Goal: Task Accomplishment & Management: Manage account settings

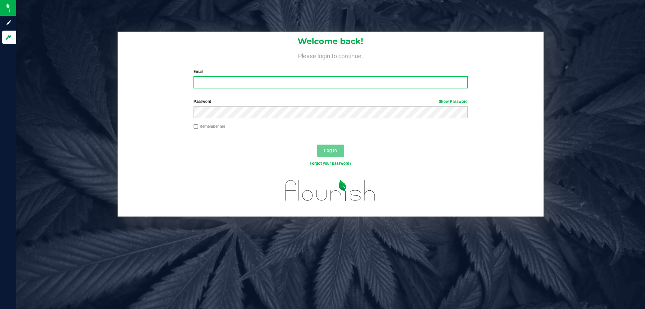
click at [301, 82] on input "Email" at bounding box center [331, 82] width 274 height 12
type input "mprescott@liveparallel.com"
click at [317, 145] on button "Log In" at bounding box center [330, 151] width 27 height 12
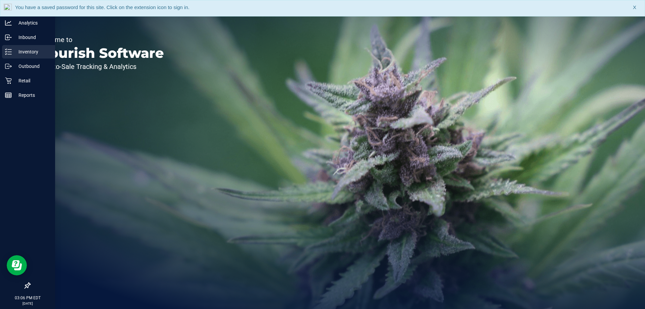
click at [14, 53] on p "Inventory" at bounding box center [32, 52] width 40 height 8
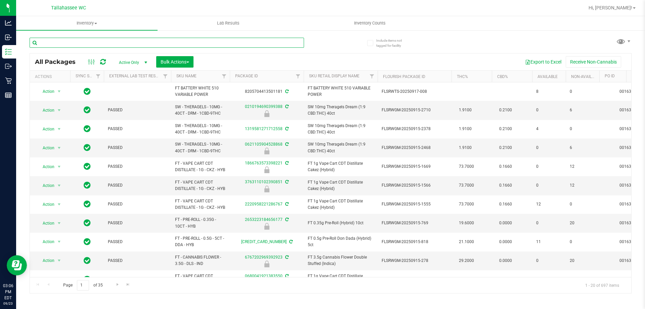
click at [170, 43] on input "text" at bounding box center [167, 43] width 275 height 10
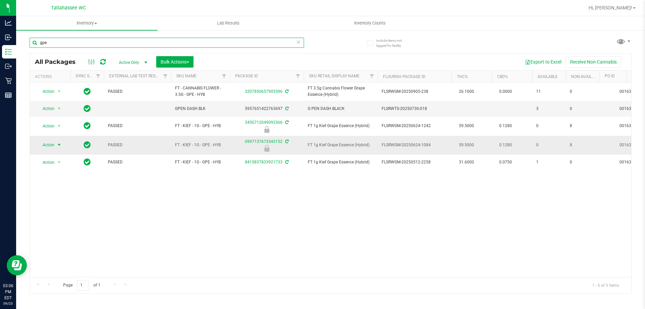
type input "gpe"
click at [55, 145] on span "select" at bounding box center [59, 144] width 8 height 9
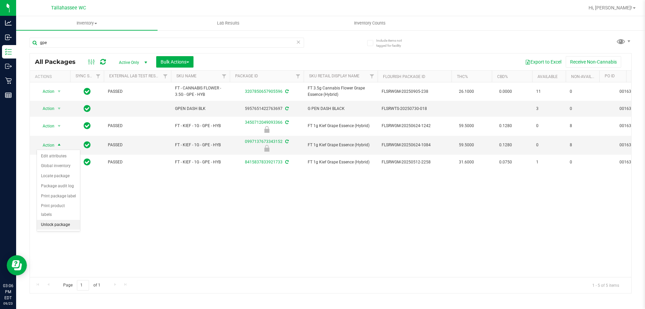
click at [74, 220] on li "Unlock package" at bounding box center [58, 225] width 43 height 10
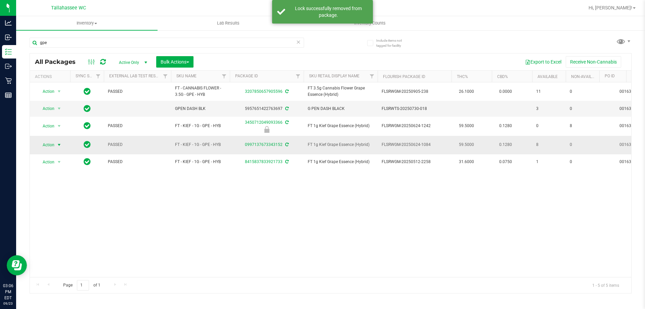
click at [57, 143] on span "select" at bounding box center [58, 144] width 5 height 5
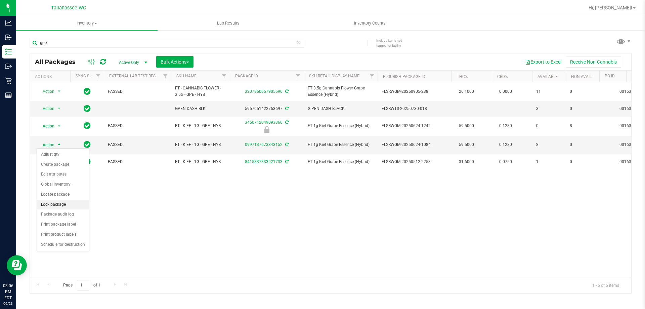
click at [70, 208] on li "Lock package" at bounding box center [63, 205] width 52 height 10
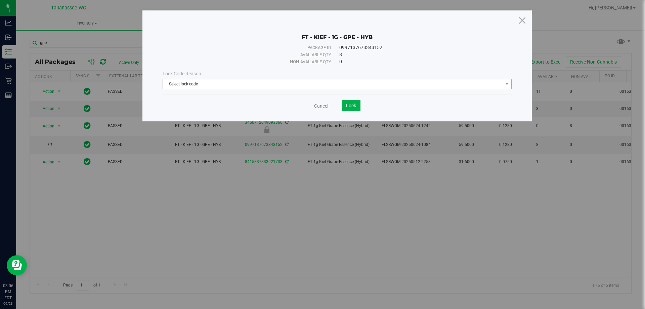
click at [323, 79] on span "Select lock code" at bounding box center [333, 83] width 340 height 9
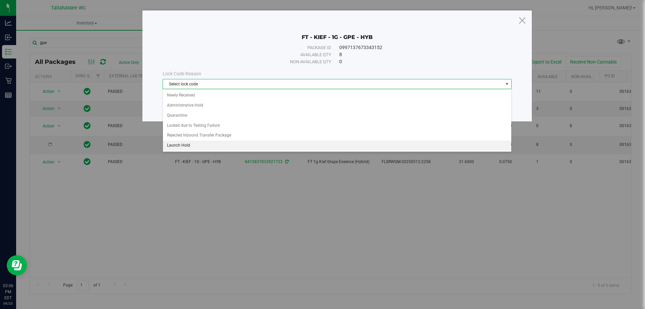
click at [244, 146] on li "Launch Hold" at bounding box center [337, 146] width 349 height 10
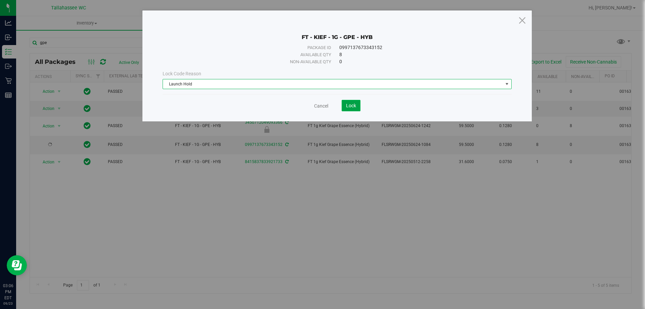
click at [359, 109] on button "Lock" at bounding box center [351, 105] width 19 height 11
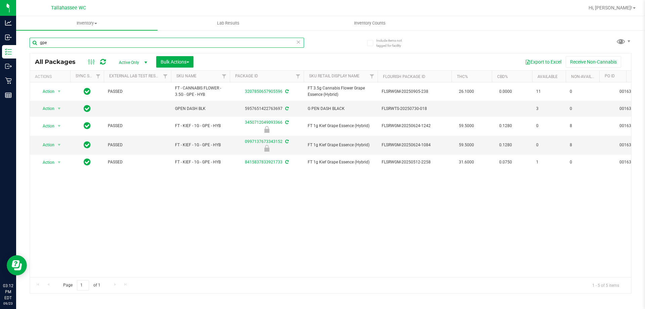
click at [166, 45] on input "gpe" at bounding box center [167, 43] width 275 height 10
paste input "SN250728DC1-0804"
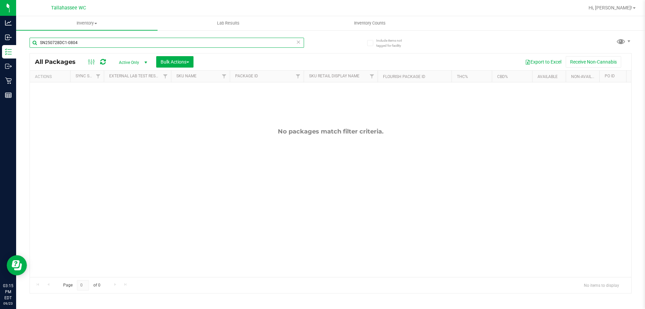
click at [210, 41] on input "SN250728DC1-0804" at bounding box center [167, 43] width 275 height 10
click at [210, 42] on input "SN250728DC1-0804" at bounding box center [167, 43] width 275 height 10
click at [203, 45] on input "SN250728DC1-0804" at bounding box center [167, 43] width 275 height 10
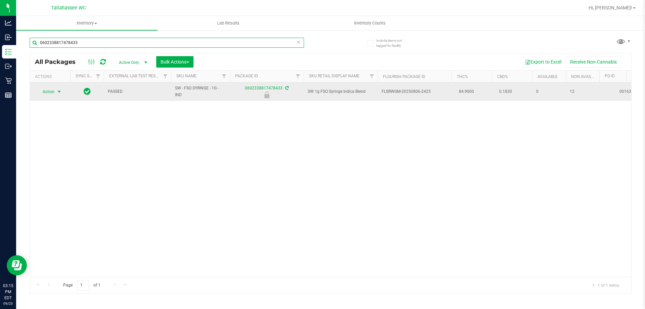
type input "0602338817478433"
click at [55, 92] on span "select" at bounding box center [59, 91] width 8 height 9
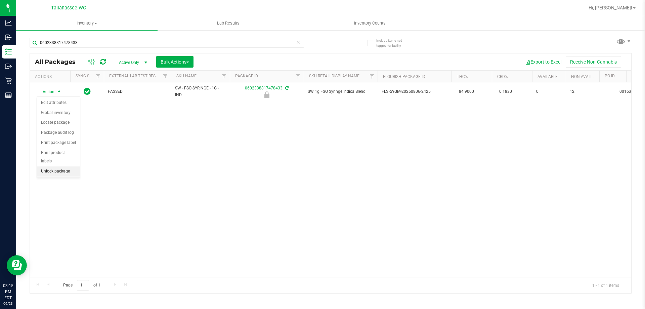
click at [72, 166] on li "Unlock package" at bounding box center [58, 171] width 43 height 10
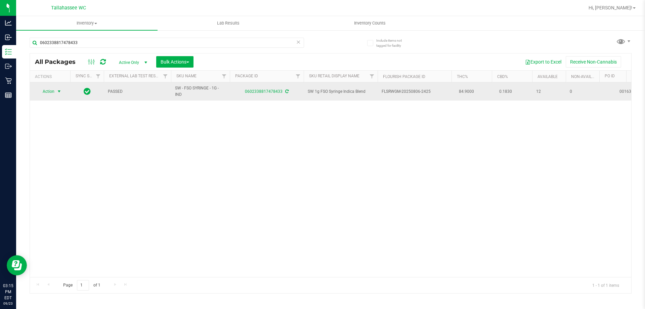
click at [49, 91] on span "Action" at bounding box center [46, 91] width 18 height 9
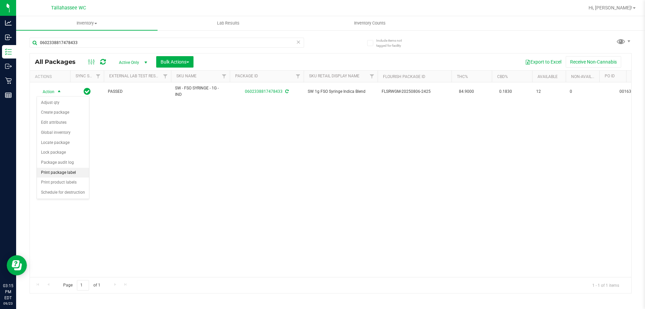
click at [82, 171] on li "Print package label" at bounding box center [63, 173] width 52 height 10
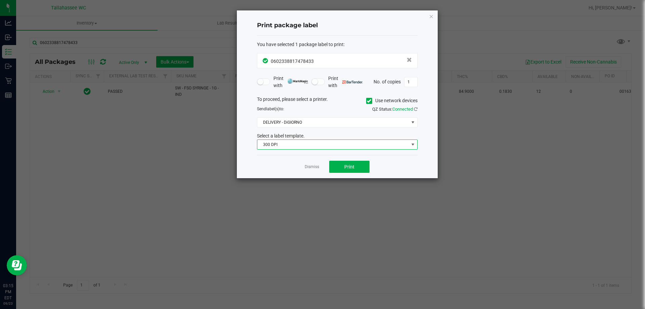
click at [327, 147] on span "300 DPI" at bounding box center [334, 144] width 152 height 9
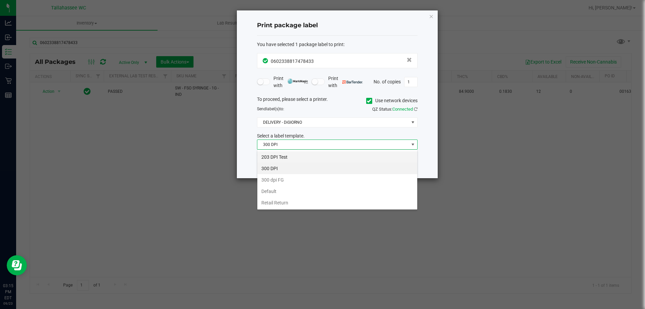
scroll to position [10, 161]
click at [305, 158] on li "203 DPI Test" at bounding box center [338, 156] width 160 height 11
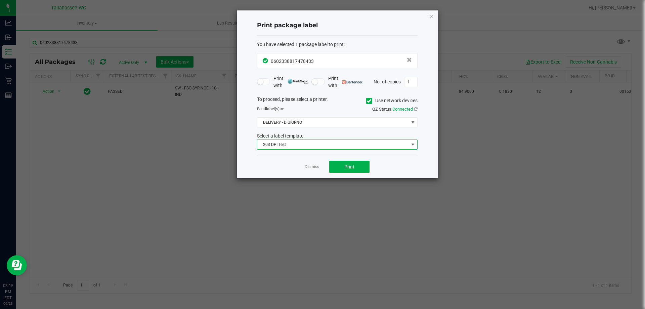
drag, startPoint x: 261, startPoint y: 165, endPoint x: 289, endPoint y: 164, distance: 27.6
click at [262, 165] on div "Dismiss Print" at bounding box center [337, 166] width 161 height 23
click at [341, 165] on button "Print" at bounding box center [349, 167] width 40 height 12
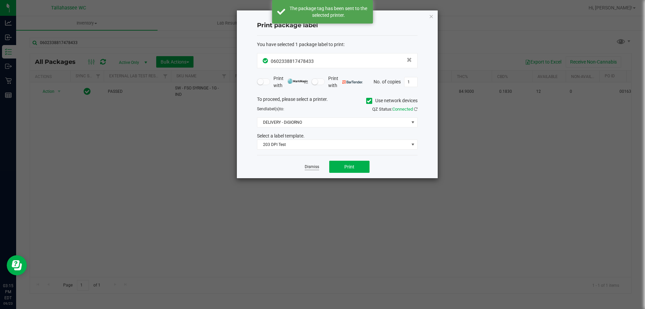
click at [318, 169] on link "Dismiss" at bounding box center [312, 167] width 14 height 6
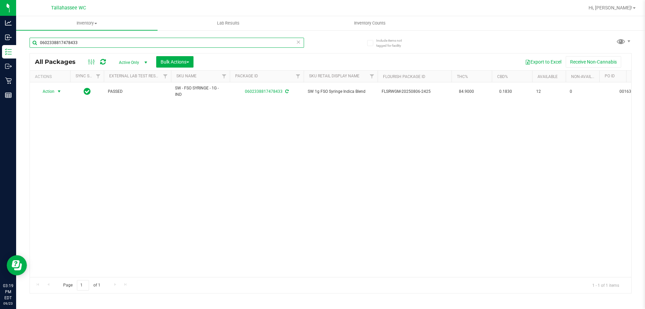
click at [150, 43] on input "0602338817478433" at bounding box center [167, 43] width 275 height 10
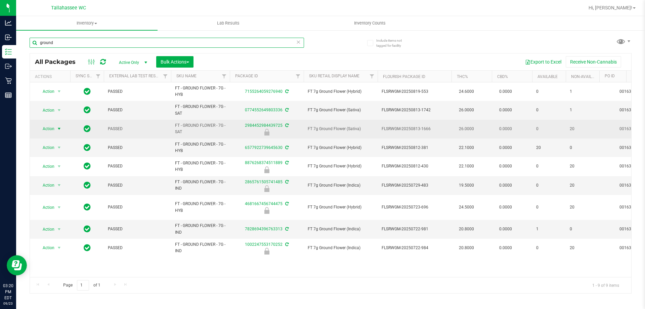
type input "ground"
click at [53, 128] on span "Action" at bounding box center [46, 128] width 18 height 9
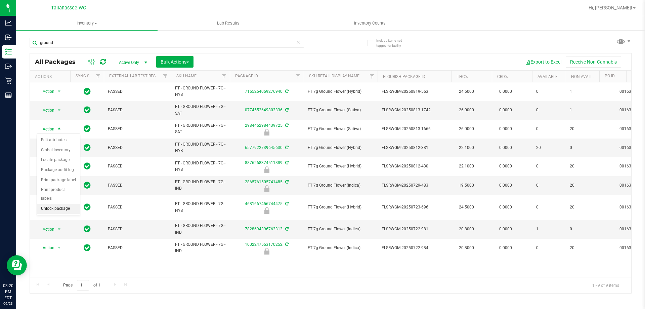
click at [70, 204] on li "Unlock package" at bounding box center [58, 209] width 43 height 10
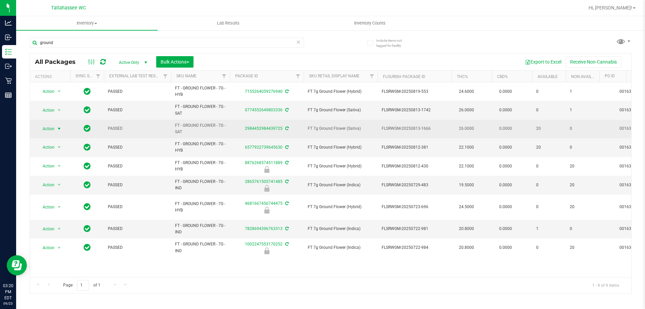
click at [53, 127] on span "Action" at bounding box center [46, 128] width 18 height 9
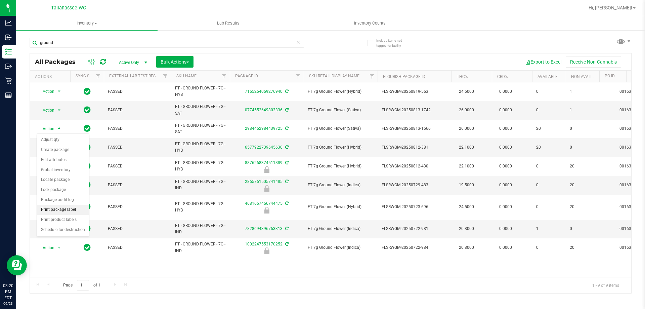
click at [77, 209] on li "Print package label" at bounding box center [63, 210] width 52 height 10
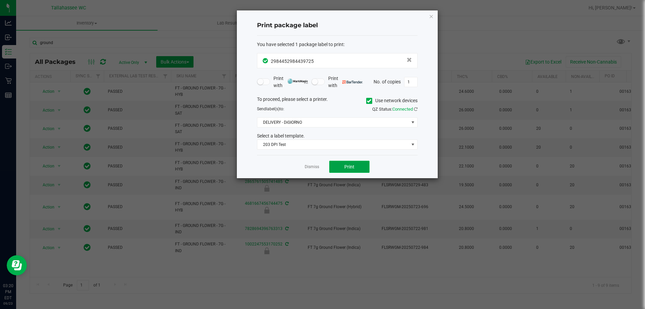
click at [360, 167] on button "Print" at bounding box center [349, 167] width 40 height 12
click at [313, 167] on link "Dismiss" at bounding box center [312, 167] width 14 height 6
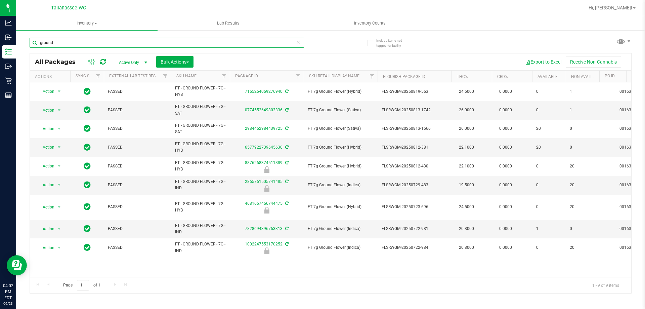
click at [128, 44] on input "ground" at bounding box center [167, 43] width 275 height 10
click at [128, 43] on input "ground" at bounding box center [167, 43] width 275 height 10
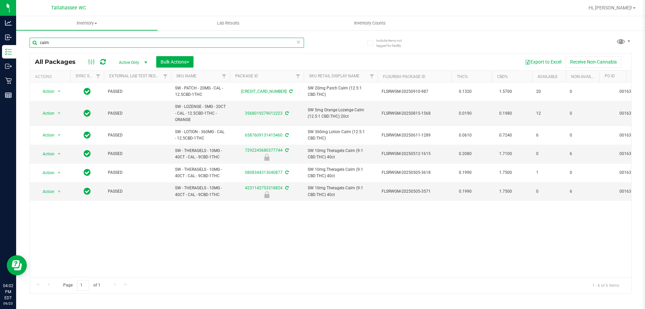
click at [260, 43] on input "calm" at bounding box center [167, 43] width 275 height 10
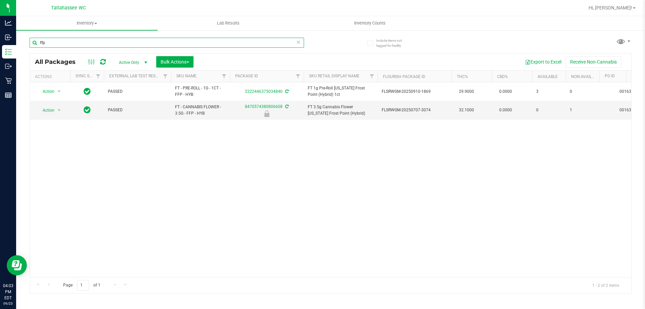
type input "ffp"
click at [155, 40] on input "ffp" at bounding box center [167, 43] width 275 height 10
click at [341, 118] on td "FT 3.5g Cannabis Flower Florida Frost Point (Hybrid)" at bounding box center [341, 110] width 74 height 18
click at [52, 110] on span "Action" at bounding box center [46, 110] width 18 height 9
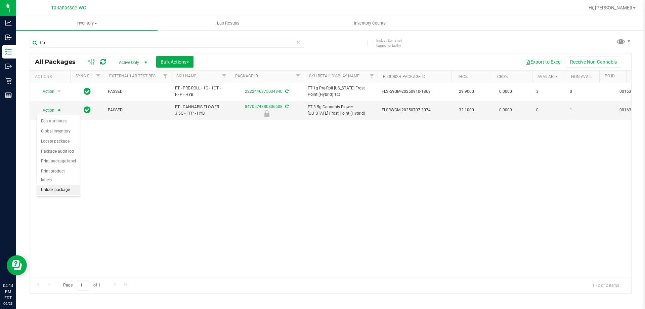
click at [71, 185] on li "Unlock package" at bounding box center [58, 190] width 43 height 10
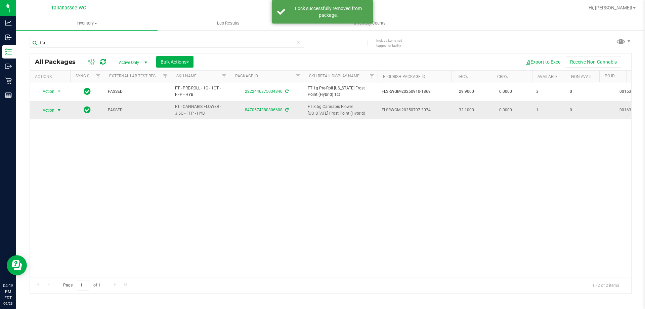
click at [50, 110] on span "Action" at bounding box center [46, 110] width 18 height 9
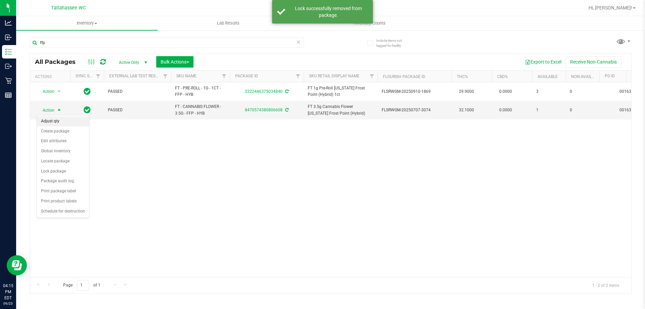
click at [77, 123] on li "Adjust qty" at bounding box center [63, 121] width 52 height 10
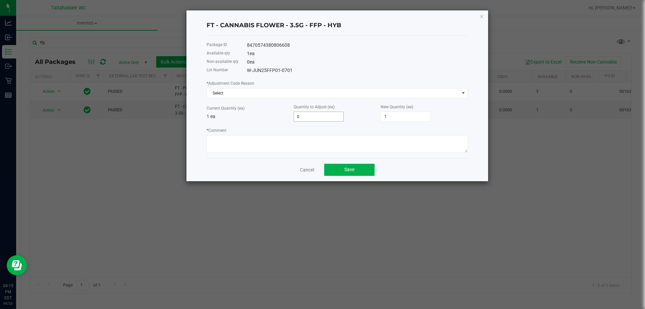
click at [311, 117] on input "0" at bounding box center [318, 116] width 49 height 9
type input "-1"
type input "0"
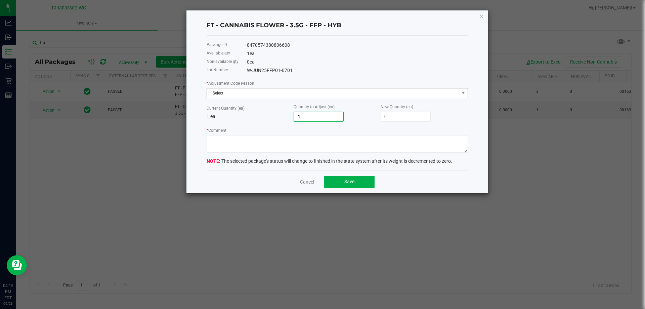
type input "-1"
click at [353, 92] on span "Select" at bounding box center [333, 92] width 252 height 9
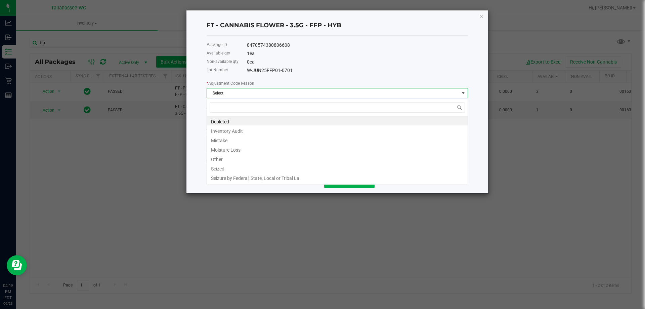
scroll to position [10, 262]
click at [261, 142] on li "Mistake" at bounding box center [337, 139] width 261 height 9
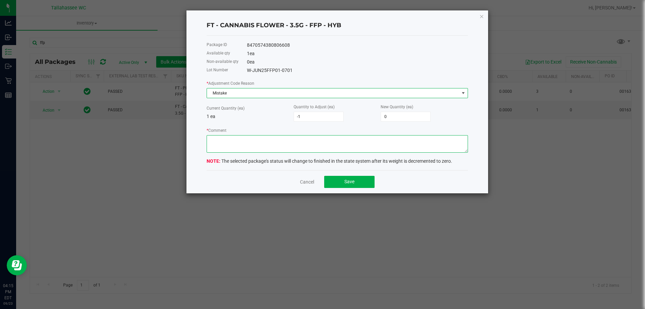
click at [248, 142] on textarea "* Comment" at bounding box center [338, 143] width 262 height 17
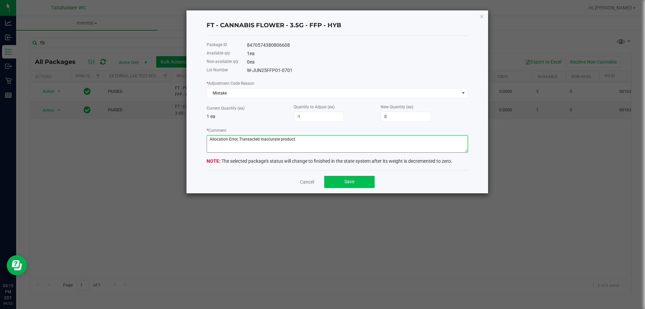
type textarea "Allocation Error, Transacted inaccurate product."
click at [355, 183] on button "Save" at bounding box center [349, 182] width 50 height 12
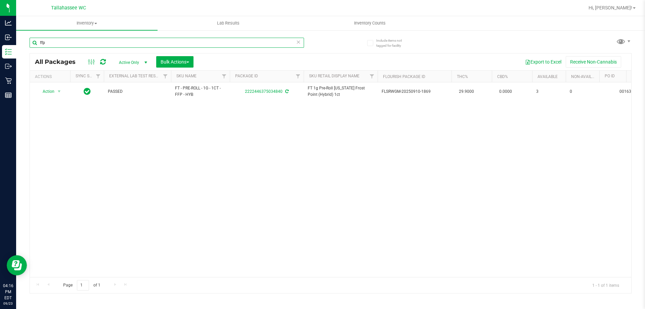
click at [243, 42] on input "ffp" at bounding box center [167, 43] width 275 height 10
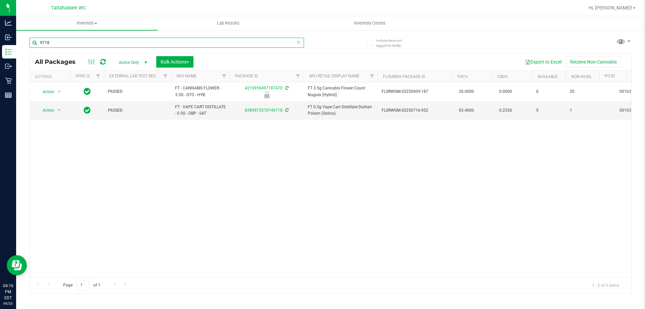
click at [222, 42] on input "9718" at bounding box center [167, 43] width 275 height 10
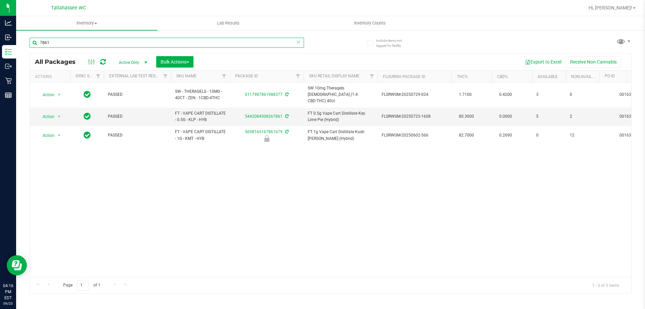
click at [252, 41] on input "7861" at bounding box center [167, 43] width 275 height 10
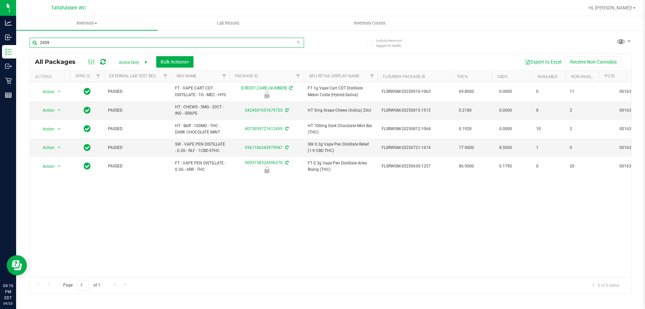
click at [207, 42] on input "2459" at bounding box center [167, 43] width 275 height 10
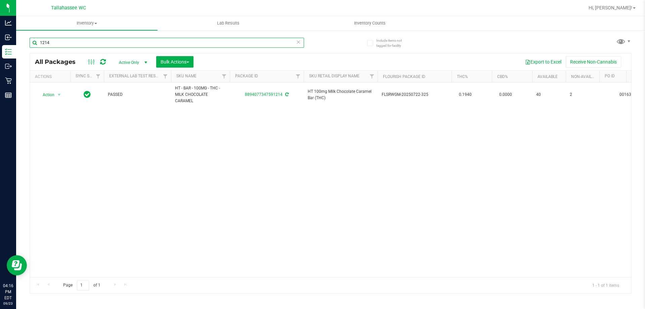
type input "1214"
click at [82, 43] on input "1214" at bounding box center [167, 43] width 275 height 10
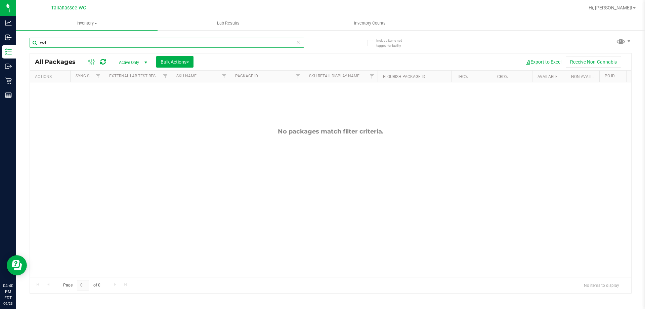
click at [155, 44] on input "wzl" at bounding box center [167, 43] width 275 height 10
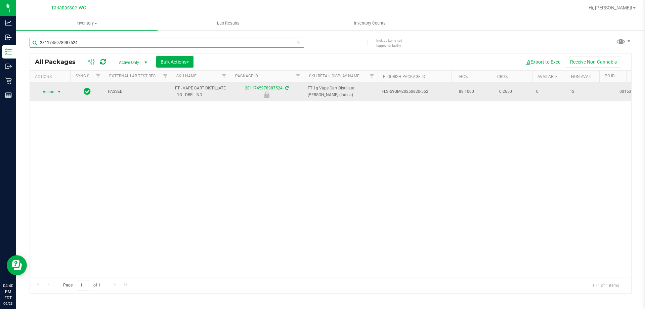
type input "2811745978987524"
click at [48, 91] on span "Action" at bounding box center [46, 91] width 18 height 9
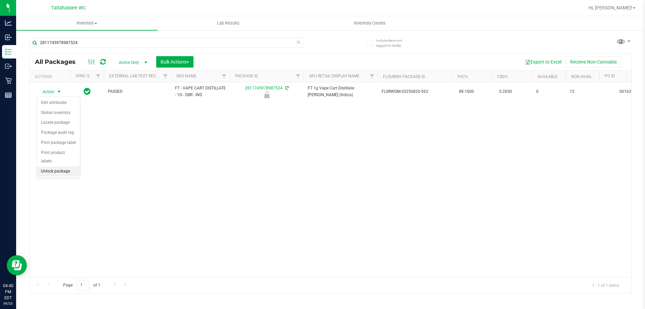
click at [68, 166] on li "Unlock package" at bounding box center [58, 171] width 43 height 10
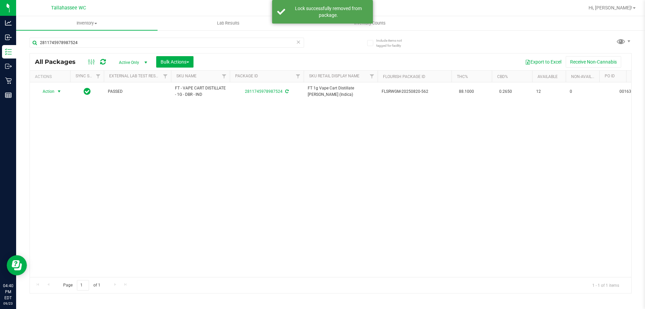
click at [58, 92] on span "select" at bounding box center [58, 91] width 5 height 5
click at [79, 173] on li "Print package label" at bounding box center [63, 173] width 52 height 10
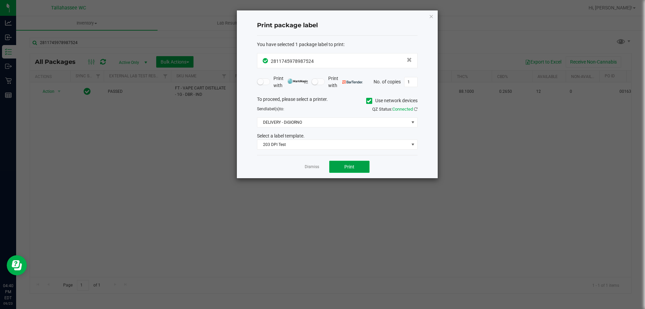
click at [347, 170] on button "Print" at bounding box center [349, 167] width 40 height 12
click at [315, 167] on link "Dismiss" at bounding box center [312, 167] width 14 height 6
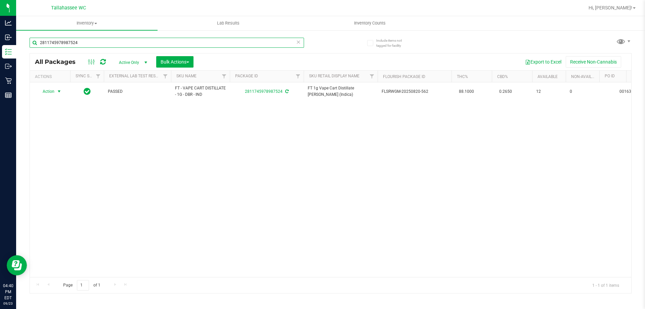
click at [232, 44] on input "2811745978987524" at bounding box center [167, 43] width 275 height 10
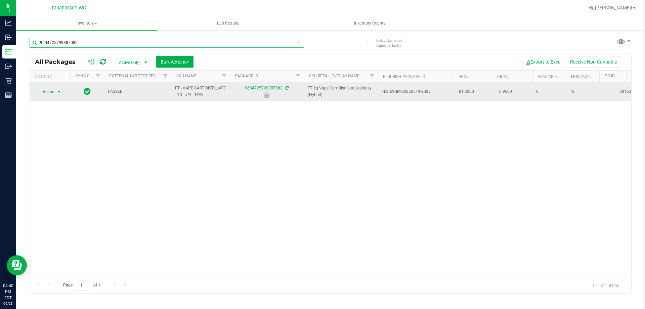
type input "9604725799387082"
drag, startPoint x: 56, startPoint y: 96, endPoint x: 57, endPoint y: 93, distance: 3.8
click at [57, 93] on span "select" at bounding box center [58, 91] width 5 height 5
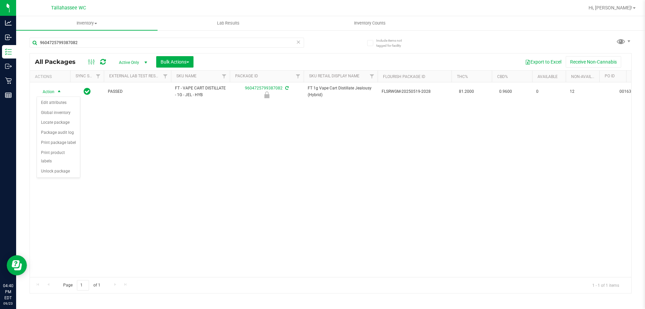
click at [74, 166] on li "Unlock package" at bounding box center [58, 171] width 43 height 10
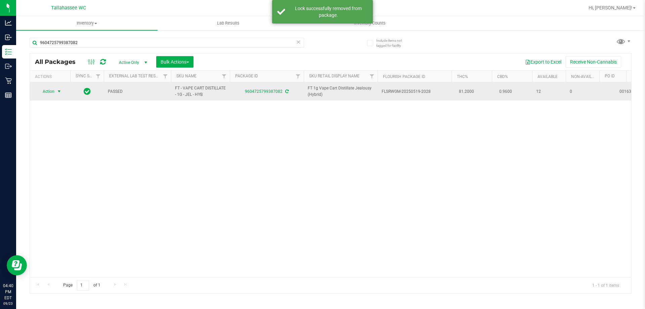
click at [56, 92] on span "select" at bounding box center [58, 91] width 5 height 5
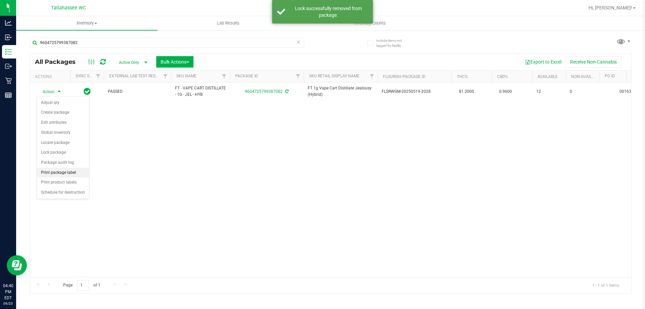
click at [72, 173] on li "Print package label" at bounding box center [63, 173] width 52 height 10
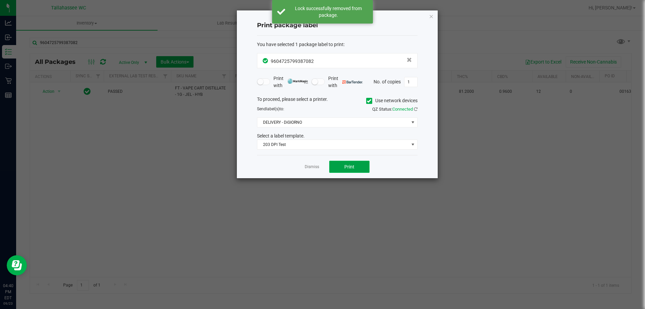
click at [358, 172] on button "Print" at bounding box center [349, 167] width 40 height 12
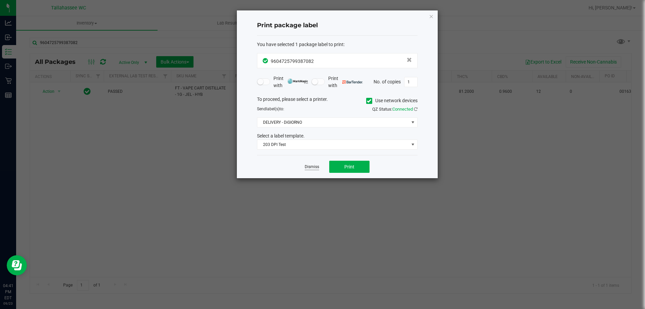
click at [317, 169] on app-cancel-button "Dismiss" at bounding box center [312, 166] width 14 height 7
click at [316, 167] on link "Dismiss" at bounding box center [312, 167] width 14 height 6
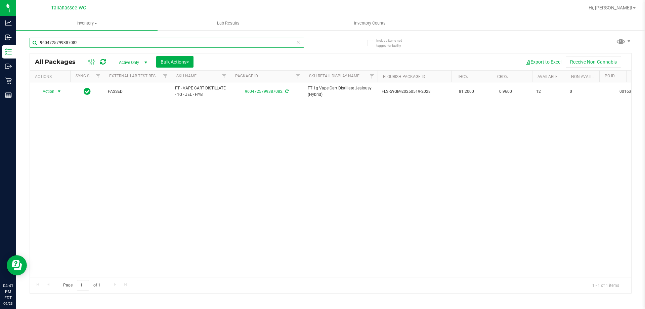
click at [246, 43] on input "9604725799387082" at bounding box center [167, 43] width 275 height 10
type input "1257599852475858"
click at [54, 92] on span "Action" at bounding box center [46, 91] width 18 height 9
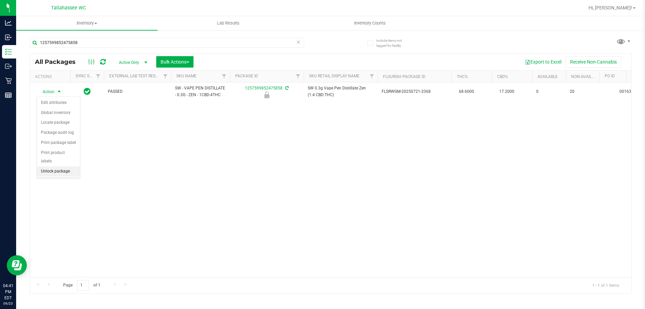
click at [67, 166] on li "Unlock package" at bounding box center [58, 171] width 43 height 10
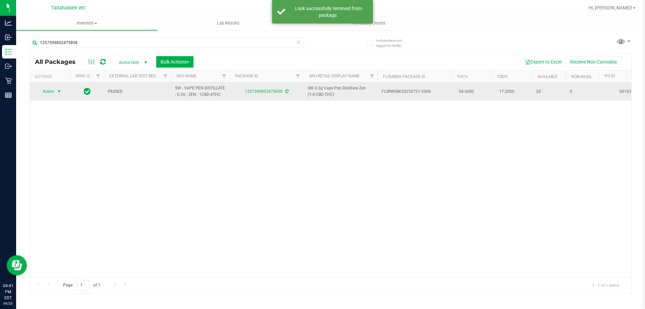
click at [56, 93] on span "select" at bounding box center [59, 91] width 8 height 9
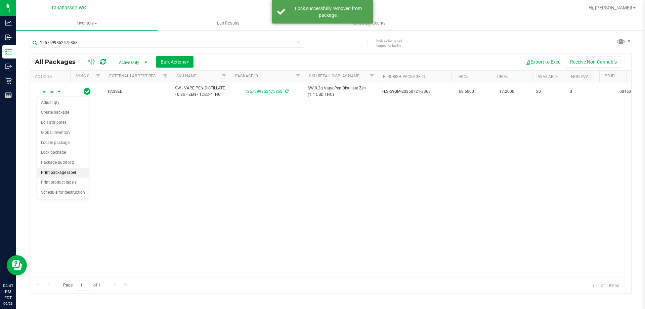
click at [74, 174] on li "Print package label" at bounding box center [63, 173] width 52 height 10
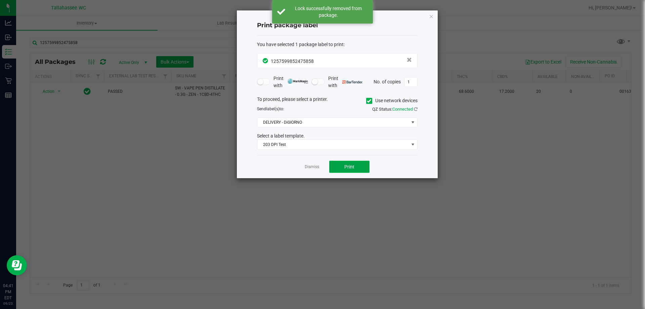
click at [337, 168] on button "Print" at bounding box center [349, 167] width 40 height 12
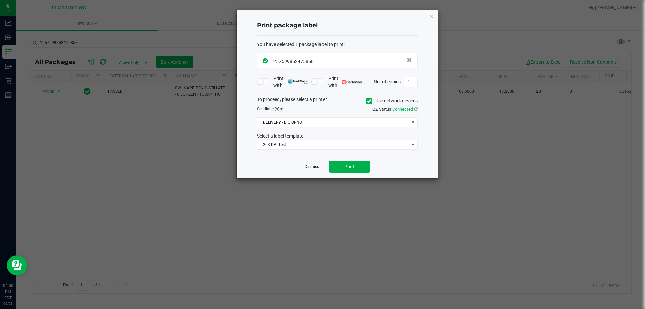
click at [315, 168] on link "Dismiss" at bounding box center [312, 167] width 14 height 6
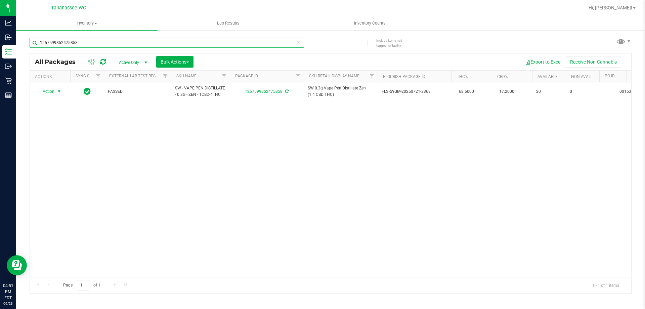
click at [147, 45] on input "1257599852475858" at bounding box center [167, 43] width 275 height 10
click at [147, 44] on input "1257599852475858" at bounding box center [167, 43] width 275 height 10
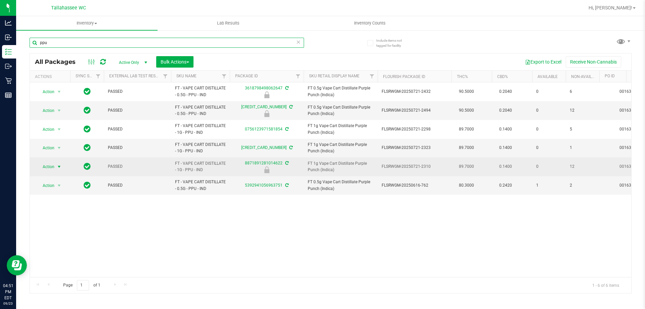
type input "ppu"
click at [49, 165] on span "Action" at bounding box center [46, 166] width 18 height 9
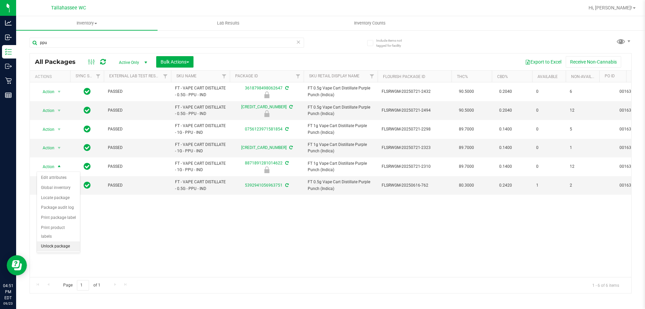
click at [63, 241] on li "Unlock package" at bounding box center [58, 246] width 43 height 10
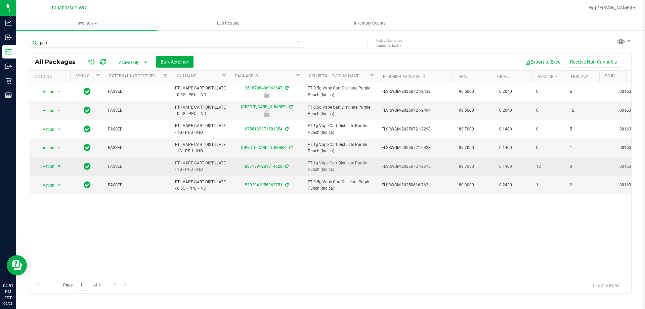
click at [52, 165] on span "Action" at bounding box center [46, 166] width 18 height 9
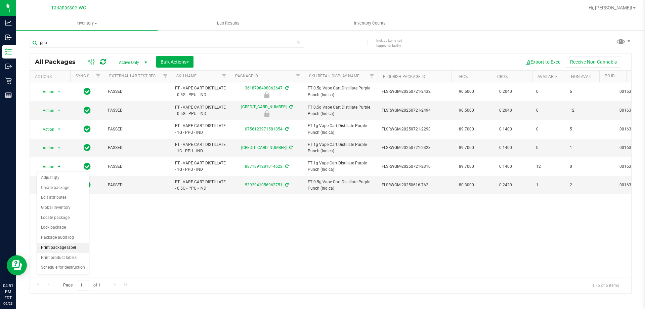
click at [77, 249] on li "Print package label" at bounding box center [63, 248] width 52 height 10
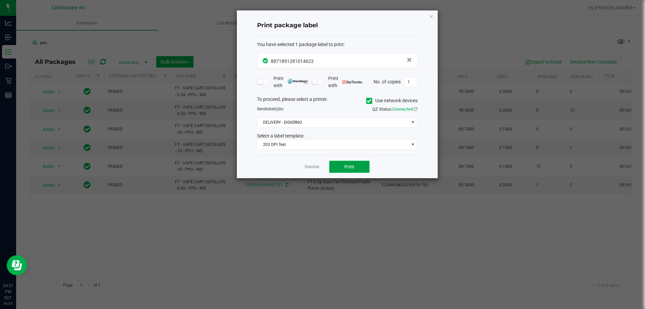
click at [353, 168] on span "Print" at bounding box center [350, 166] width 10 height 5
click at [313, 166] on link "Dismiss" at bounding box center [312, 167] width 14 height 6
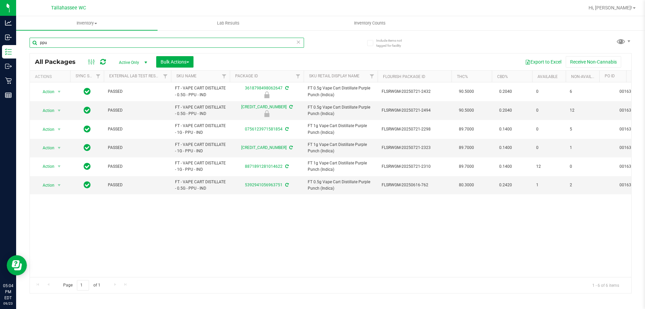
click at [171, 41] on input "ppu" at bounding box center [167, 43] width 275 height 10
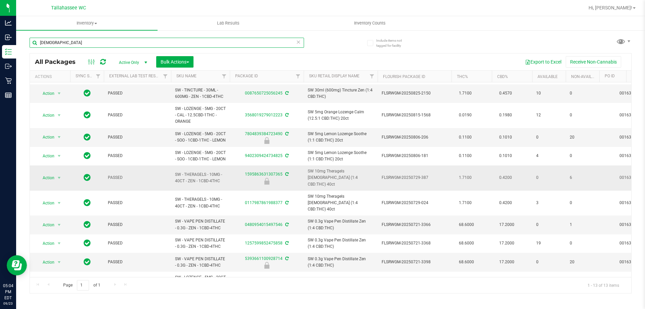
scroll to position [34, 0]
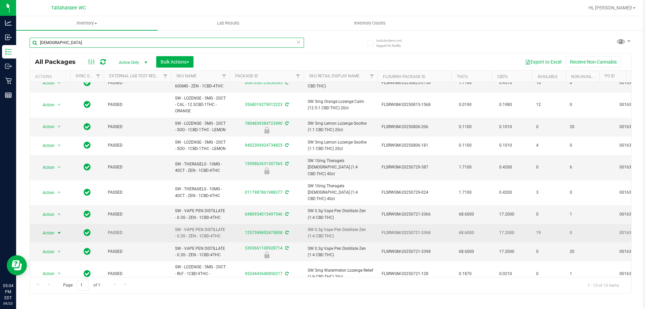
type input "zen"
click at [53, 232] on span "Action" at bounding box center [46, 232] width 18 height 9
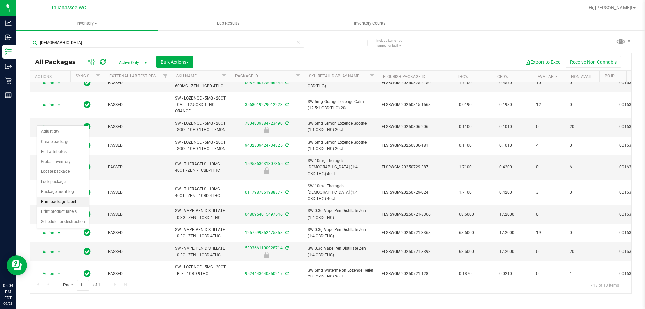
click at [75, 203] on li "Print package label" at bounding box center [63, 202] width 52 height 10
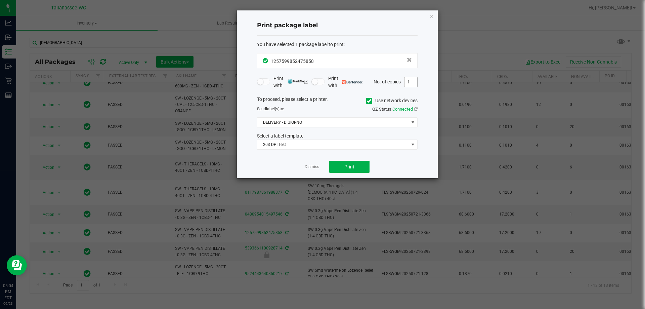
click at [414, 80] on input "1" at bounding box center [411, 81] width 13 height 9
type input "2"
click at [352, 170] on button "Print" at bounding box center [349, 167] width 40 height 12
click at [317, 168] on link "Dismiss" at bounding box center [312, 167] width 14 height 6
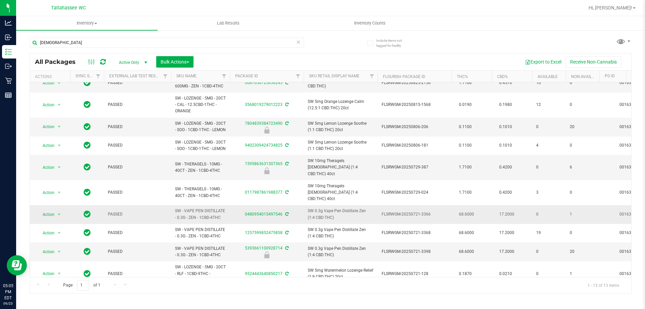
drag, startPoint x: 221, startPoint y: 217, endPoint x: 365, endPoint y: 219, distance: 144.2
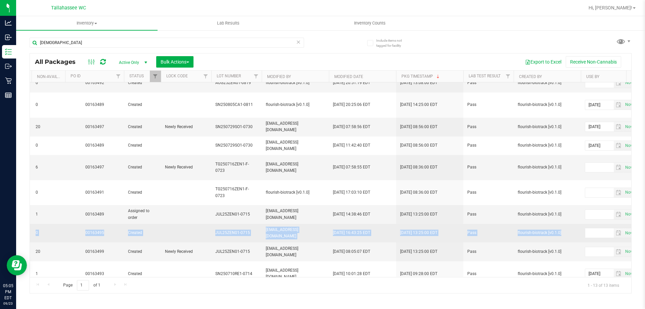
scroll to position [0, 538]
drag, startPoint x: 457, startPoint y: 228, endPoint x: 499, endPoint y: 231, distance: 41.8
click at [509, 230] on tr "Action Action Adjust qty Create package Edit attributes Global inventory Locate…" at bounding box center [232, 233] width 1481 height 18
click at [226, 232] on span "JUL25ZEN01-0715" at bounding box center [233, 233] width 42 height 6
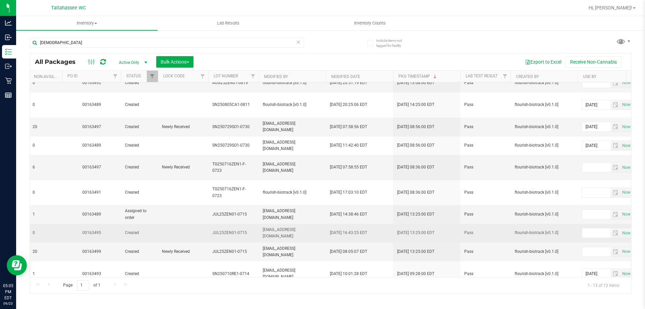
click at [226, 232] on span "JUL25ZEN01-0715" at bounding box center [233, 233] width 42 height 6
click at [227, 233] on span "JUL25ZEN01-0715" at bounding box center [233, 233] width 42 height 6
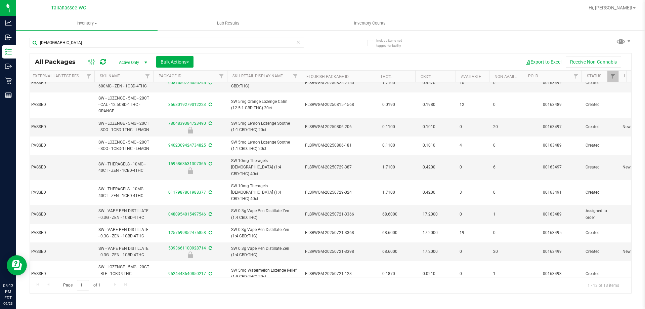
scroll to position [0, 73]
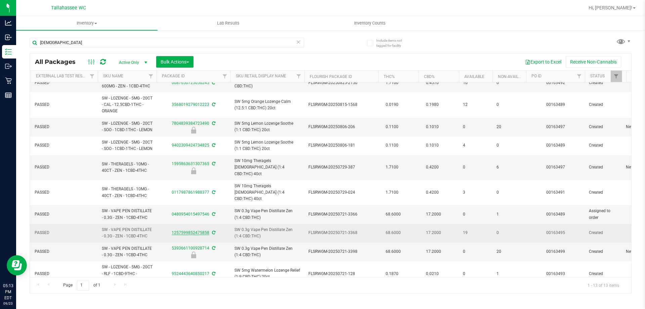
drag, startPoint x: 171, startPoint y: 232, endPoint x: 202, endPoint y: 235, distance: 31.4
click at [208, 236] on div "1257599852475858" at bounding box center [194, 233] width 76 height 6
copy link "1257599852475858"
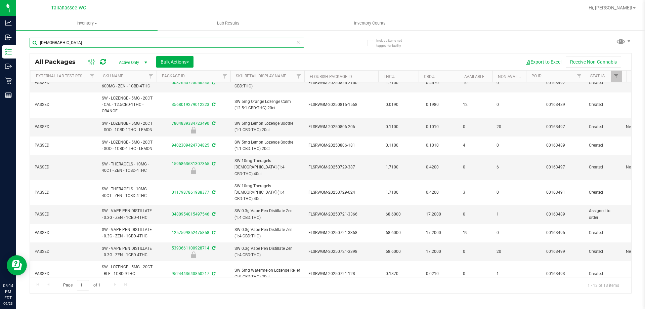
click at [91, 44] on input "zen" at bounding box center [167, 43] width 275 height 10
click at [91, 43] on input "zen" at bounding box center [167, 43] width 275 height 10
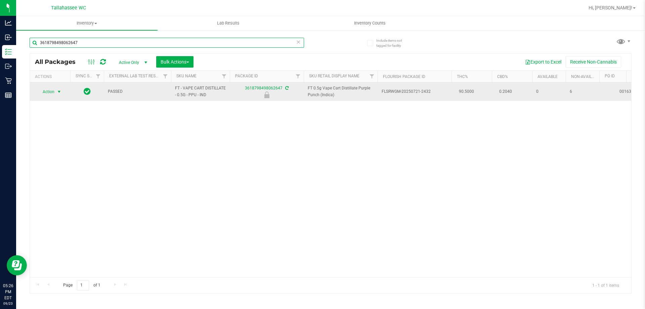
type input "3618798498062647"
click at [56, 94] on span "select" at bounding box center [59, 91] width 8 height 9
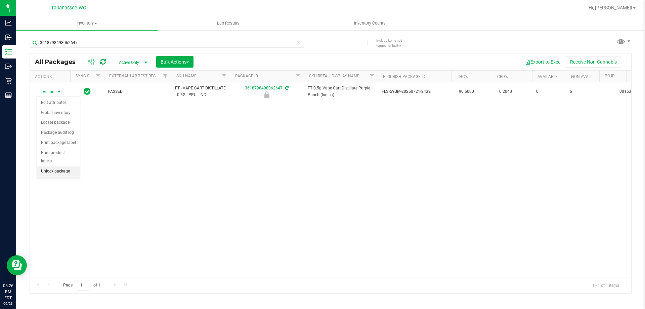
click at [67, 166] on li "Unlock package" at bounding box center [58, 171] width 43 height 10
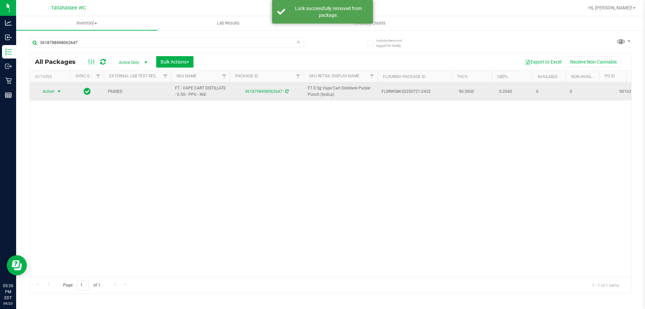
click at [56, 90] on span "select" at bounding box center [58, 91] width 5 height 5
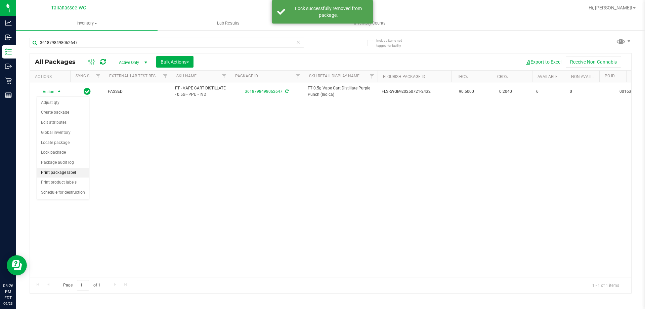
click at [82, 176] on li "Print package label" at bounding box center [63, 173] width 52 height 10
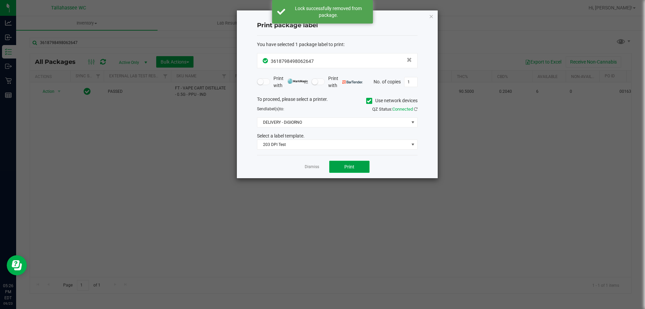
click at [358, 167] on button "Print" at bounding box center [349, 167] width 40 height 12
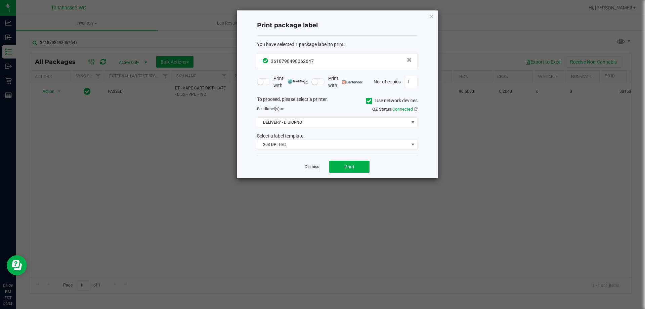
click at [315, 167] on link "Dismiss" at bounding box center [312, 167] width 14 height 6
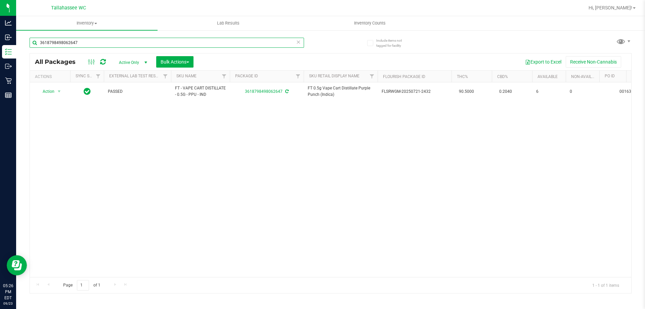
click at [229, 44] on input "3618798498062647" at bounding box center [167, 43] width 275 height 10
click at [229, 45] on input "3618798498062647" at bounding box center [167, 43] width 275 height 10
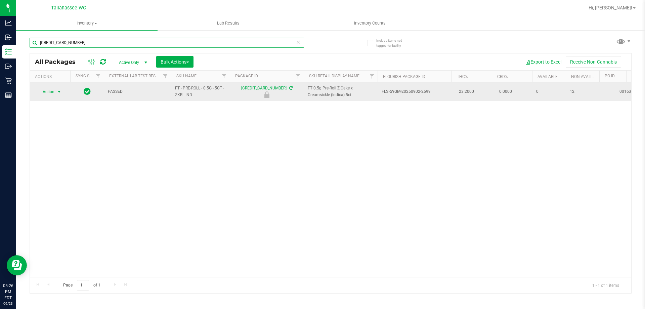
type input "4473855398644960"
click at [53, 91] on span "Action" at bounding box center [46, 91] width 18 height 9
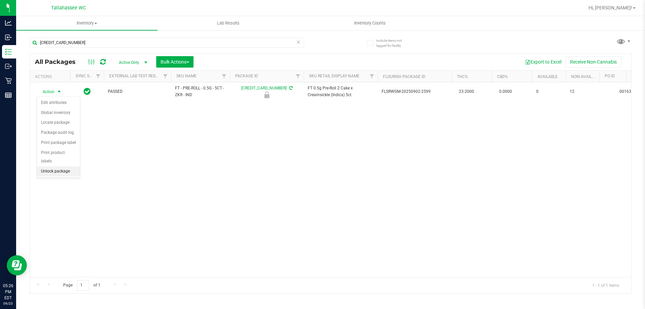
click at [71, 166] on li "Unlock package" at bounding box center [58, 171] width 43 height 10
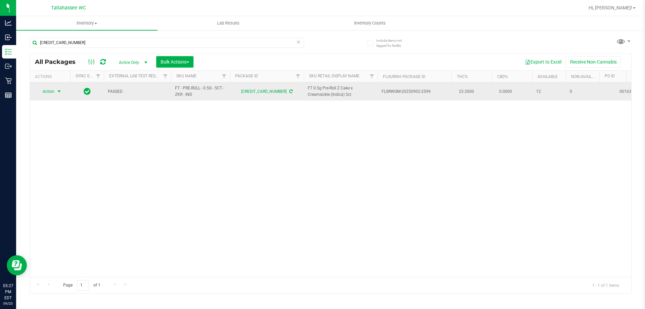
click at [51, 89] on span "Action" at bounding box center [46, 91] width 18 height 9
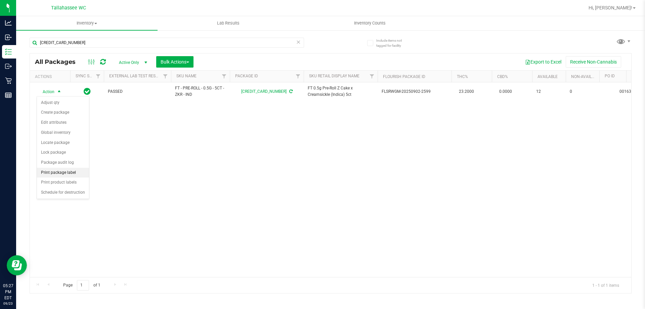
click at [81, 170] on li "Print package label" at bounding box center [63, 173] width 52 height 10
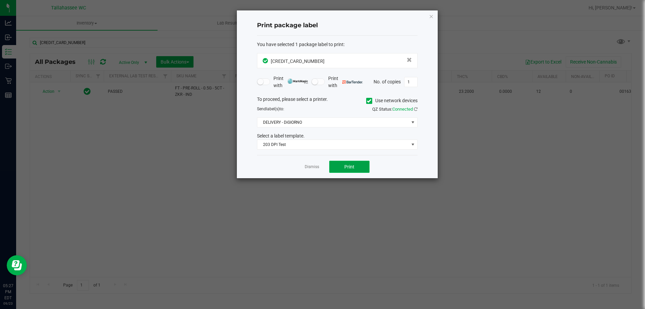
click at [351, 163] on button "Print" at bounding box center [349, 167] width 40 height 12
click at [317, 166] on link "Dismiss" at bounding box center [312, 167] width 14 height 6
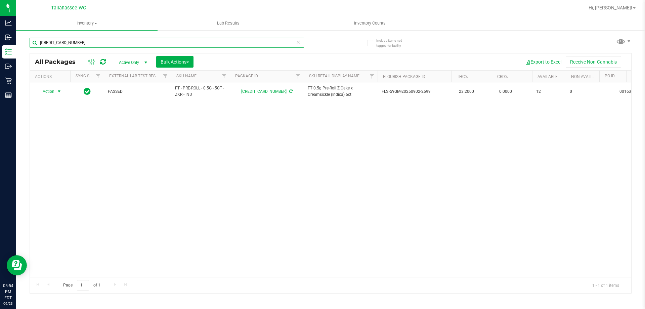
click at [103, 45] on input "4473855398644960" at bounding box center [167, 43] width 275 height 10
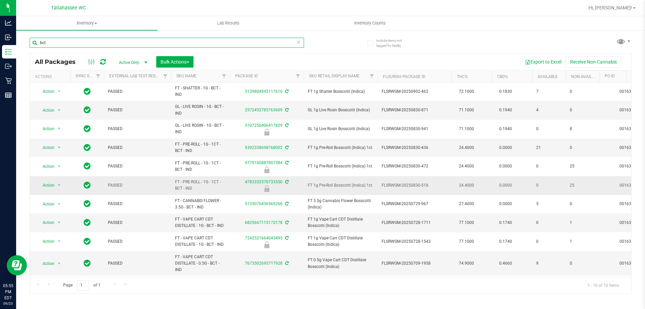
scroll to position [4, 0]
click at [202, 40] on input "bct" at bounding box center [167, 43] width 275 height 10
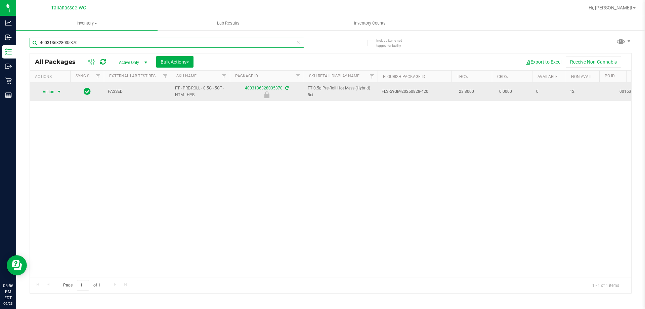
type input "4003136328035370"
click at [53, 93] on span "Action" at bounding box center [46, 91] width 18 height 9
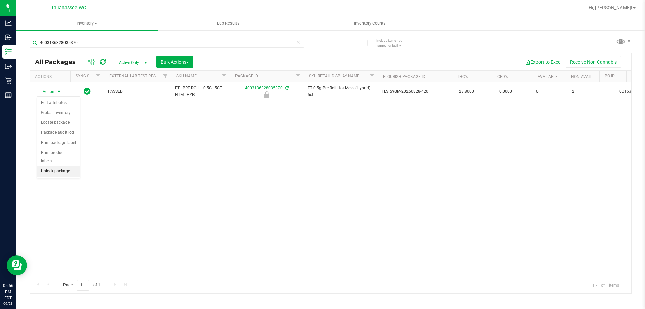
click at [69, 166] on li "Unlock package" at bounding box center [58, 171] width 43 height 10
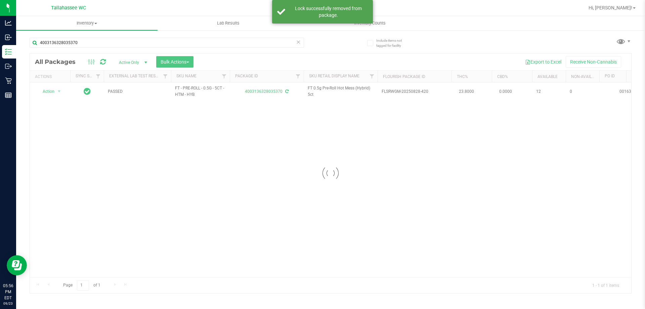
click at [55, 90] on div at bounding box center [331, 173] width 602 height 240
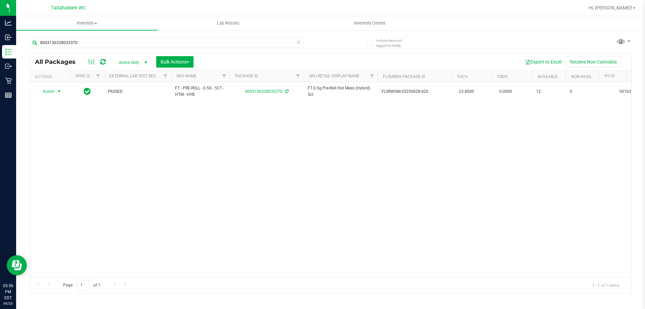
click at [57, 91] on span "select" at bounding box center [58, 91] width 5 height 5
click at [80, 173] on li "Print package label" at bounding box center [63, 173] width 52 height 10
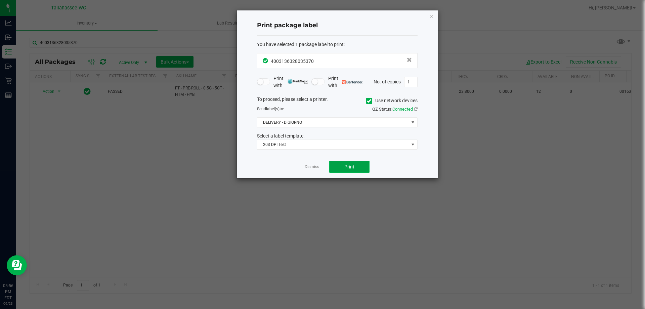
click at [358, 169] on button "Print" at bounding box center [349, 167] width 40 height 12
click at [313, 169] on link "Dismiss" at bounding box center [312, 167] width 14 height 6
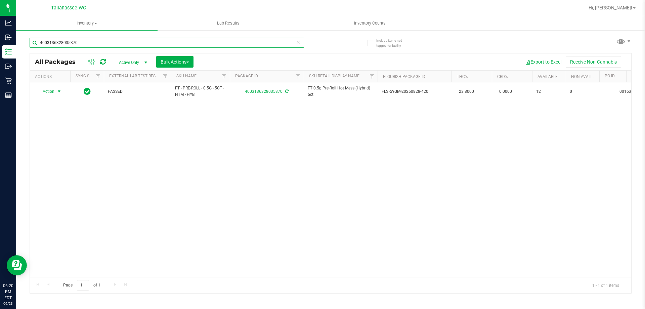
click at [184, 41] on input "4003136328035370" at bounding box center [167, 43] width 275 height 10
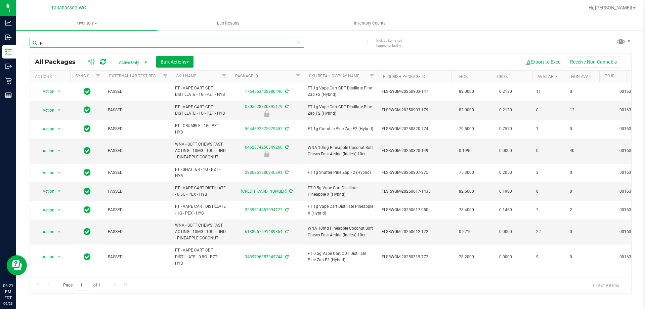
type input "p"
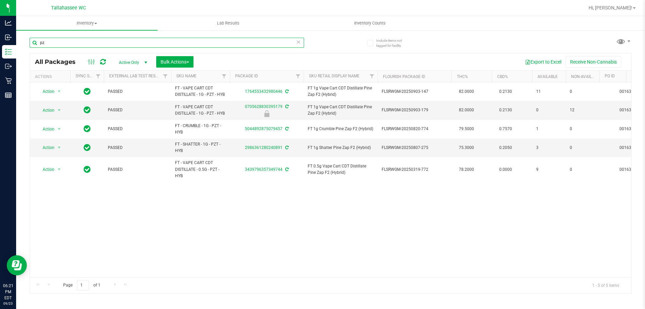
type input "p"
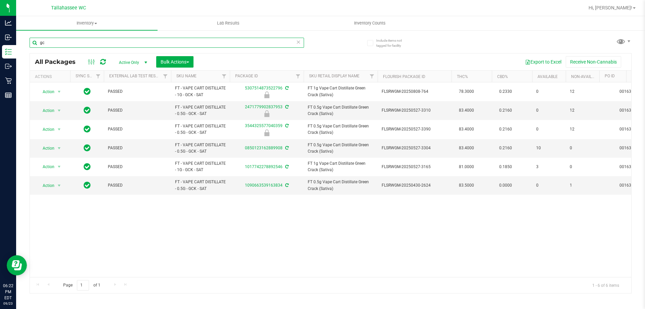
type input "g"
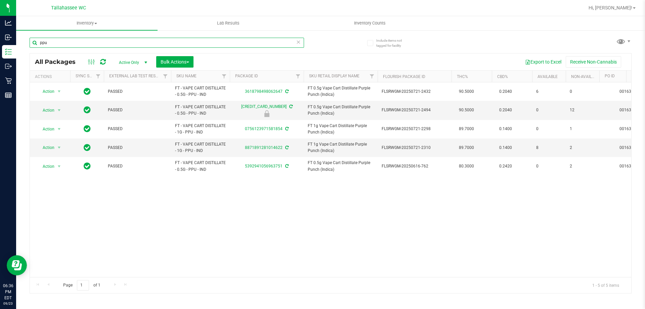
type input "ppu"
click at [298, 43] on icon at bounding box center [298, 42] width 5 height 8
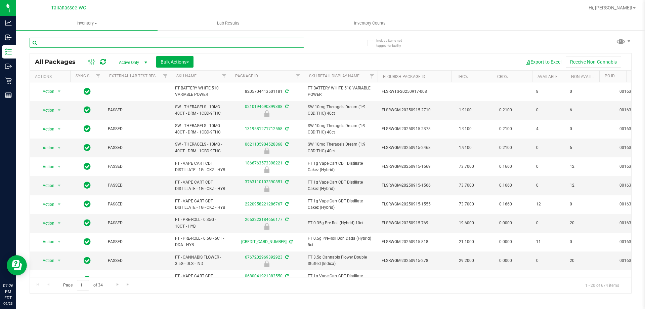
click at [217, 42] on input "text" at bounding box center [167, 43] width 275 height 10
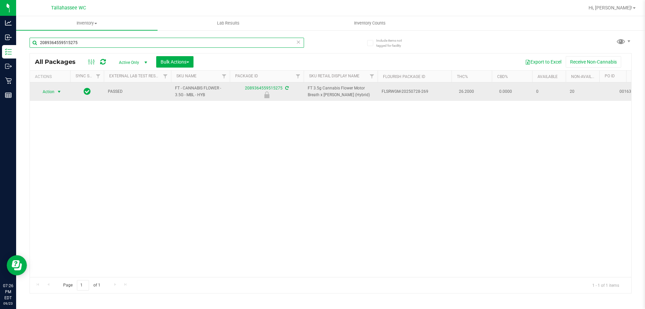
type input "2089364559515275"
click at [59, 90] on span "select" at bounding box center [58, 91] width 5 height 5
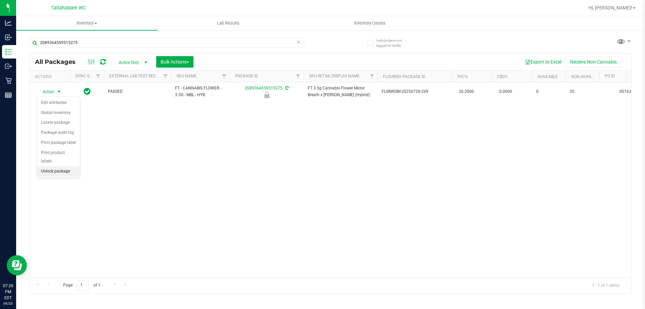
click at [72, 166] on li "Unlock package" at bounding box center [58, 171] width 43 height 10
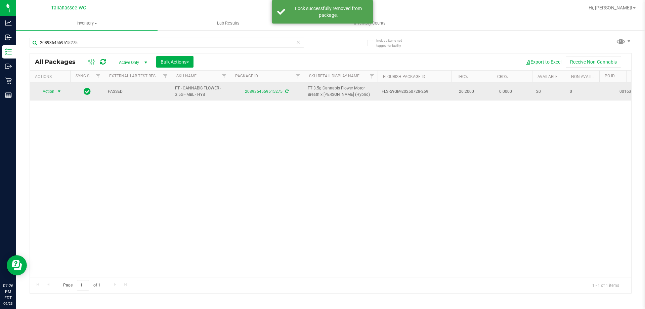
click at [47, 89] on span "Action" at bounding box center [46, 91] width 18 height 9
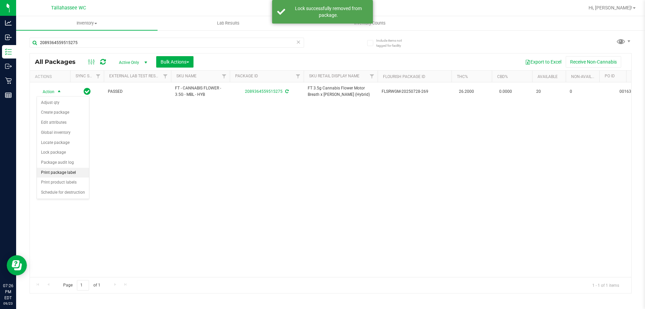
click at [77, 175] on li "Print package label" at bounding box center [63, 173] width 52 height 10
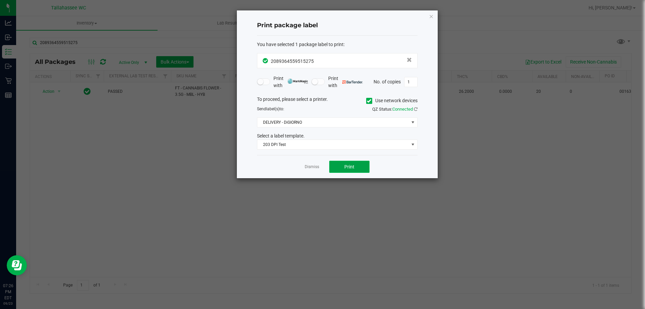
click at [344, 170] on button "Print" at bounding box center [349, 167] width 40 height 12
click at [431, 17] on icon "button" at bounding box center [431, 16] width 5 height 8
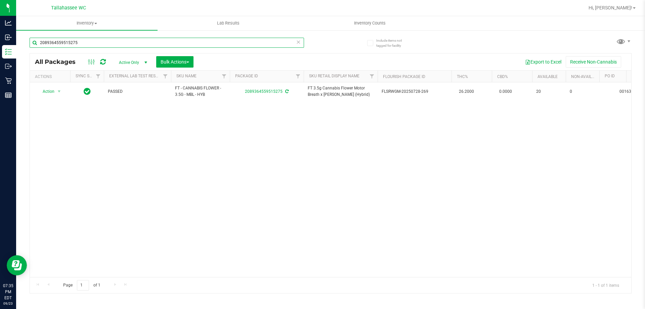
click at [190, 44] on input "2089364559515275" at bounding box center [167, 43] width 275 height 10
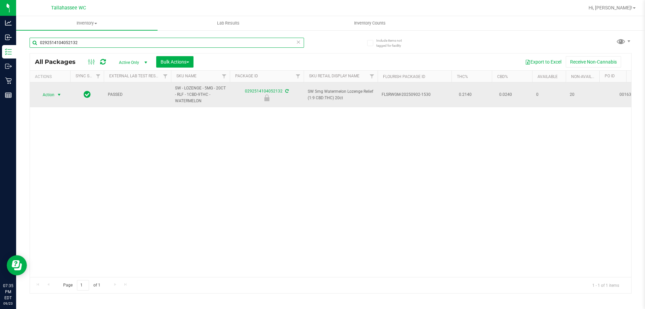
type input "0292514104052132"
click at [58, 98] on span "select" at bounding box center [59, 94] width 8 height 9
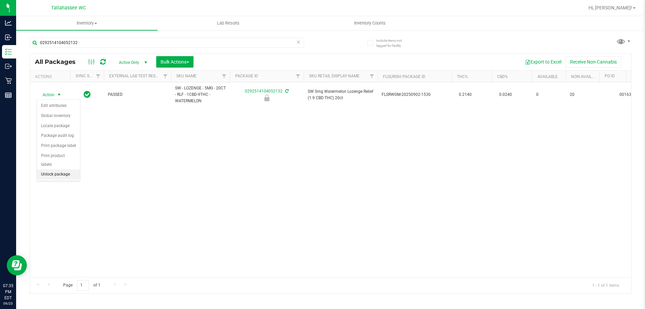
click at [63, 170] on li "Unlock package" at bounding box center [58, 174] width 43 height 10
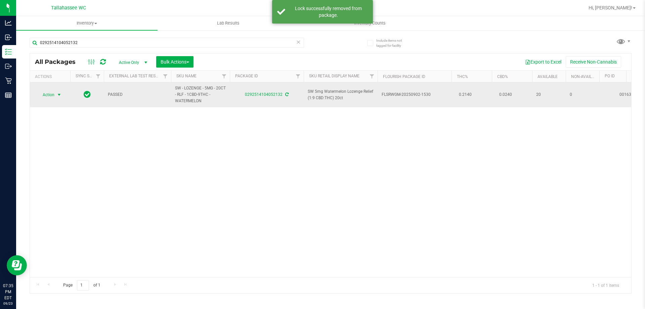
click at [55, 97] on span "select" at bounding box center [59, 94] width 8 height 9
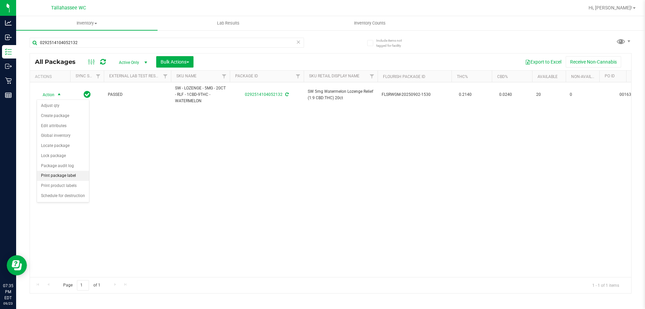
click at [81, 175] on li "Print package label" at bounding box center [63, 176] width 52 height 10
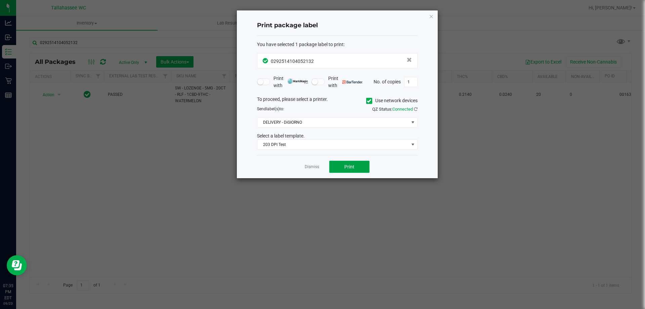
click at [351, 167] on span "Print" at bounding box center [350, 166] width 10 height 5
click at [314, 167] on link "Dismiss" at bounding box center [312, 167] width 14 height 6
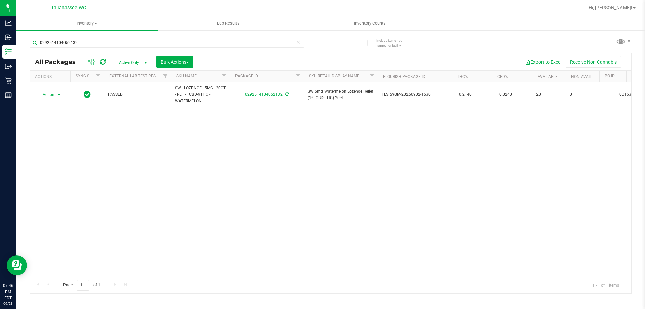
click at [484, 163] on div "Action Action Adjust qty Create package Edit attributes Global inventory Locate…" at bounding box center [331, 179] width 602 height 195
click at [224, 45] on input "0292514104052132" at bounding box center [167, 43] width 275 height 10
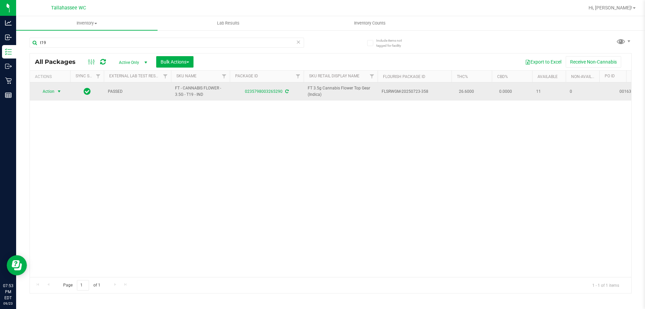
click at [59, 93] on span "select" at bounding box center [58, 91] width 5 height 5
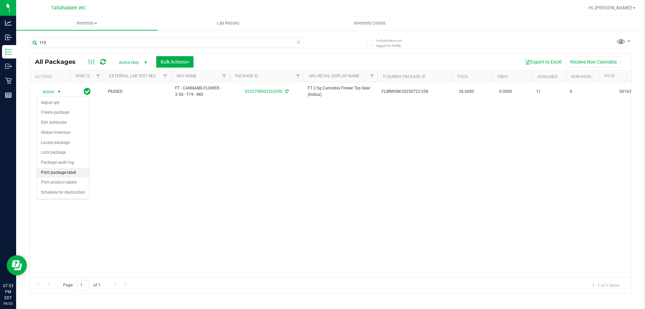
click at [82, 174] on li "Print package label" at bounding box center [63, 173] width 52 height 10
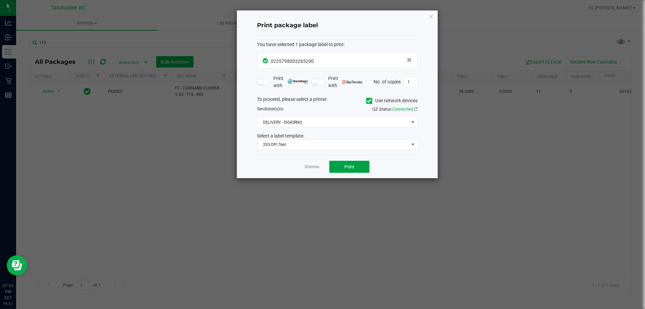
click at [356, 166] on button "Print" at bounding box center [349, 167] width 40 height 12
click at [314, 170] on app-cancel-button "Dismiss" at bounding box center [312, 166] width 14 height 7
click at [311, 165] on link "Dismiss" at bounding box center [312, 167] width 14 height 6
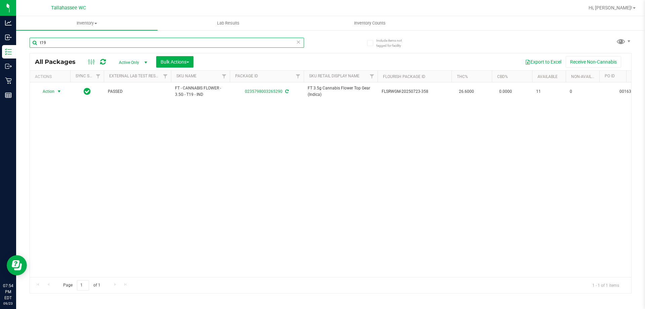
click at [137, 41] on input "t19" at bounding box center [167, 43] width 275 height 10
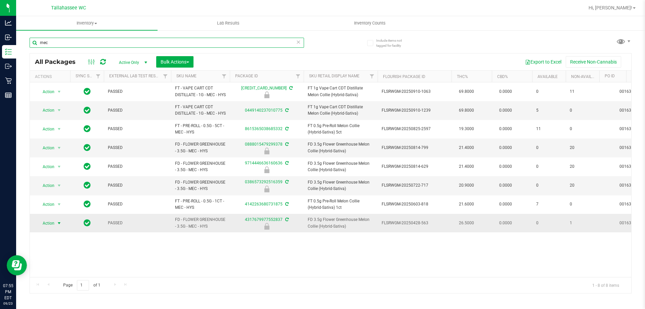
type input "mec"
click at [56, 226] on span "select" at bounding box center [58, 223] width 5 height 5
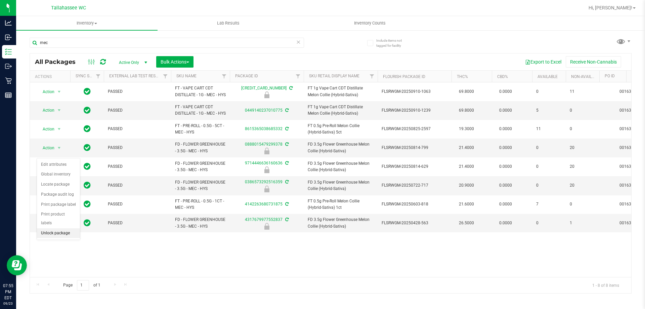
click at [66, 228] on li "Unlock package" at bounding box center [58, 233] width 43 height 10
click at [56, 228] on span "select" at bounding box center [59, 222] width 8 height 9
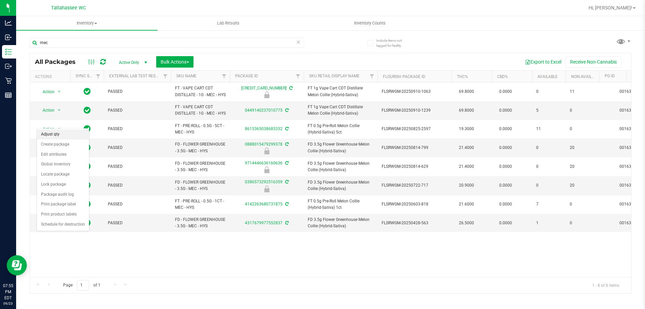
click at [71, 134] on li "Adjust qty" at bounding box center [63, 134] width 52 height 10
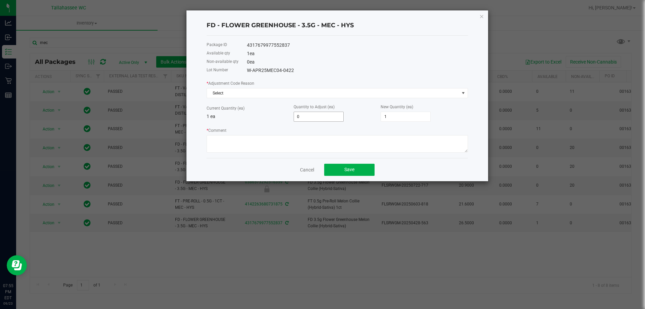
click at [312, 119] on input "0" at bounding box center [318, 116] width 49 height 9
click at [311, 119] on input "0" at bounding box center [318, 116] width 49 height 9
type input "-1"
type input "0"
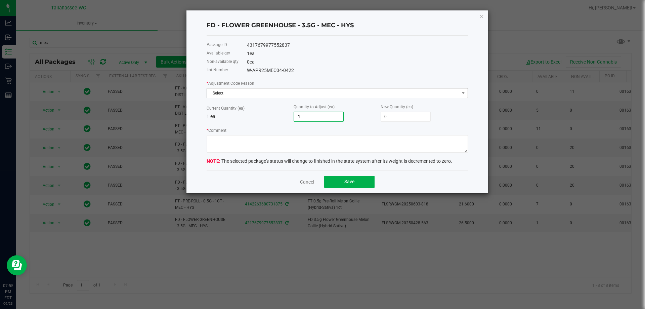
type input "-1"
click at [362, 91] on span "Select" at bounding box center [333, 92] width 252 height 9
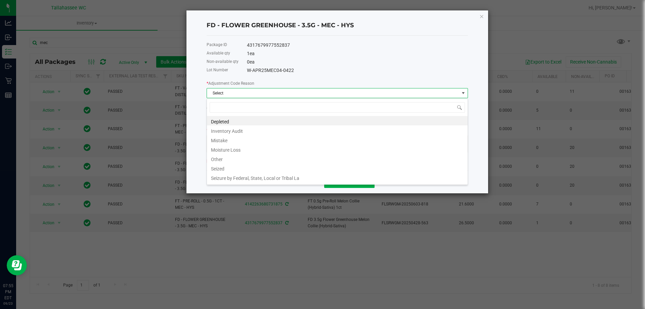
scroll to position [10, 262]
click at [244, 143] on li "Mistake" at bounding box center [337, 139] width 261 height 9
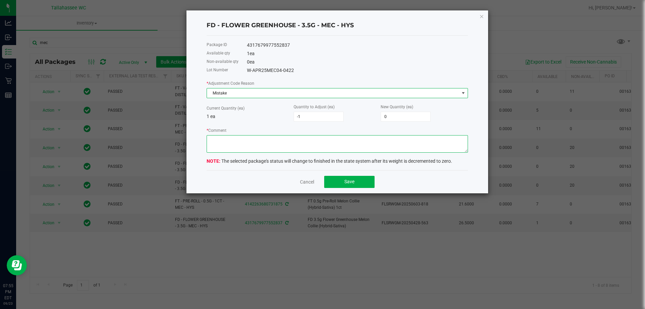
click at [302, 148] on textarea "* Comment" at bounding box center [338, 143] width 262 height 17
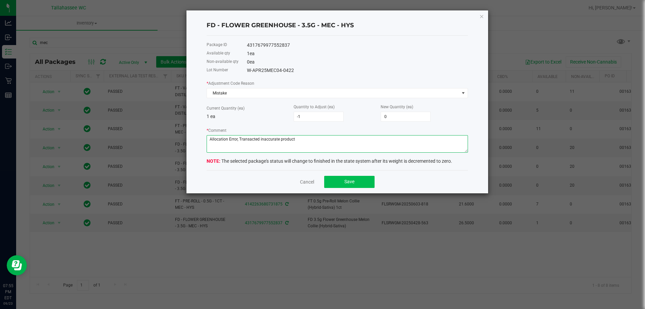
type textarea "Allocation Error, Transacted inaccurate product"
click at [355, 180] on button "Save" at bounding box center [349, 182] width 50 height 12
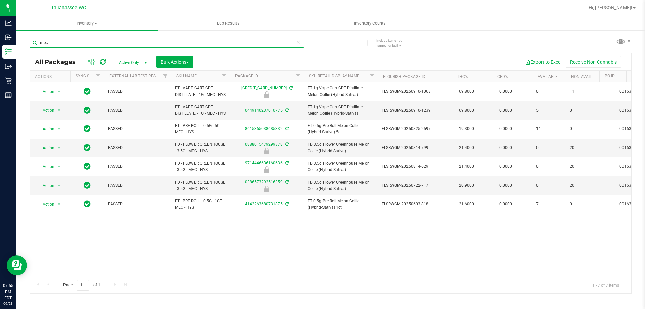
click at [72, 41] on input "mec" at bounding box center [167, 43] width 275 height 10
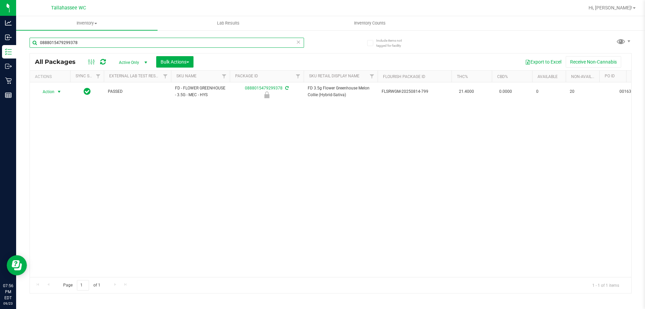
type input "0888015479299378"
click at [53, 91] on span "Action" at bounding box center [46, 91] width 18 height 9
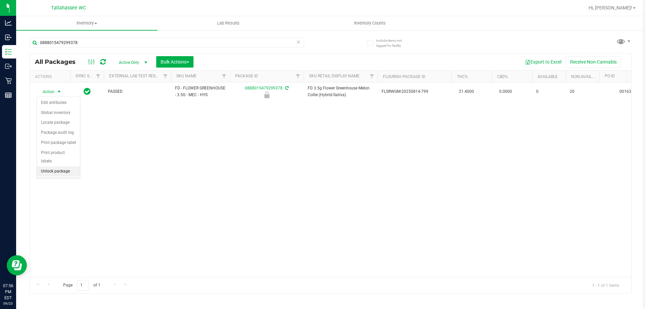
click at [64, 166] on li "Unlock package" at bounding box center [58, 171] width 43 height 10
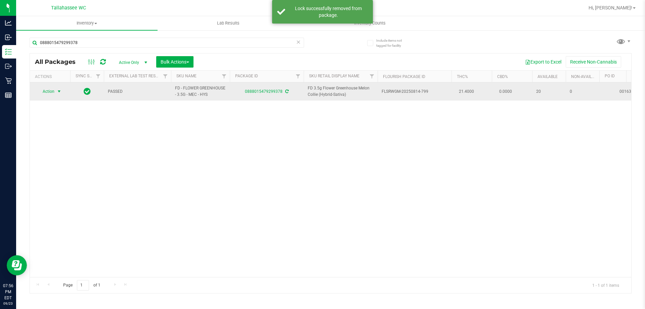
drag, startPoint x: 55, startPoint y: 88, endPoint x: 64, endPoint y: 91, distance: 9.2
click at [54, 91] on span "Action" at bounding box center [46, 91] width 18 height 9
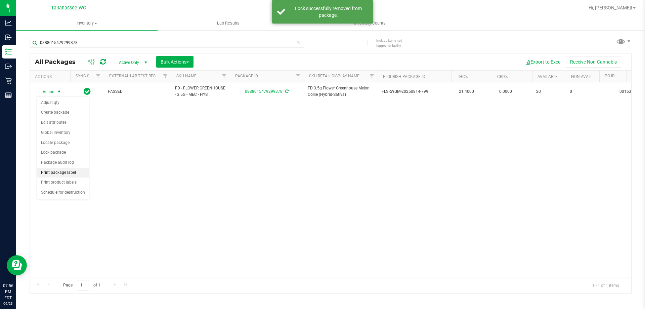
click at [85, 173] on li "Print package label" at bounding box center [63, 173] width 52 height 10
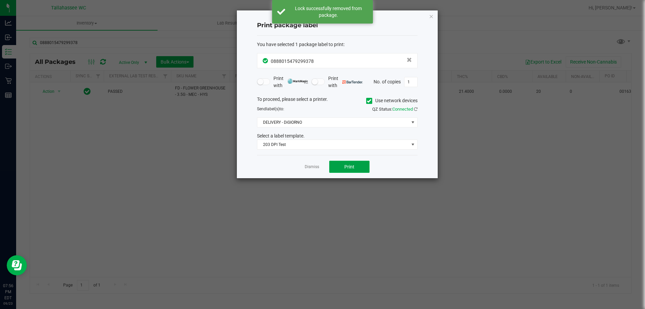
drag, startPoint x: 344, startPoint y: 164, endPoint x: 347, endPoint y: 180, distance: 15.6
click at [344, 164] on button "Print" at bounding box center [349, 167] width 40 height 12
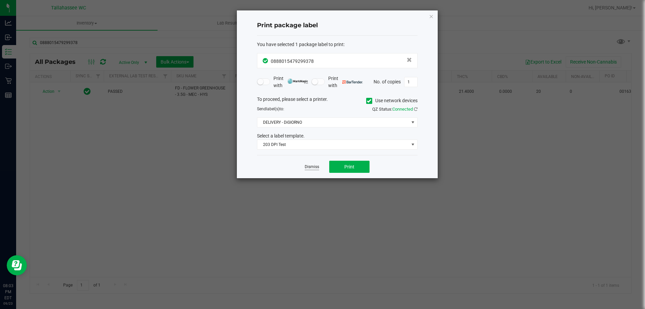
click at [316, 167] on link "Dismiss" at bounding box center [312, 167] width 14 height 6
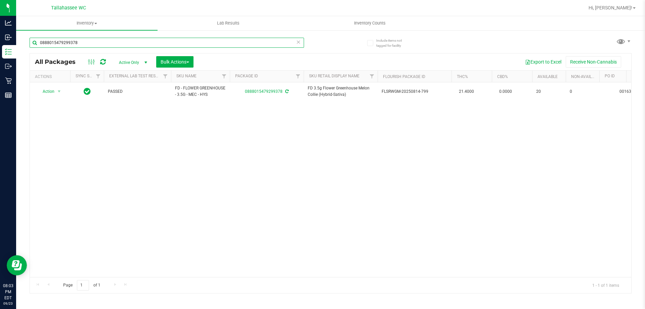
click at [103, 37] on div "0888015479299378" at bounding box center [180, 43] width 301 height 22
click at [102, 41] on input "0888015479299378" at bounding box center [167, 43] width 275 height 10
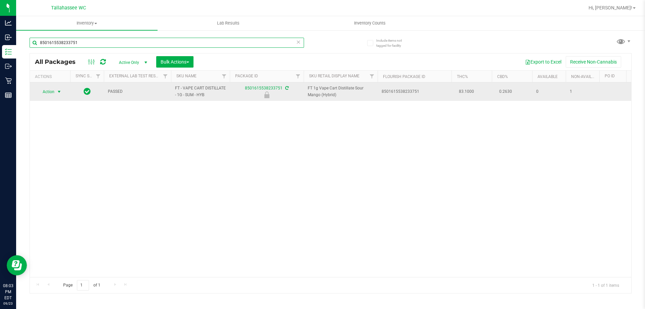
type input "8501615538233751"
click at [54, 93] on span "Action" at bounding box center [46, 91] width 18 height 9
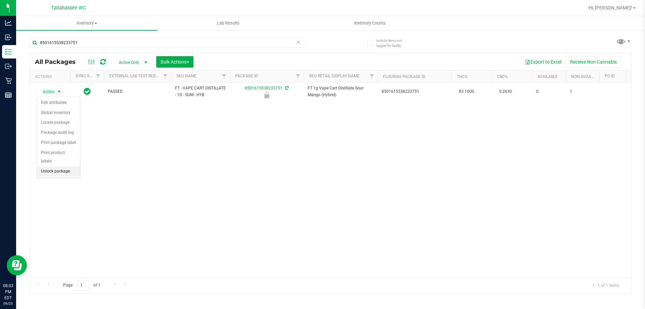
click at [75, 166] on li "Unlock package" at bounding box center [58, 171] width 43 height 10
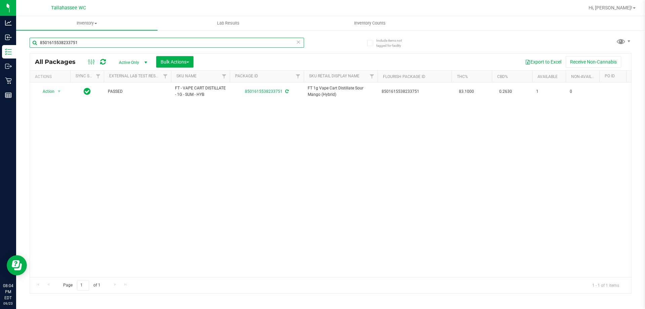
click at [150, 41] on input "8501615538233751" at bounding box center [167, 43] width 275 height 10
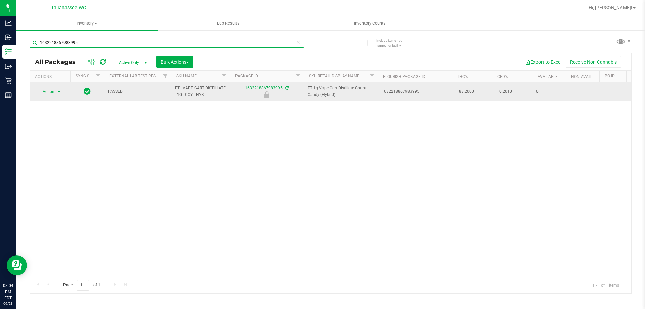
type input "1632218867983995"
click at [51, 92] on span "Action" at bounding box center [46, 91] width 18 height 9
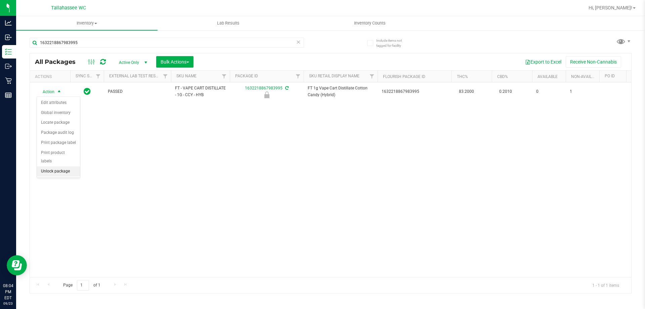
click at [71, 166] on li "Unlock package" at bounding box center [58, 171] width 43 height 10
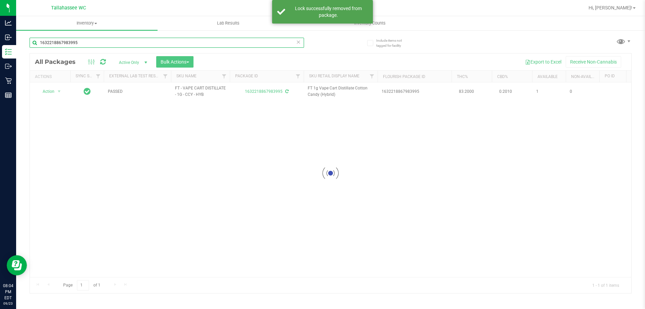
click at [113, 43] on input "1632218867983995" at bounding box center [167, 43] width 275 height 10
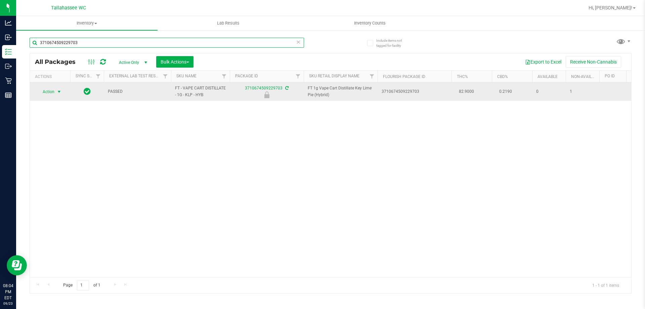
type input "3710674509229703"
click at [57, 90] on span "select" at bounding box center [58, 91] width 5 height 5
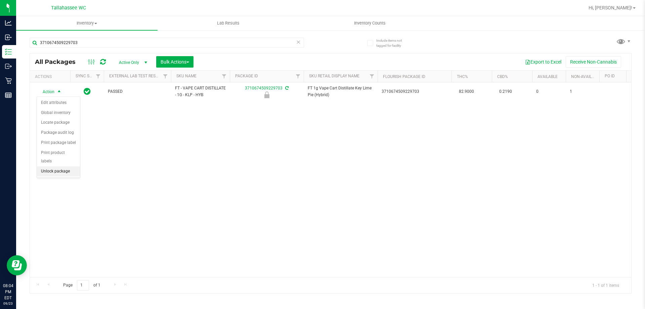
click at [74, 166] on li "Unlock package" at bounding box center [58, 171] width 43 height 10
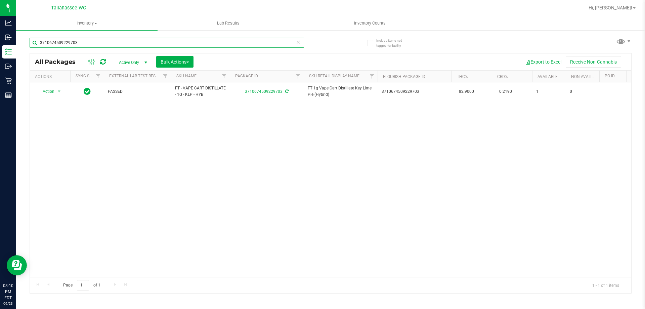
click at [238, 41] on input "3710674509229703" at bounding box center [167, 43] width 275 height 10
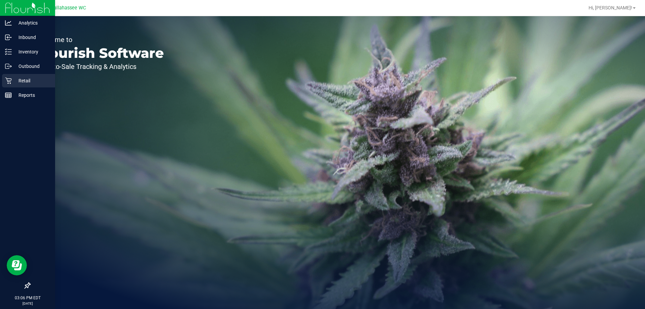
click at [11, 82] on icon at bounding box center [8, 80] width 7 height 7
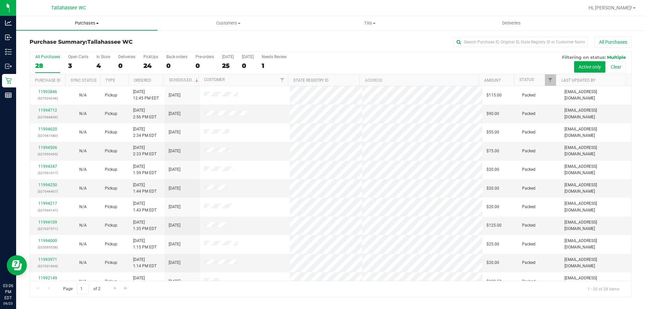
click at [91, 26] on uib-tab-heading "Purchases Summary of purchases Fulfillment All purchases" at bounding box center [87, 23] width 142 height 14
click at [97, 47] on li "Fulfillment" at bounding box center [87, 49] width 142 height 8
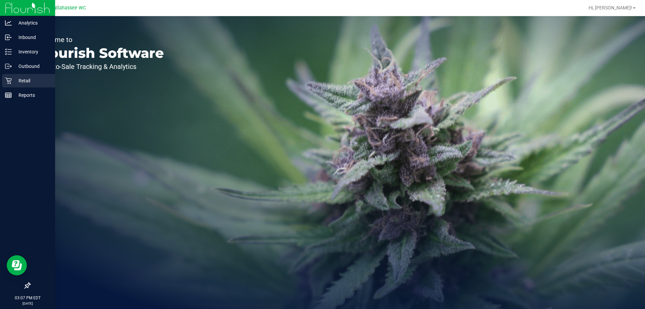
drag, startPoint x: 27, startPoint y: 80, endPoint x: 31, endPoint y: 80, distance: 4.4
click at [28, 80] on p "Retail" at bounding box center [32, 81] width 40 height 8
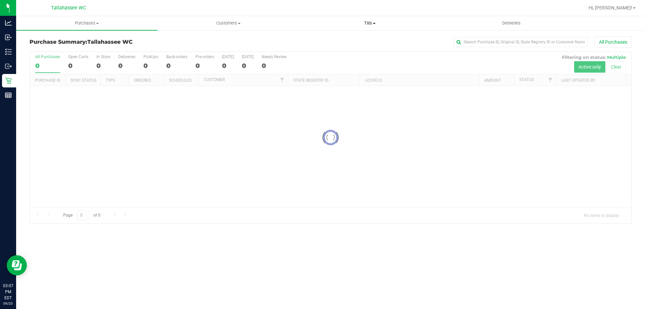
click at [373, 25] on span "Tills" at bounding box center [370, 23] width 141 height 6
click at [353, 40] on li "Manage tills" at bounding box center [370, 41] width 142 height 8
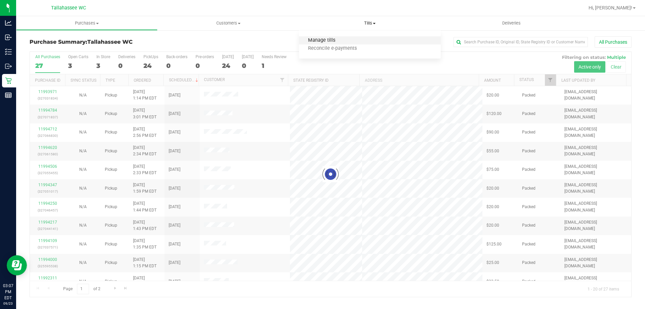
click at [331, 42] on span "Manage tills" at bounding box center [321, 41] width 45 height 6
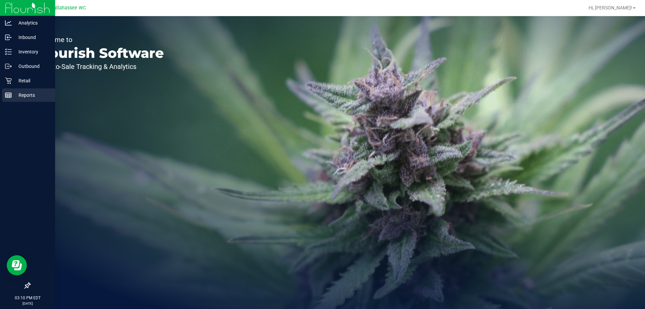
click at [11, 95] on rect at bounding box center [8, 95] width 6 height 5
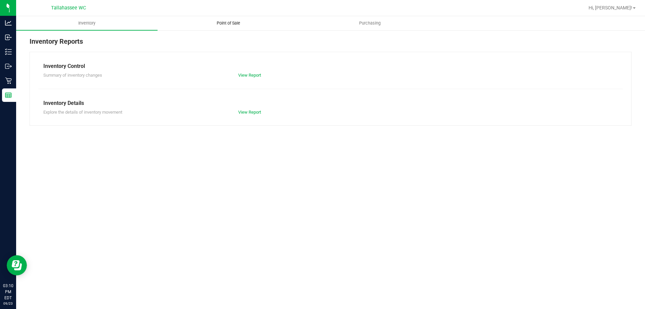
click at [227, 29] on uib-tab-heading "Point of Sale" at bounding box center [228, 22] width 141 height 13
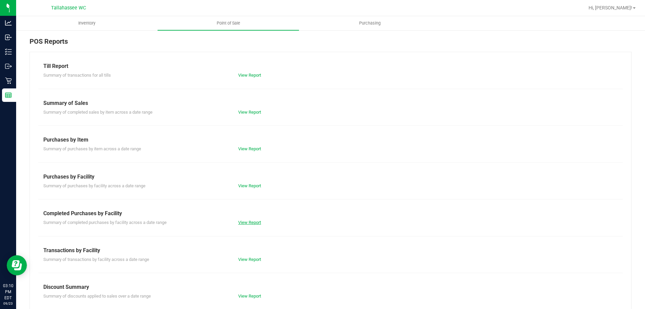
click at [245, 224] on link "View Report" at bounding box center [249, 222] width 23 height 5
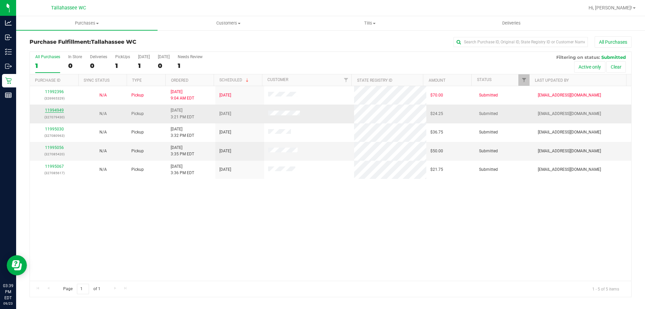
click at [55, 111] on link "11994949" at bounding box center [54, 110] width 19 height 5
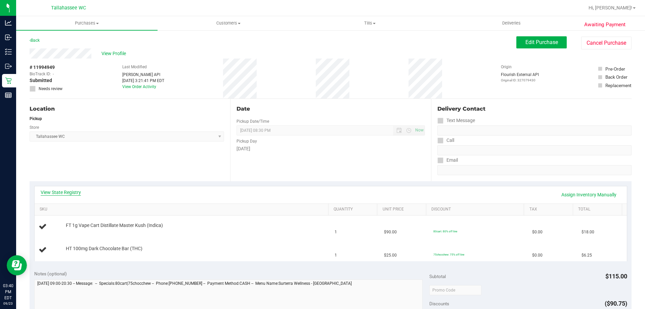
click at [62, 189] on link "View State Registry" at bounding box center [61, 192] width 40 height 7
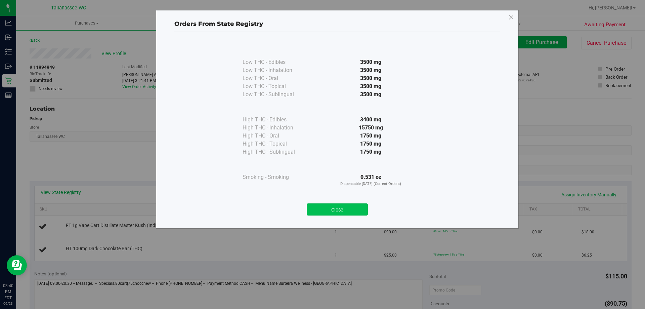
click at [342, 210] on button "Close" at bounding box center [337, 209] width 61 height 12
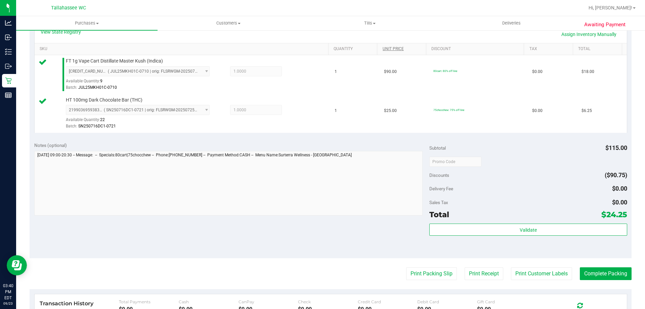
scroll to position [168, 0]
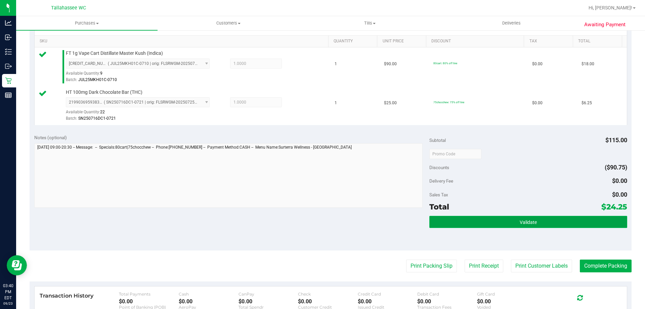
click at [475, 225] on button "Validate" at bounding box center [529, 222] width 198 height 12
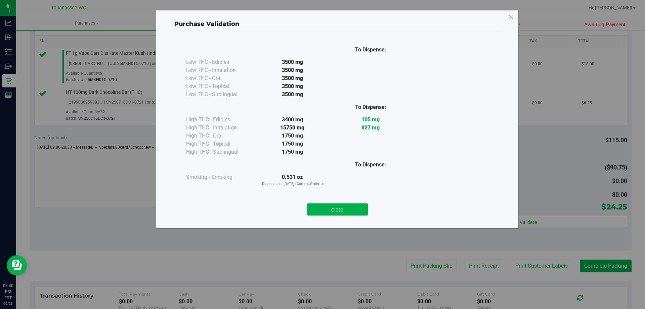
click at [343, 205] on button "Close" at bounding box center [337, 209] width 61 height 12
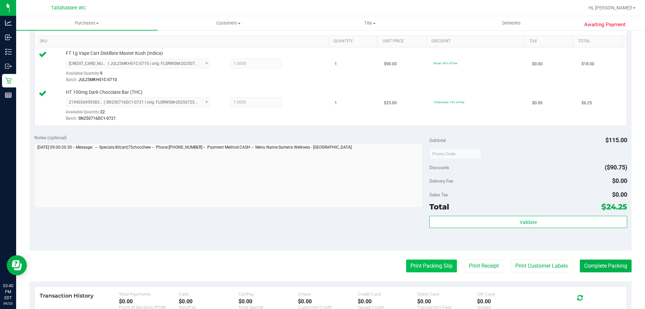
click at [428, 264] on button "Print Packing Slip" at bounding box center [431, 266] width 51 height 13
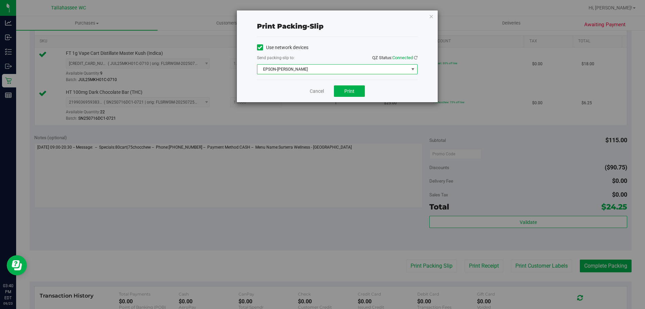
click at [349, 70] on span "EPSON-[PERSON_NAME]" at bounding box center [334, 69] width 152 height 9
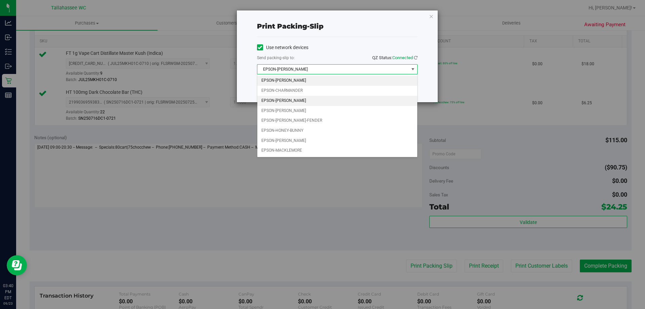
click at [308, 104] on li "EPSON-[PERSON_NAME]" at bounding box center [338, 101] width 160 height 10
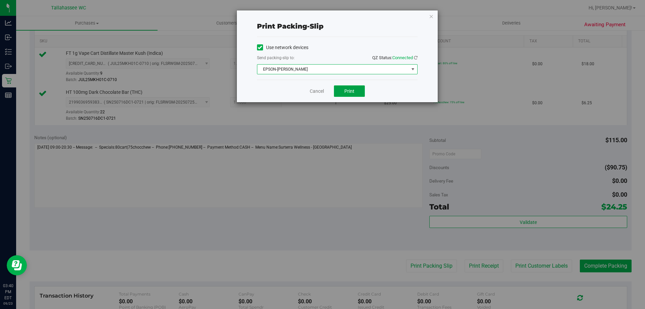
drag, startPoint x: 353, startPoint y: 90, endPoint x: 369, endPoint y: 111, distance: 26.3
click at [353, 91] on span "Print" at bounding box center [350, 90] width 10 height 5
click at [314, 89] on link "Cancel" at bounding box center [317, 91] width 14 height 7
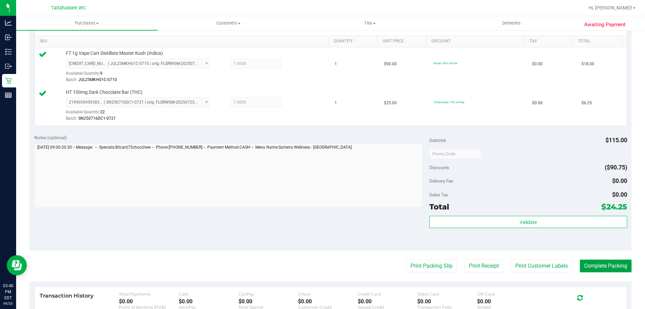
click at [608, 262] on button "Complete Packing" at bounding box center [606, 266] width 52 height 13
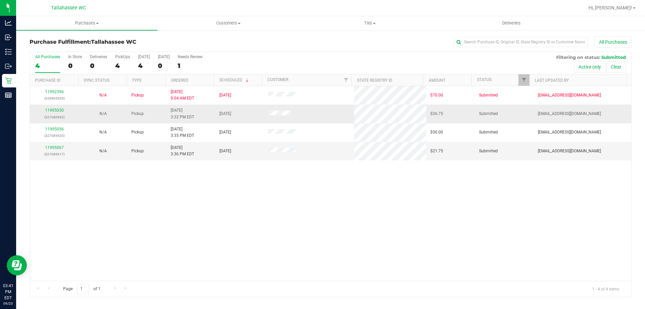
click at [60, 113] on div "11995030 (327080963)" at bounding box center [54, 113] width 41 height 13
click at [60, 110] on link "11995030" at bounding box center [54, 110] width 19 height 5
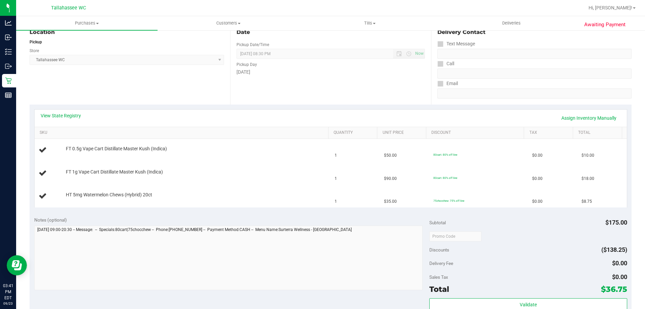
scroll to position [77, 0]
click at [64, 114] on link "View State Registry" at bounding box center [61, 115] width 40 height 7
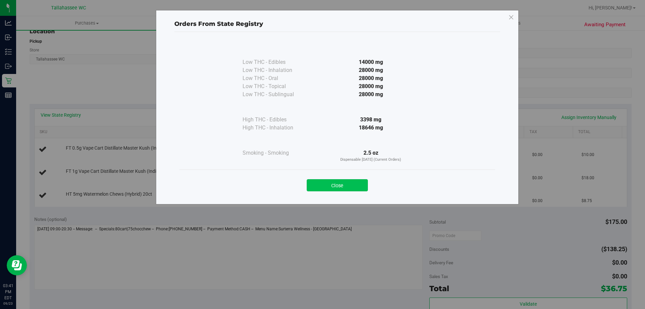
click at [340, 181] on button "Close" at bounding box center [337, 185] width 61 height 12
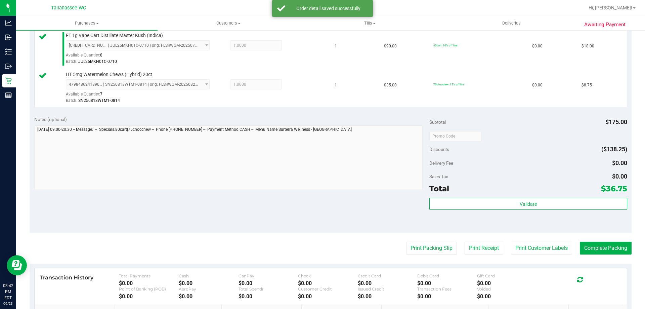
scroll to position [249, 0]
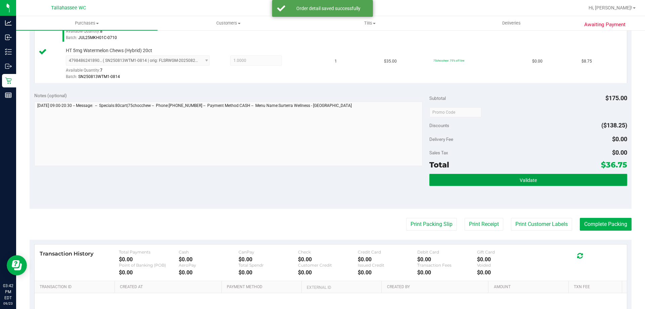
click at [503, 179] on button "Validate" at bounding box center [529, 180] width 198 height 12
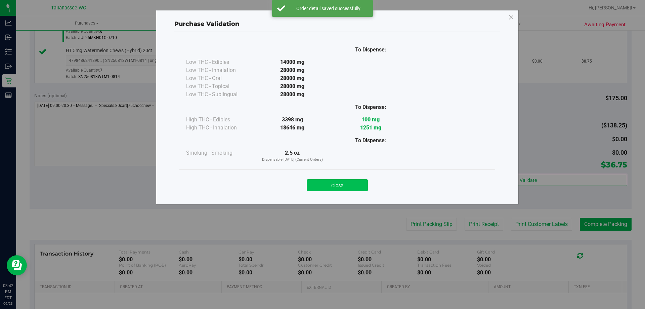
click at [354, 182] on button "Close" at bounding box center [337, 185] width 61 height 12
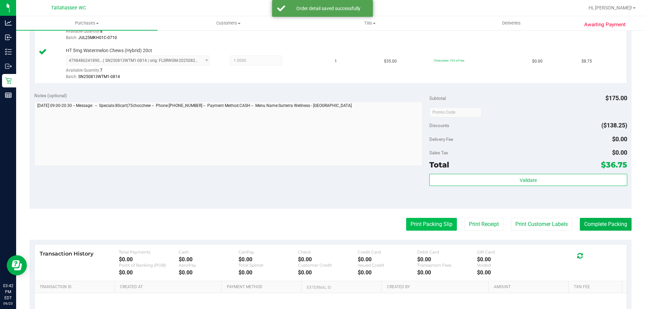
click at [431, 223] on button "Print Packing Slip" at bounding box center [431, 224] width 51 height 13
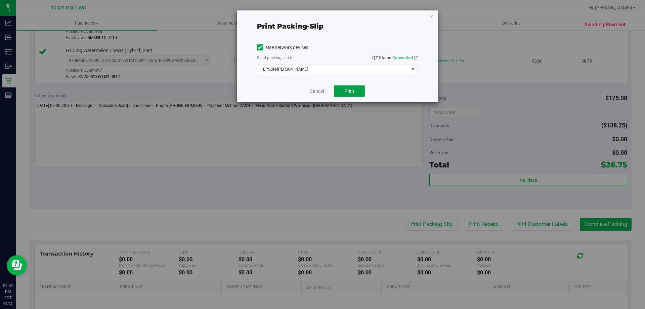
click at [356, 94] on button "Print" at bounding box center [349, 90] width 31 height 11
click at [313, 90] on link "Cancel" at bounding box center [317, 91] width 14 height 7
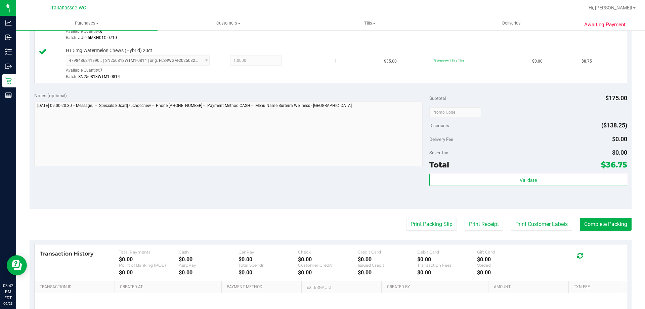
click at [608, 211] on purchase-details "Back Edit Purchase Cancel Purchase View Profile # 11995030 BioTrack ID: - Submi…" at bounding box center [331, 77] width 602 height 578
click at [609, 223] on button "Complete Packing" at bounding box center [606, 224] width 52 height 13
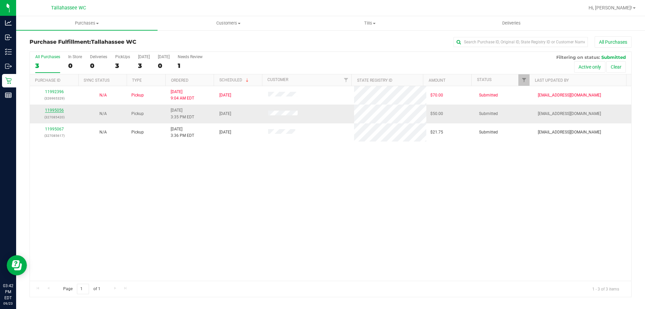
click at [59, 112] on link "11995056" at bounding box center [54, 110] width 19 height 5
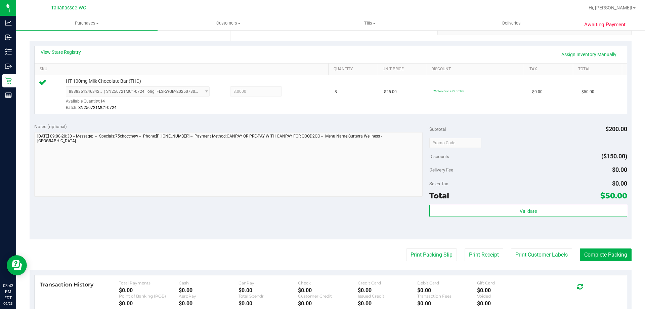
scroll to position [164, 0]
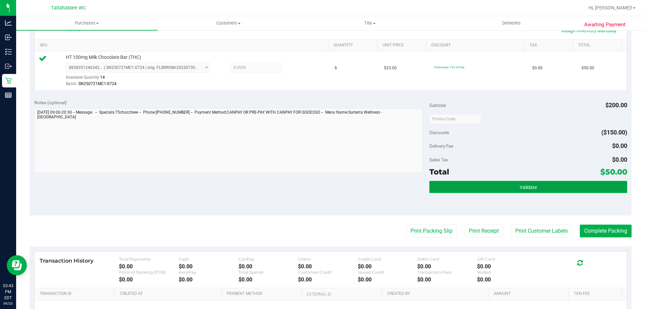
click at [513, 183] on button "Validate" at bounding box center [529, 187] width 198 height 12
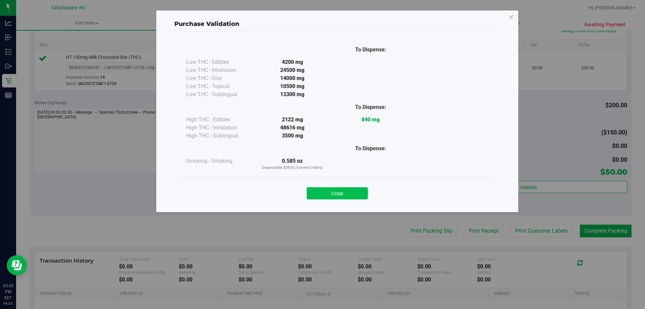
click at [348, 193] on button "Close" at bounding box center [337, 193] width 61 height 12
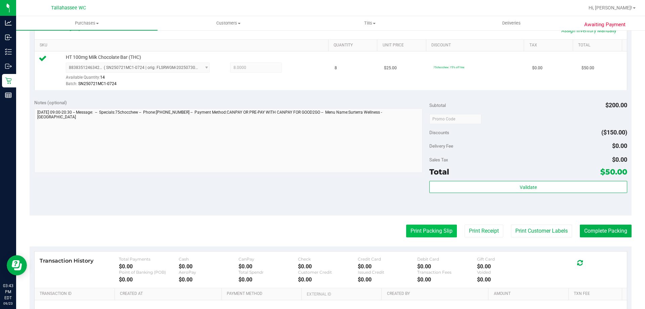
click at [430, 233] on button "Print Packing Slip" at bounding box center [431, 231] width 51 height 13
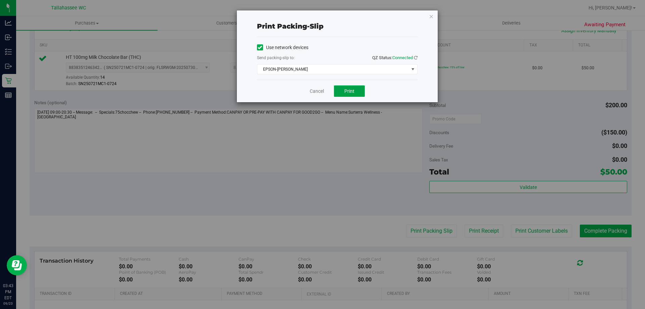
click at [347, 90] on span "Print" at bounding box center [350, 90] width 10 height 5
click at [314, 89] on link "Cancel" at bounding box center [317, 91] width 14 height 7
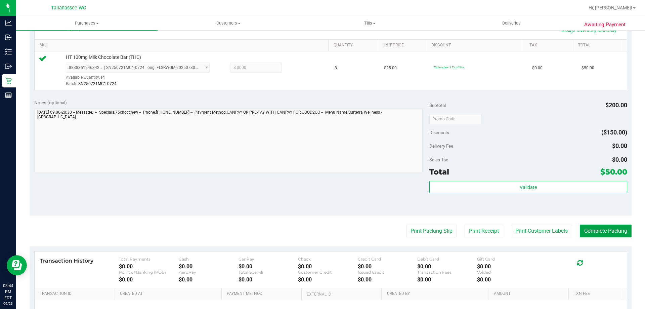
click at [609, 226] on button "Complete Packing" at bounding box center [606, 231] width 52 height 13
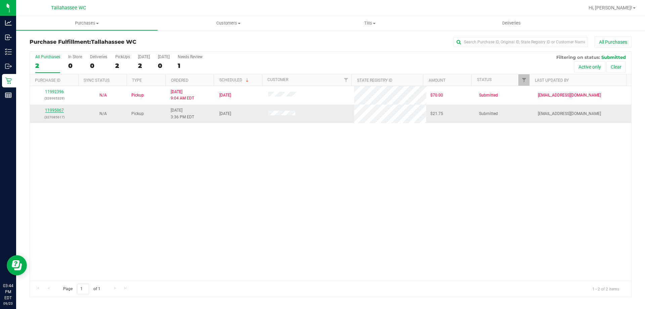
click at [55, 110] on link "11995067" at bounding box center [54, 110] width 19 height 5
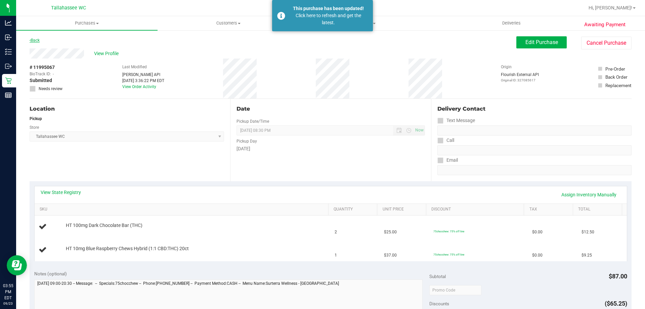
click at [34, 41] on link "Back" at bounding box center [35, 40] width 10 height 5
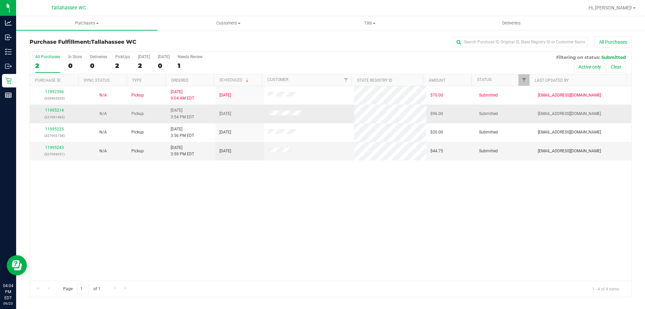
drag, startPoint x: 52, startPoint y: 113, endPoint x: 53, endPoint y: 108, distance: 5.1
click at [52, 110] on div "11995214 (327091465)" at bounding box center [54, 113] width 41 height 13
click at [53, 107] on div "11995214 (327091465)" at bounding box center [54, 113] width 41 height 13
click at [54, 109] on link "11995214" at bounding box center [54, 110] width 19 height 5
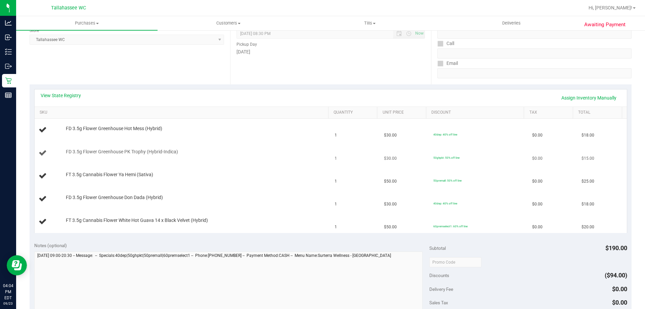
scroll to position [101, 0]
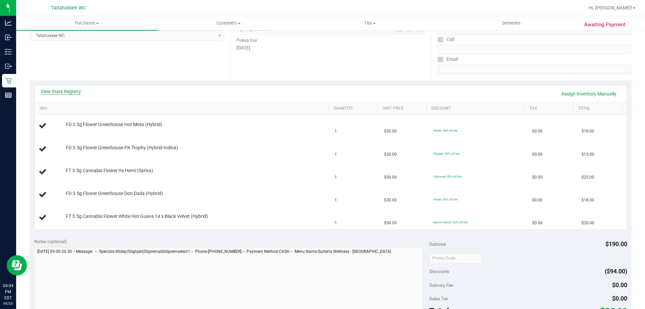
click at [75, 94] on link "View State Registry" at bounding box center [61, 91] width 40 height 7
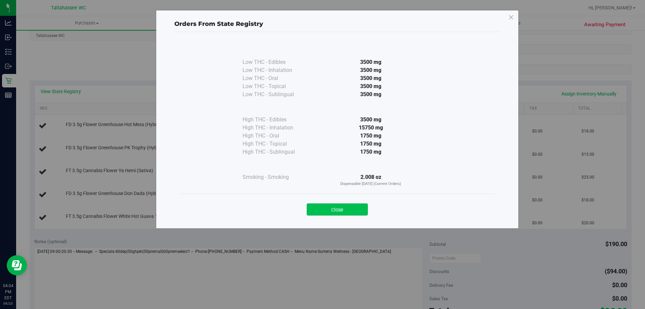
click at [352, 205] on button "Close" at bounding box center [337, 209] width 61 height 12
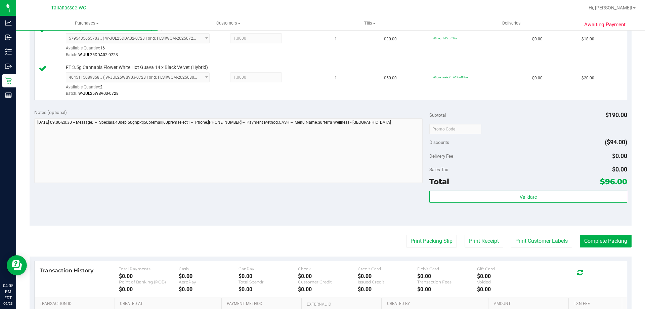
scroll to position [370, 0]
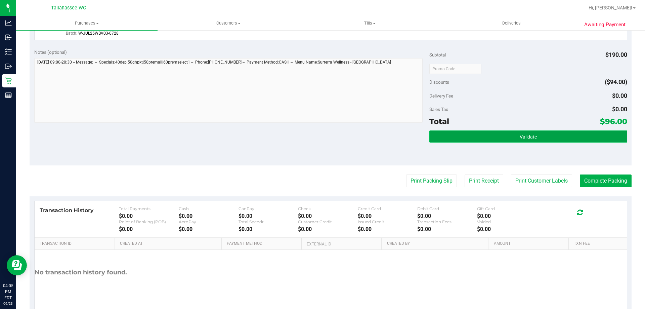
click at [482, 137] on button "Validate" at bounding box center [529, 136] width 198 height 12
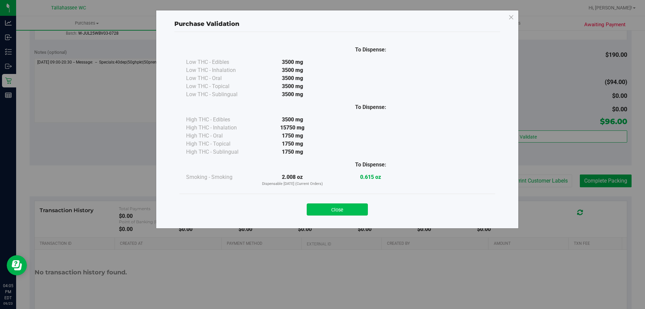
click at [350, 211] on button "Close" at bounding box center [337, 209] width 61 height 12
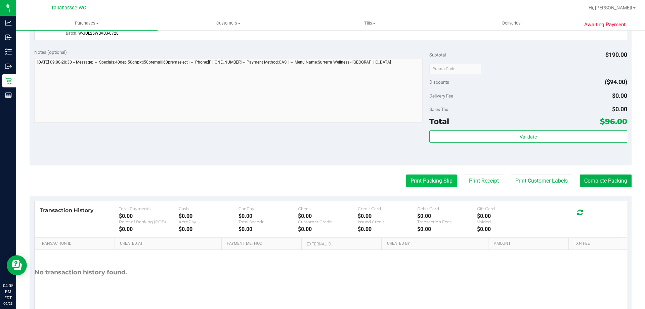
click at [430, 176] on button "Print Packing Slip" at bounding box center [431, 180] width 51 height 13
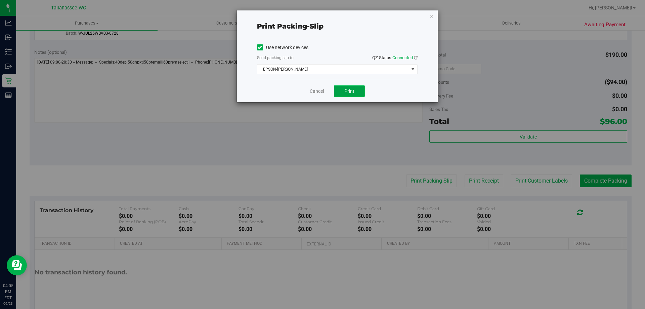
click at [355, 94] on button "Print" at bounding box center [349, 90] width 31 height 11
click at [318, 92] on link "Cancel" at bounding box center [317, 91] width 14 height 7
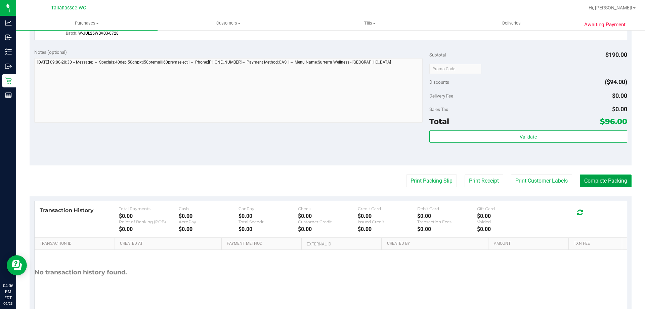
click at [612, 180] on button "Complete Packing" at bounding box center [606, 180] width 52 height 13
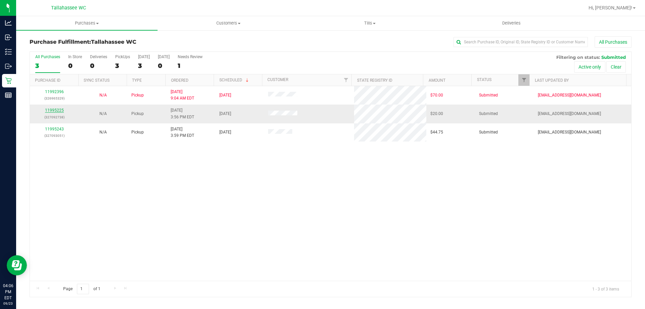
click at [56, 111] on link "11995225" at bounding box center [54, 110] width 19 height 5
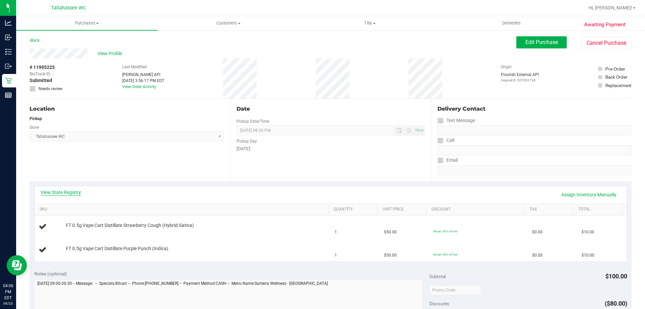
click at [64, 190] on link "View State Registry" at bounding box center [61, 192] width 40 height 7
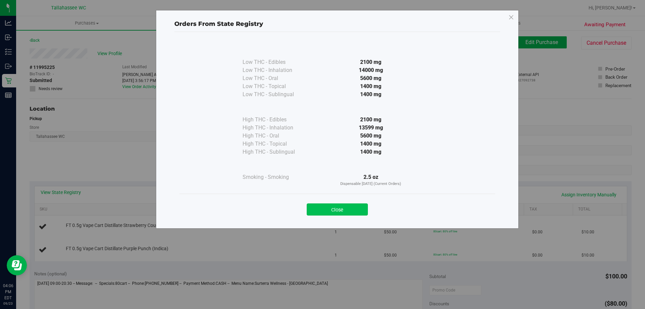
click at [343, 205] on button "Close" at bounding box center [337, 209] width 61 height 12
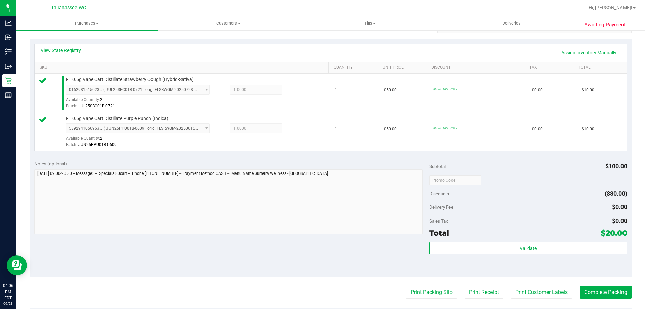
scroll to position [144, 0]
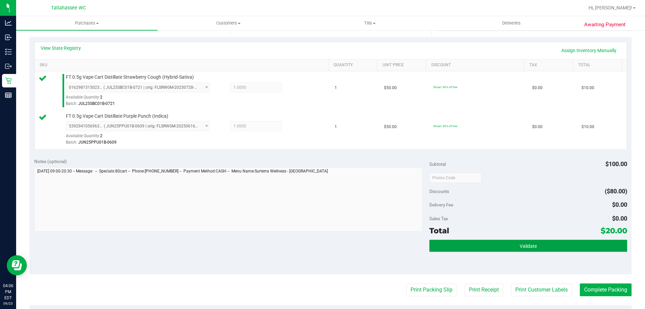
click at [510, 245] on button "Validate" at bounding box center [529, 246] width 198 height 12
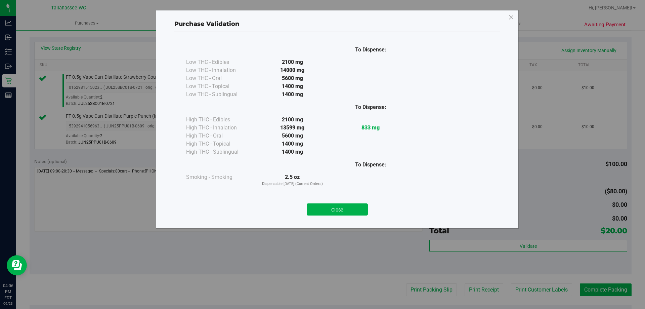
click at [344, 197] on div "Close" at bounding box center [338, 207] width 316 height 27
click at [344, 209] on button "Close" at bounding box center [337, 209] width 61 height 12
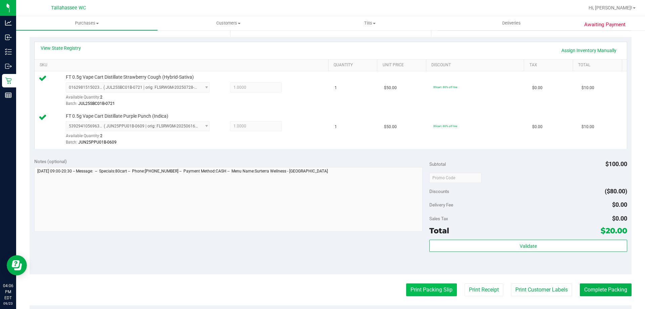
click at [431, 291] on button "Print Packing Slip" at bounding box center [431, 289] width 51 height 13
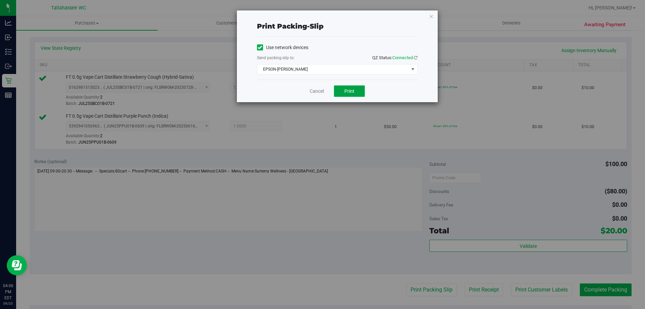
click at [360, 92] on button "Print" at bounding box center [349, 90] width 31 height 11
click at [318, 89] on link "Cancel" at bounding box center [317, 91] width 14 height 7
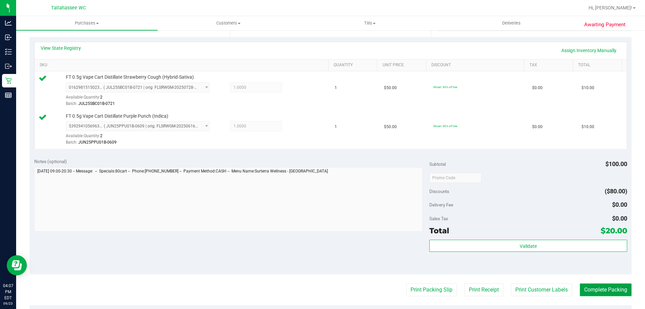
click at [608, 292] on button "Complete Packing" at bounding box center [606, 289] width 52 height 13
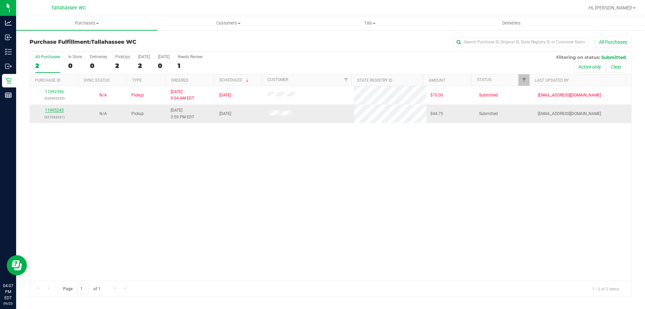
click at [55, 112] on link "11995243" at bounding box center [54, 110] width 19 height 5
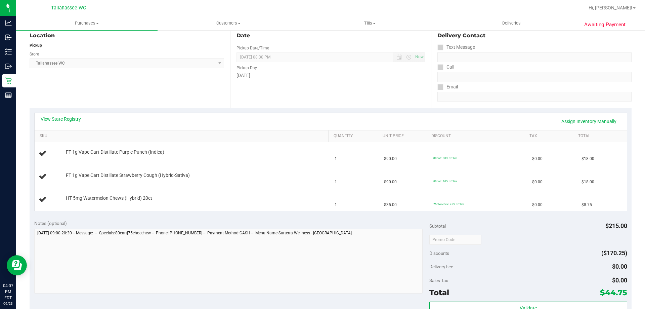
scroll to position [99, 0]
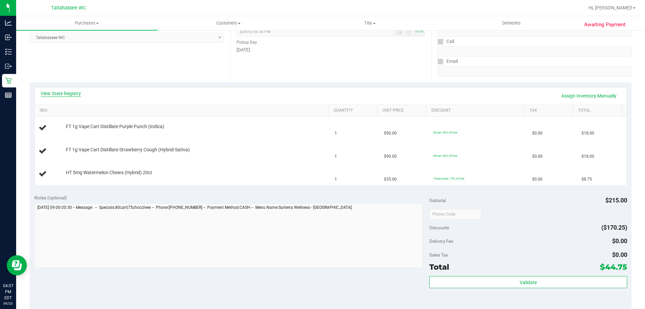
click at [76, 95] on link "View State Registry" at bounding box center [61, 93] width 40 height 7
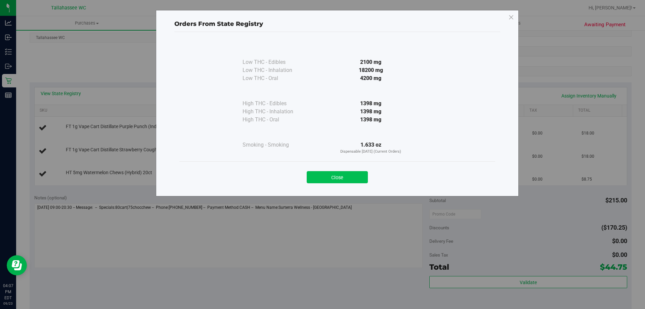
click at [353, 173] on button "Close" at bounding box center [337, 177] width 61 height 12
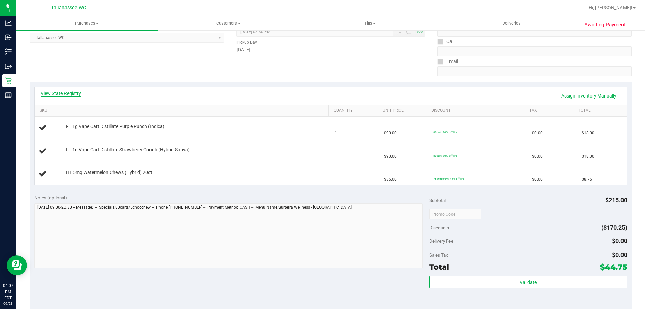
click at [63, 94] on link "View State Registry" at bounding box center [61, 93] width 40 height 7
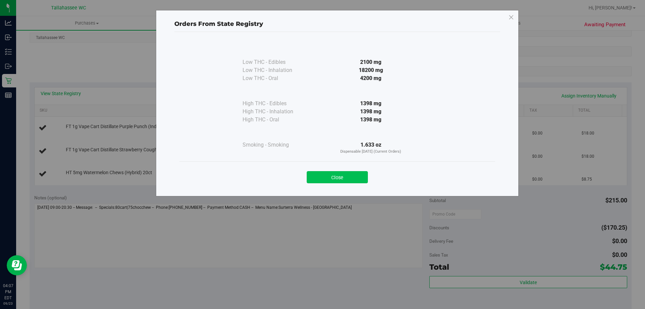
click at [357, 177] on button "Close" at bounding box center [337, 177] width 61 height 12
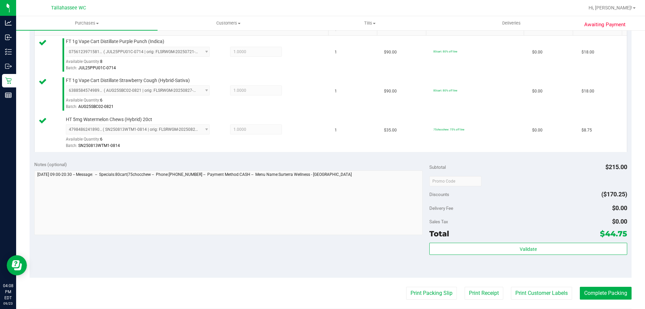
scroll to position [194, 0]
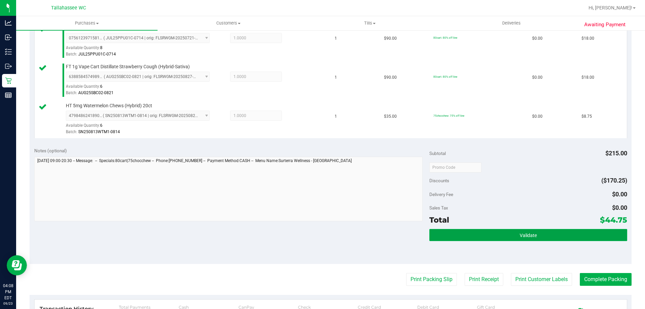
click at [485, 234] on button "Validate" at bounding box center [529, 235] width 198 height 12
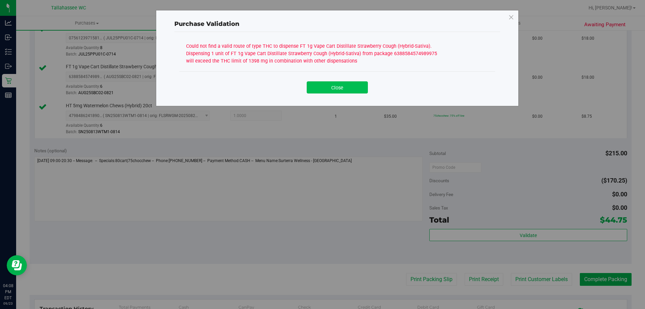
click at [337, 91] on button "Close" at bounding box center [337, 87] width 61 height 12
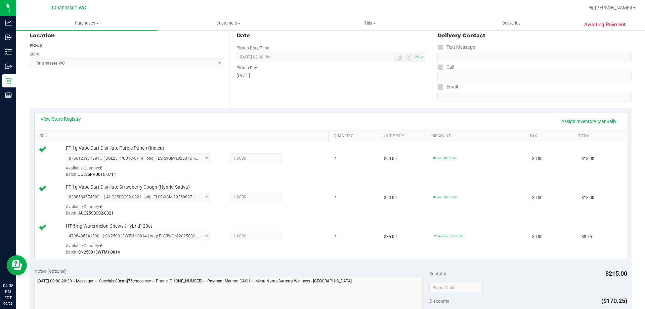
scroll to position [73, 0]
click at [588, 122] on link "Assign Inventory Manually" at bounding box center [589, 121] width 64 height 11
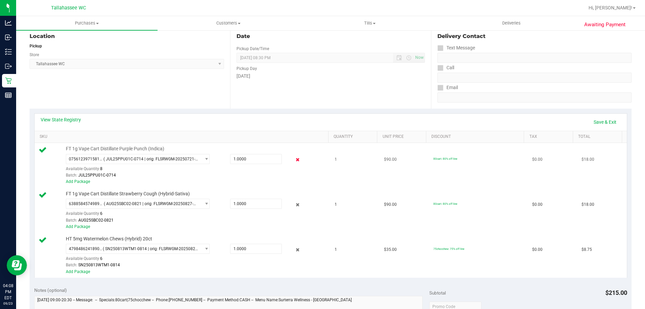
click at [295, 160] on icon at bounding box center [297, 160] width 7 height 8
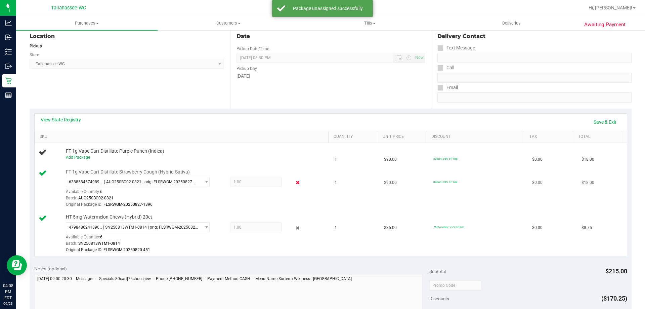
click at [294, 183] on icon at bounding box center [297, 183] width 7 height 8
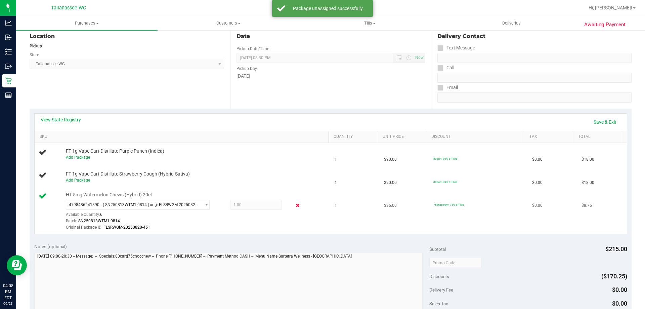
click at [295, 206] on icon at bounding box center [297, 206] width 7 height 8
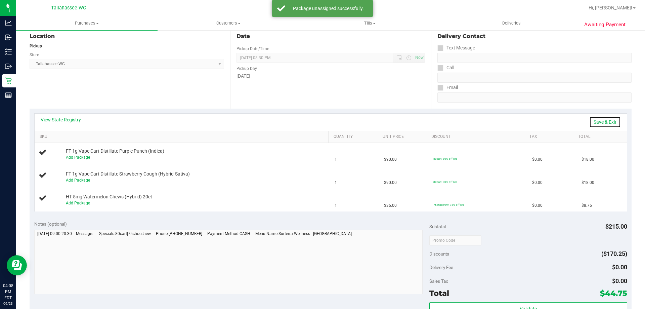
click at [597, 122] on link "Save & Exit" at bounding box center [606, 121] width 32 height 11
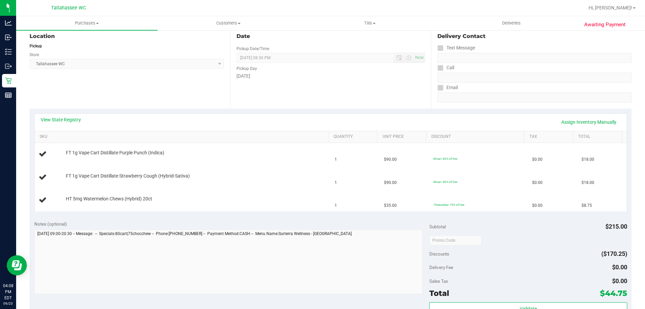
scroll to position [0, 0]
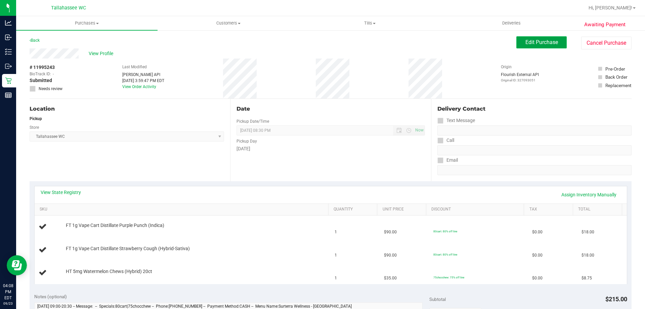
click at [537, 41] on span "Edit Purchase" at bounding box center [542, 42] width 33 height 6
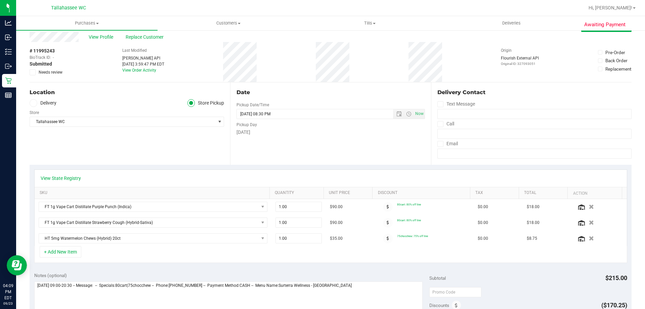
scroll to position [16, 0]
click at [34, 73] on icon at bounding box center [33, 73] width 4 height 0
click at [0, 0] on input "Needs review" at bounding box center [0, 0] width 0 height 0
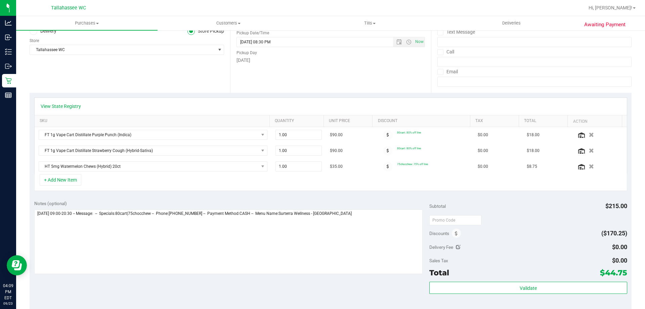
scroll to position [141, 0]
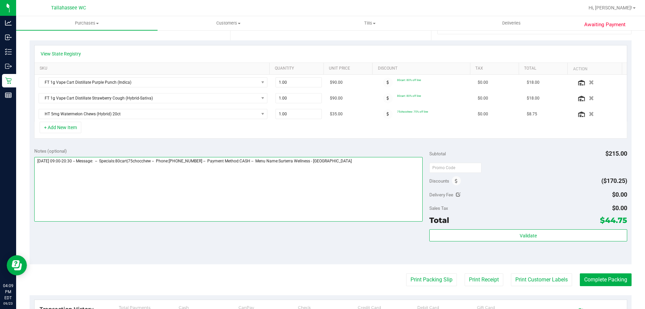
click at [382, 169] on textarea at bounding box center [228, 189] width 389 height 65
click at [153, 169] on textarea at bounding box center [228, 189] width 389 height 65
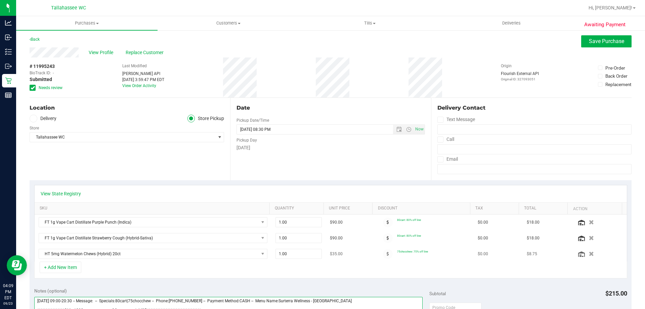
scroll to position [0, 0]
type textarea "**********"
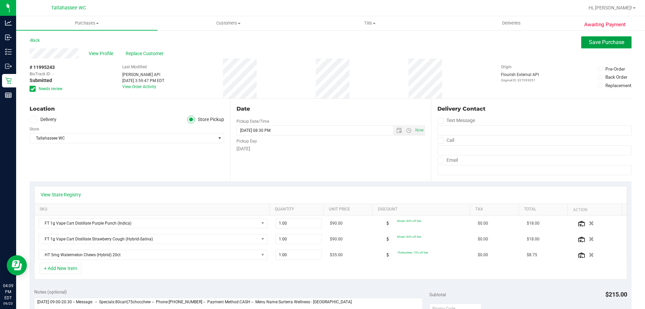
click at [610, 43] on span "Save Purchase" at bounding box center [606, 42] width 35 height 6
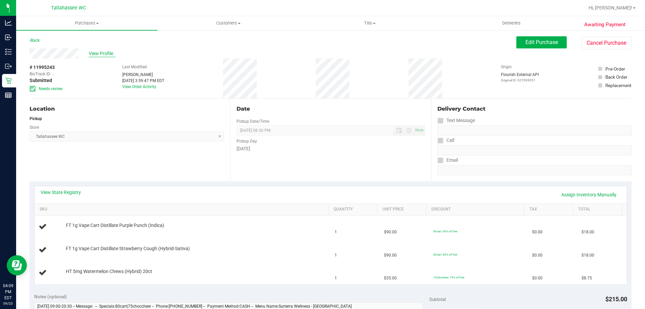
click at [104, 54] on span "View Profile" at bounding box center [102, 53] width 27 height 7
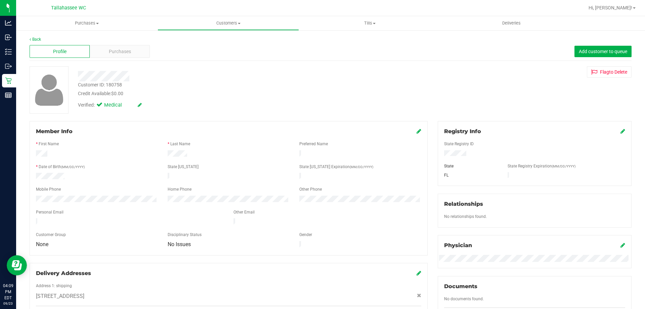
click at [115, 83] on div "Customer ID: 180758" at bounding box center [100, 84] width 44 height 7
copy div "180758"
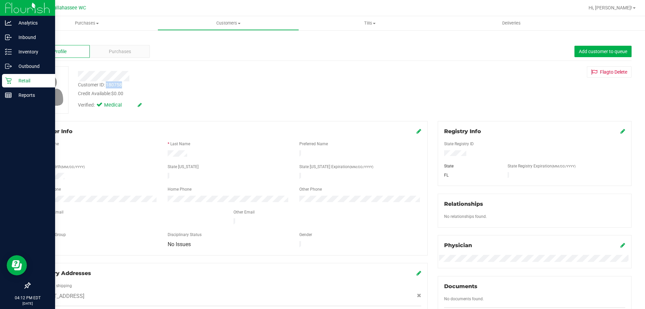
click at [12, 81] on p "Retail" at bounding box center [32, 81] width 40 height 8
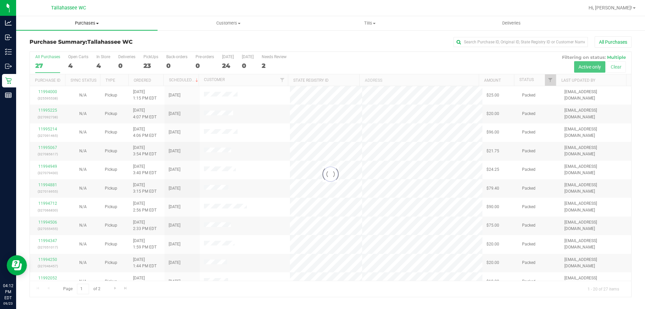
click at [96, 24] on span "Purchases" at bounding box center [87, 23] width 142 height 6
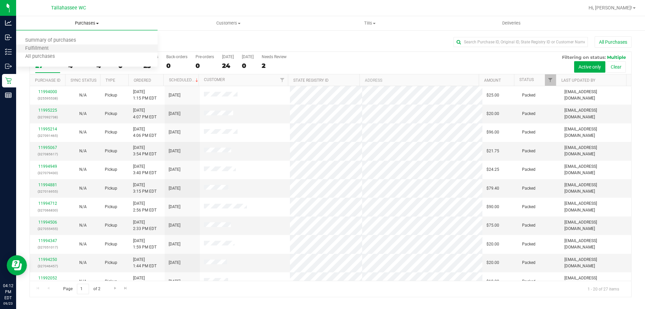
click at [118, 49] on li "Fulfillment" at bounding box center [87, 49] width 142 height 8
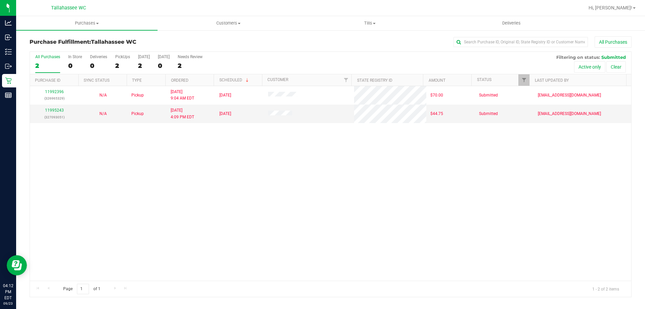
click at [221, 180] on div "11992396 (326965329) N/A Pickup 9/23/2025 9:04 AM EDT 9/23/2025 $70.00 Submitte…" at bounding box center [331, 183] width 602 height 195
click at [94, 21] on span "Purchases" at bounding box center [87, 23] width 142 height 6
click at [79, 39] on span "Summary of purchases" at bounding box center [50, 41] width 69 height 6
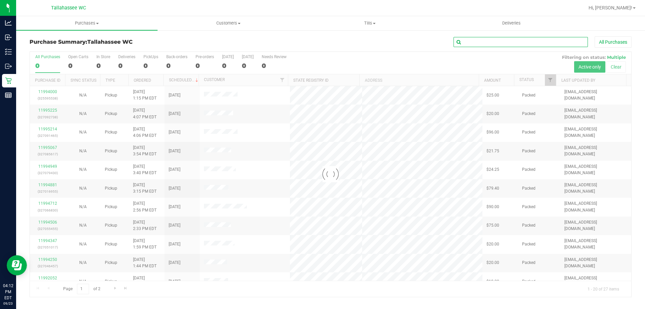
paste input "11992311"
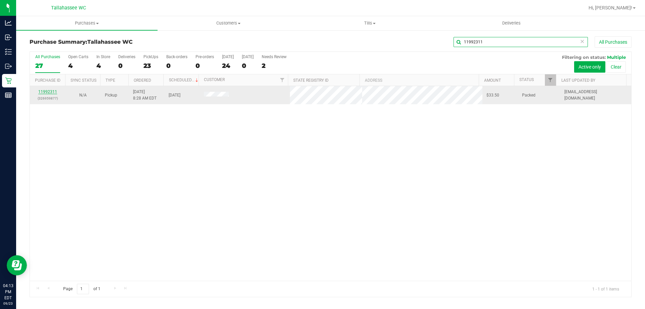
type input "11992311"
click at [49, 92] on link "11992311" at bounding box center [47, 91] width 19 height 5
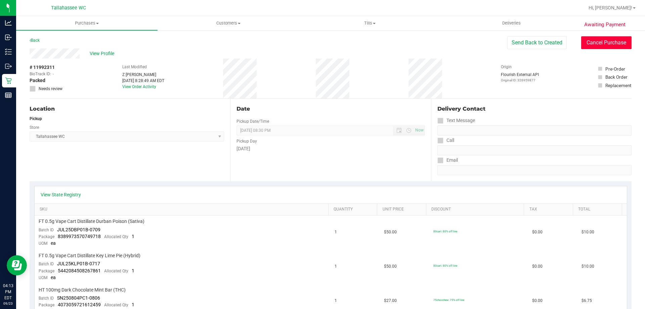
click at [605, 45] on button "Cancel Purchase" at bounding box center [607, 42] width 50 height 13
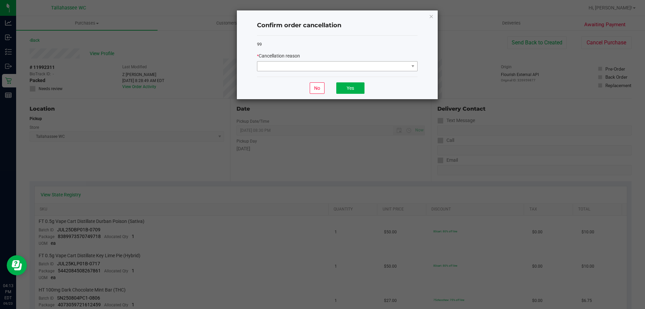
click at [361, 72] on div "99 * Cancellation reason" at bounding box center [337, 56] width 161 height 41
click at [365, 69] on span at bounding box center [334, 66] width 152 height 9
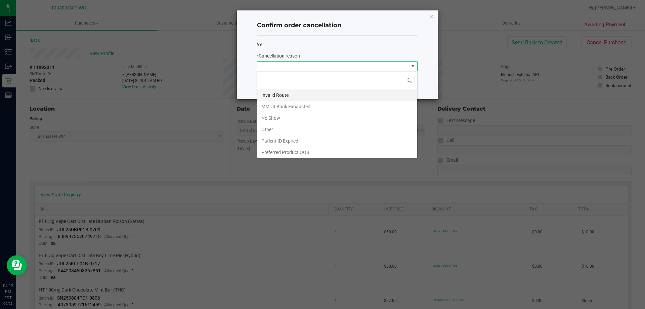
scroll to position [36, 0]
click at [303, 116] on li "No Show" at bounding box center [338, 116] width 160 height 11
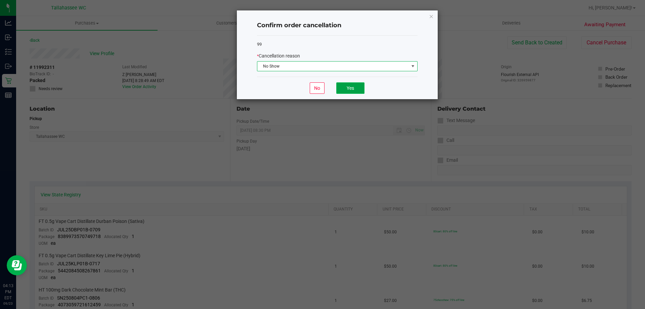
click at [360, 91] on button "Yes" at bounding box center [351, 87] width 28 height 11
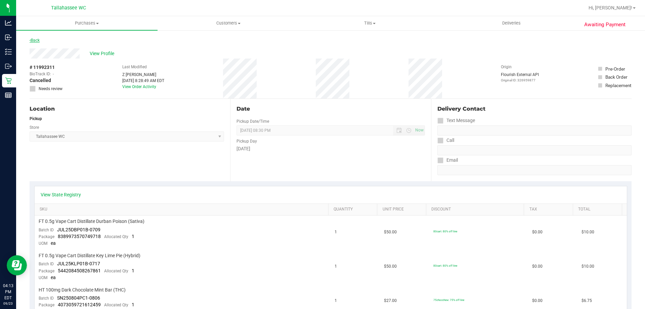
click at [39, 39] on link "Back" at bounding box center [35, 40] width 10 height 5
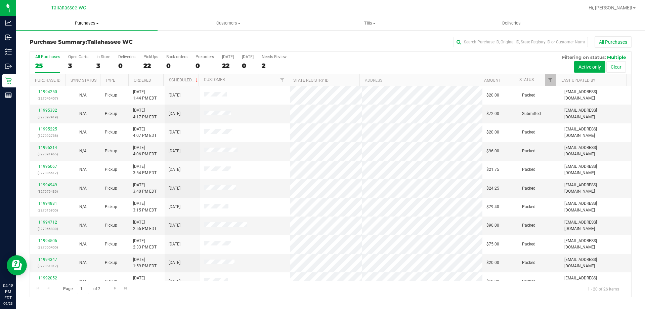
click at [91, 22] on span "Purchases" at bounding box center [87, 23] width 142 height 6
click at [53, 47] on span "Fulfillment" at bounding box center [37, 49] width 42 height 6
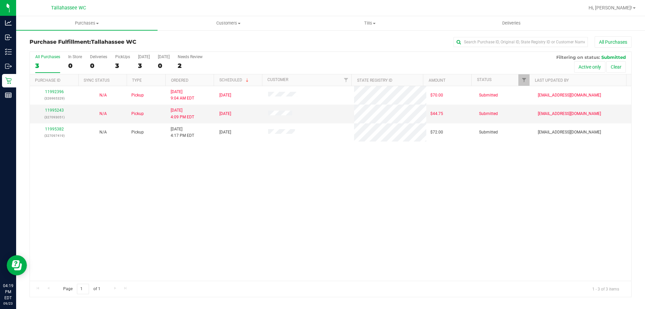
click at [245, 178] on div "11992396 (326965329) N/A Pickup 9/23/2025 9:04 AM EDT 9/23/2025 $70.00 Submitte…" at bounding box center [331, 183] width 602 height 195
click at [88, 24] on span "Purchases" at bounding box center [87, 23] width 142 height 6
click at [58, 43] on span "Summary of purchases" at bounding box center [50, 41] width 69 height 6
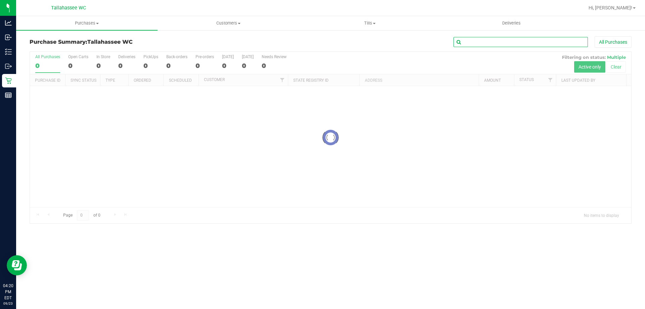
click at [517, 41] on input "text" at bounding box center [521, 42] width 134 height 10
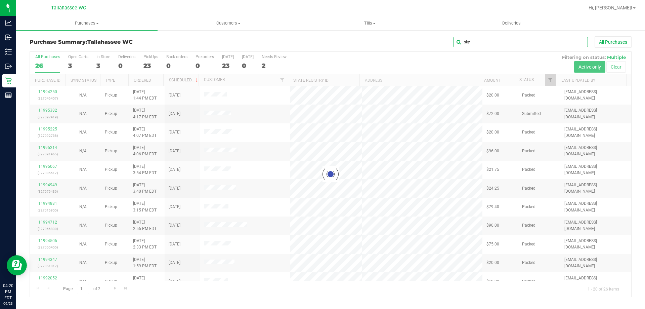
type input "skyl"
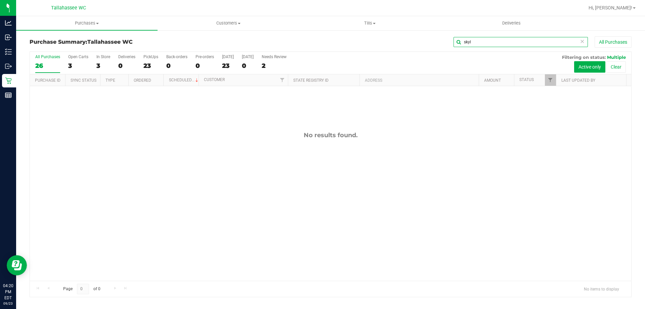
click at [511, 40] on input "skyl" at bounding box center [521, 42] width 134 height 10
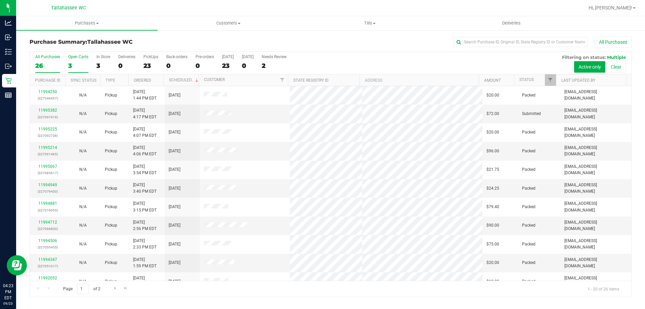
click at [74, 66] on div "3" at bounding box center [78, 66] width 20 height 8
click at [0, 0] on input "Open Carts 3" at bounding box center [0, 0] width 0 height 0
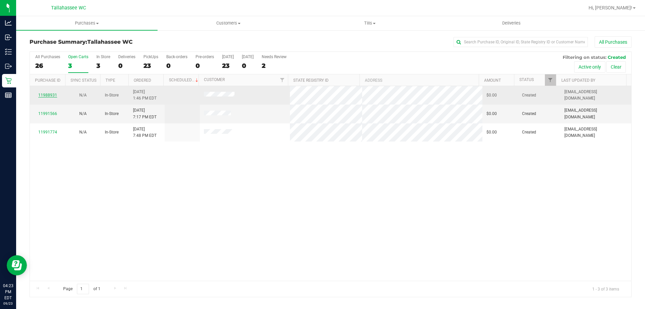
click at [47, 93] on link "11988931" at bounding box center [47, 95] width 19 height 5
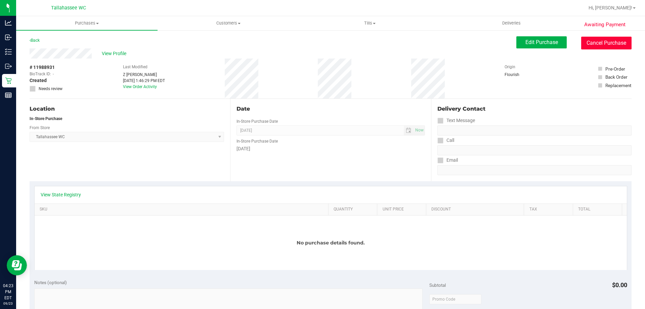
click at [607, 41] on button "Cancel Purchase" at bounding box center [607, 43] width 50 height 13
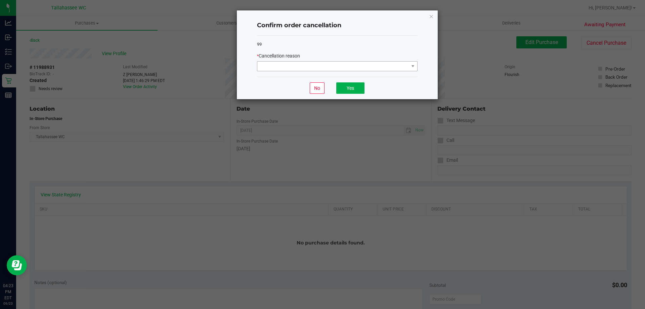
drag, startPoint x: 338, startPoint y: 73, endPoint x: 345, endPoint y: 66, distance: 10.5
click at [338, 73] on div "99 * Cancellation reason" at bounding box center [337, 56] width 161 height 41
click at [345, 66] on span at bounding box center [334, 66] width 152 height 9
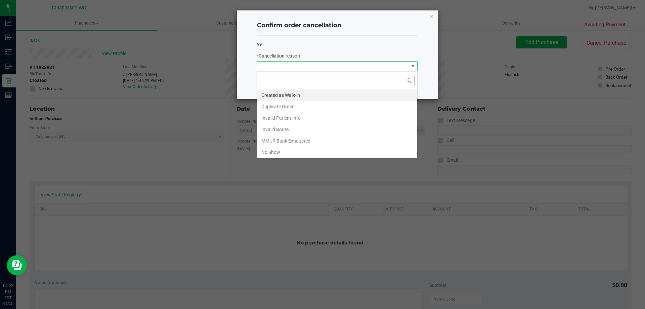
scroll to position [10, 161]
click at [302, 109] on li "Duplicate Order" at bounding box center [338, 106] width 160 height 11
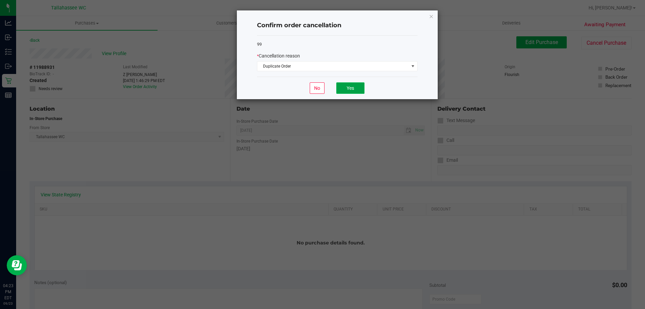
click at [353, 88] on button "Yes" at bounding box center [351, 87] width 28 height 11
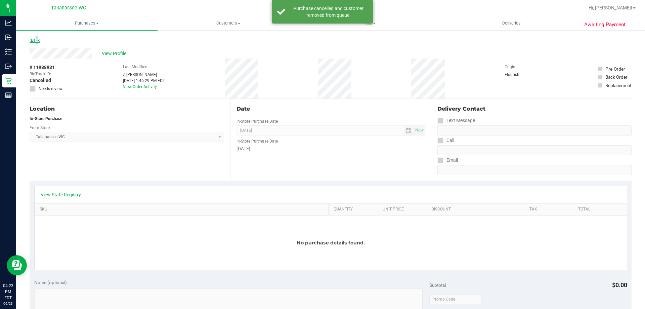
click at [36, 38] on link "Back" at bounding box center [35, 40] width 10 height 5
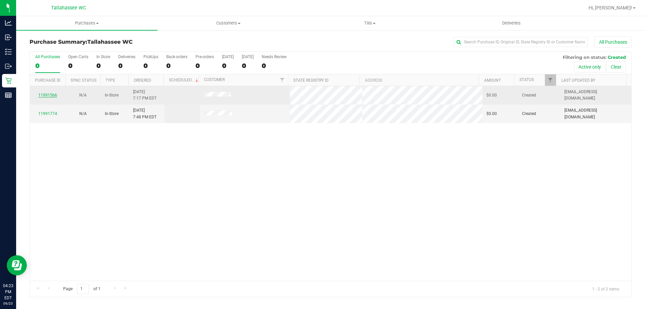
click at [52, 95] on link "11991566" at bounding box center [47, 95] width 19 height 5
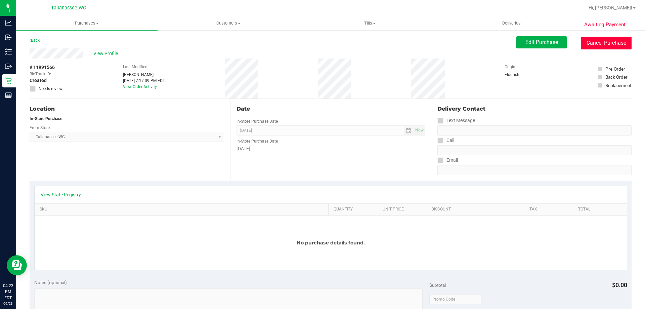
click at [623, 42] on button "Cancel Purchase" at bounding box center [607, 43] width 50 height 13
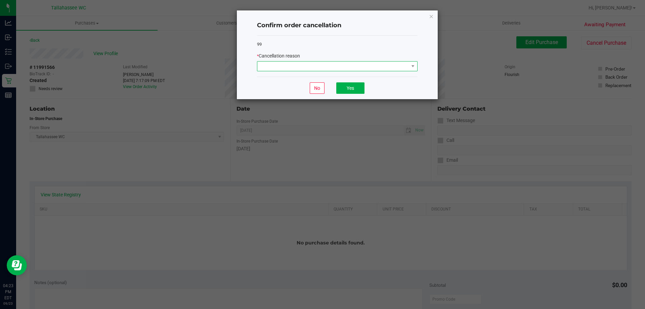
click at [353, 67] on span at bounding box center [334, 66] width 152 height 9
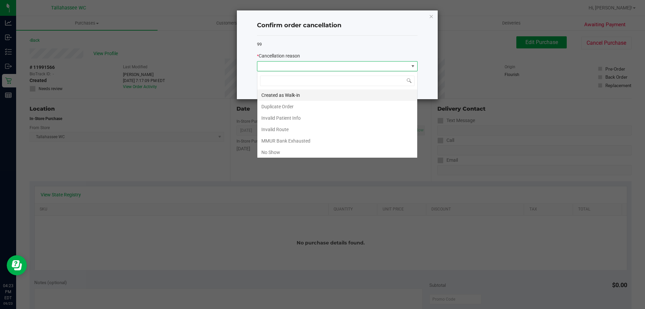
scroll to position [10, 161]
click at [286, 106] on li "Duplicate Order" at bounding box center [338, 106] width 160 height 11
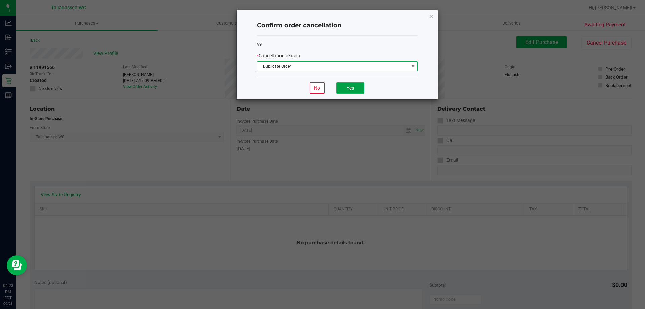
click at [351, 88] on button "Yes" at bounding box center [351, 87] width 28 height 11
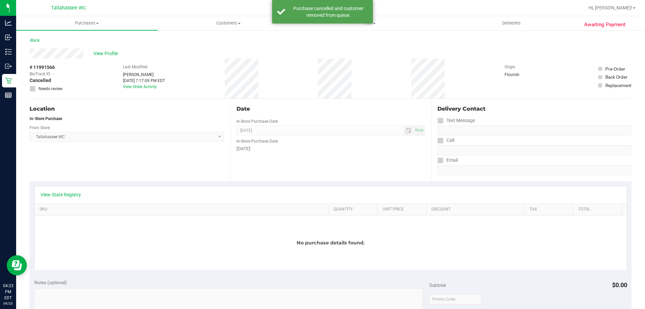
click at [35, 43] on div "Back" at bounding box center [35, 40] width 10 height 8
click at [39, 42] on link "Back" at bounding box center [35, 40] width 10 height 5
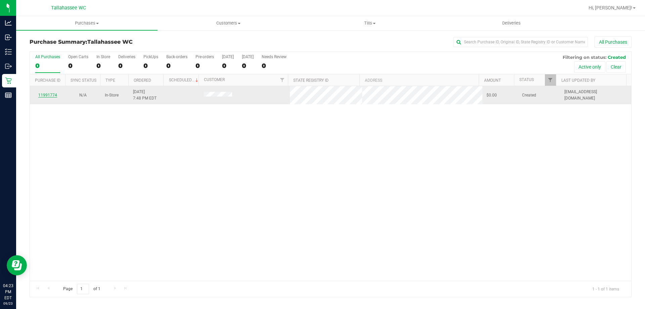
click at [49, 96] on link "11991774" at bounding box center [47, 95] width 19 height 5
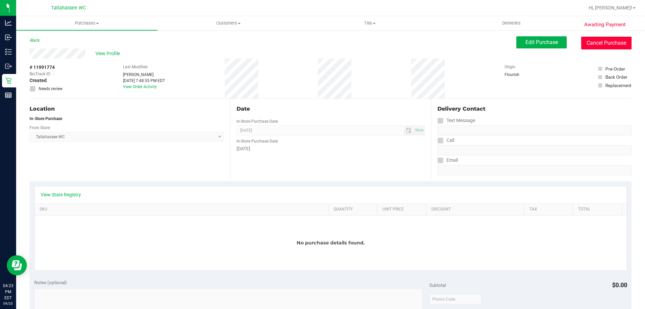
click at [599, 45] on button "Cancel Purchase" at bounding box center [607, 43] width 50 height 13
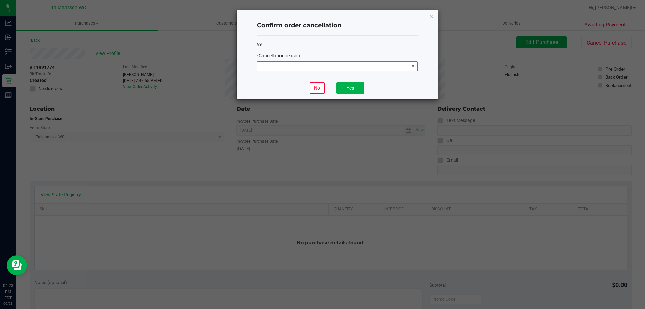
click at [345, 68] on span at bounding box center [334, 66] width 152 height 9
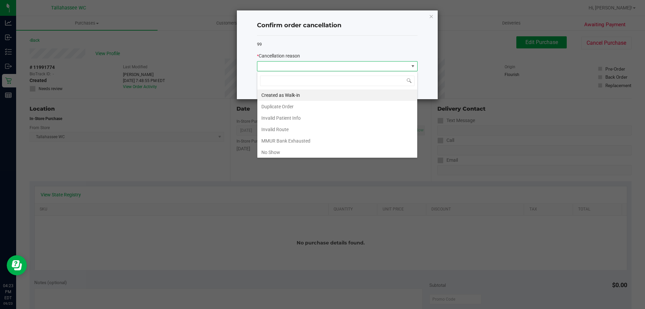
scroll to position [10, 161]
click at [300, 108] on li "Duplicate Order" at bounding box center [338, 106] width 160 height 11
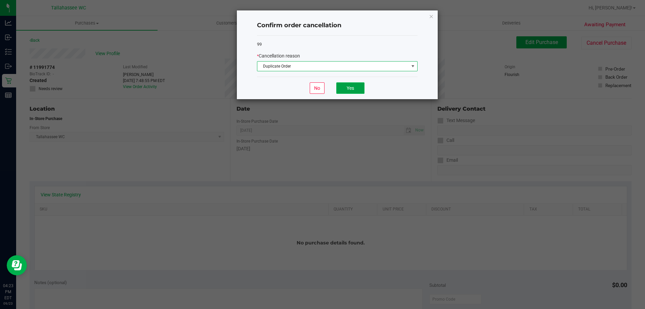
click at [356, 89] on button "Yes" at bounding box center [351, 87] width 28 height 11
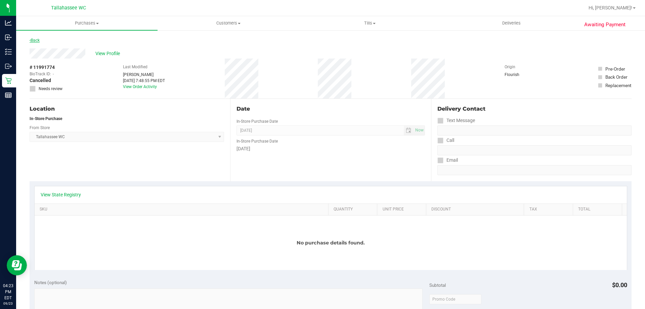
click at [37, 41] on link "Back" at bounding box center [35, 40] width 10 height 5
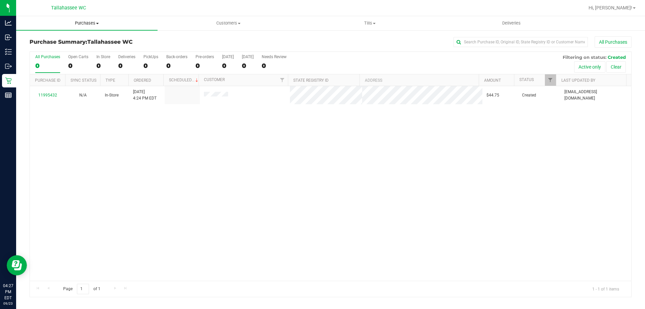
click at [86, 25] on span "Purchases" at bounding box center [87, 23] width 142 height 6
click at [54, 49] on span "Fulfillment" at bounding box center [37, 49] width 42 height 6
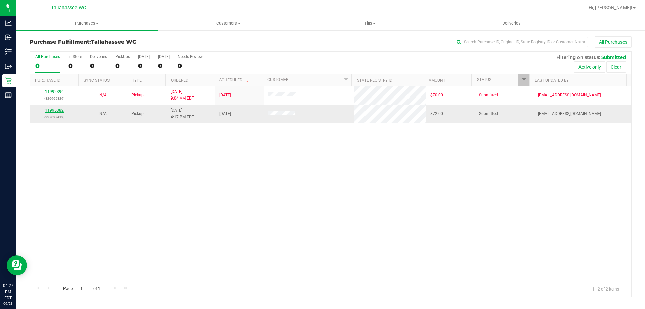
click at [60, 111] on link "11995382" at bounding box center [54, 110] width 19 height 5
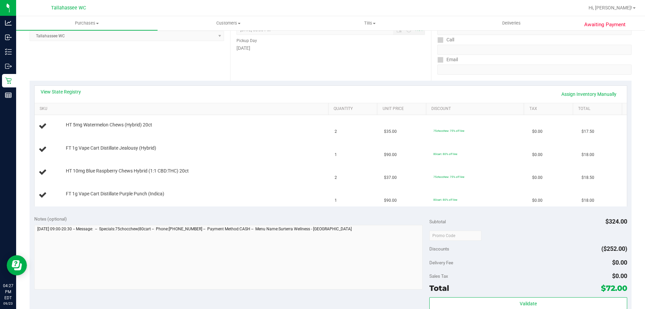
scroll to position [101, 0]
click at [72, 90] on link "View State Registry" at bounding box center [61, 91] width 40 height 7
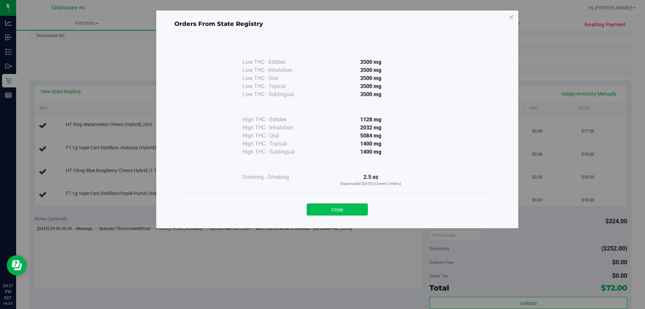
click at [352, 210] on button "Close" at bounding box center [337, 209] width 61 height 12
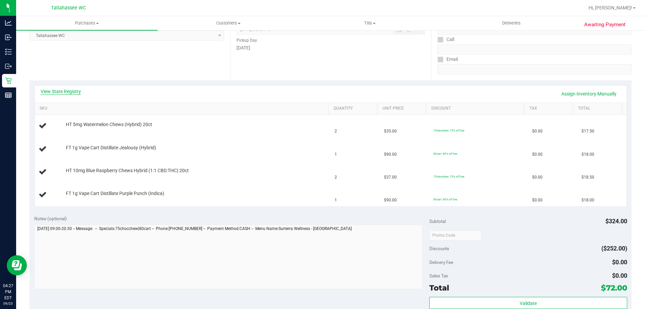
click at [72, 93] on link "View State Registry" at bounding box center [61, 91] width 40 height 7
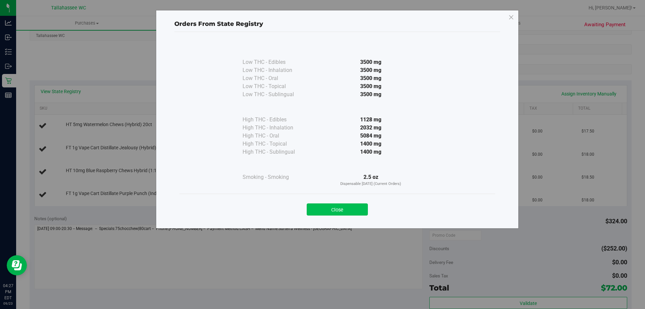
click at [347, 210] on button "Close" at bounding box center [337, 209] width 61 height 12
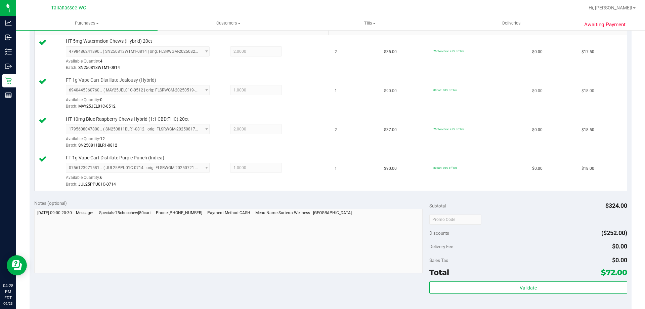
scroll to position [269, 0]
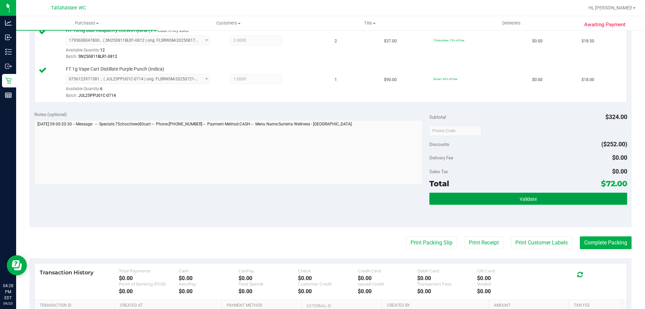
click at [477, 202] on button "Validate" at bounding box center [529, 199] width 198 height 12
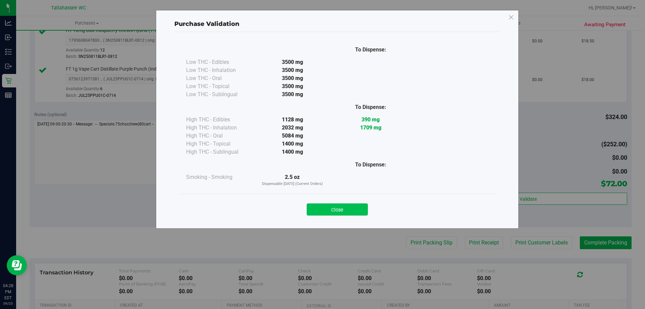
click at [349, 207] on button "Close" at bounding box center [337, 209] width 61 height 12
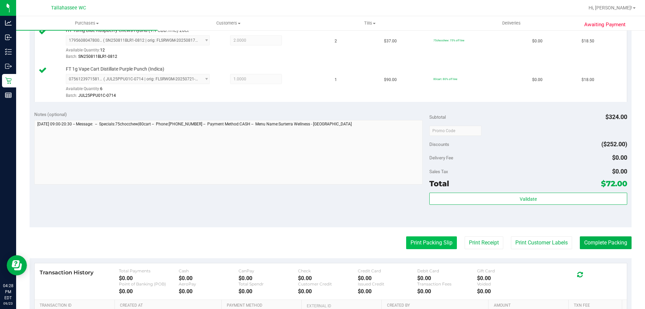
click at [426, 237] on button "Print Packing Slip" at bounding box center [431, 242] width 51 height 13
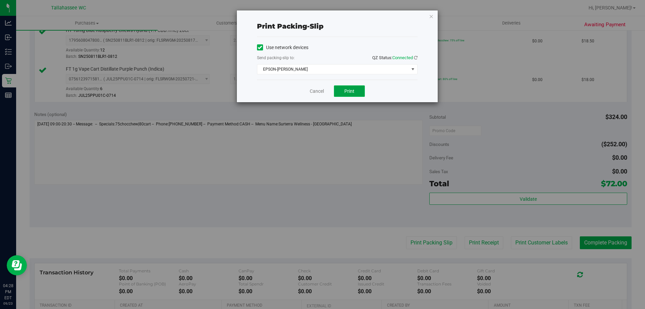
click at [355, 87] on button "Print" at bounding box center [349, 90] width 31 height 11
click at [317, 88] on link "Cancel" at bounding box center [317, 91] width 14 height 7
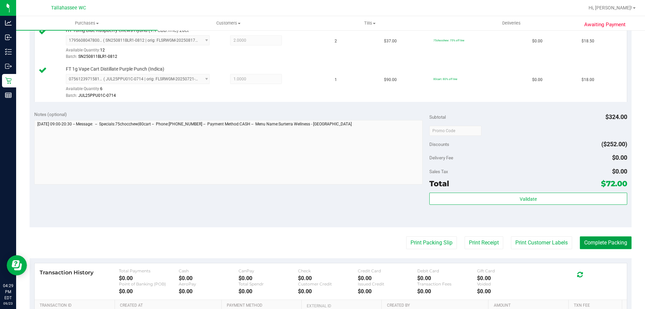
click at [600, 238] on button "Complete Packing" at bounding box center [606, 242] width 52 height 13
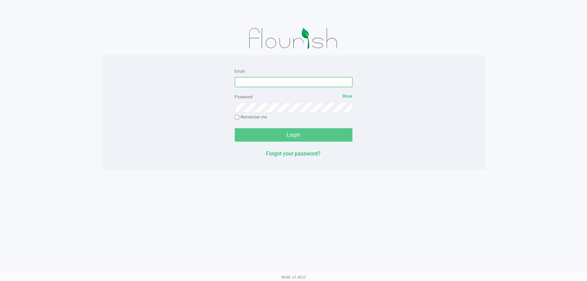
click at [298, 80] on input "Email" at bounding box center [294, 82] width 118 height 10
type input "[EMAIL_ADDRESS][DOMAIN_NAME]"
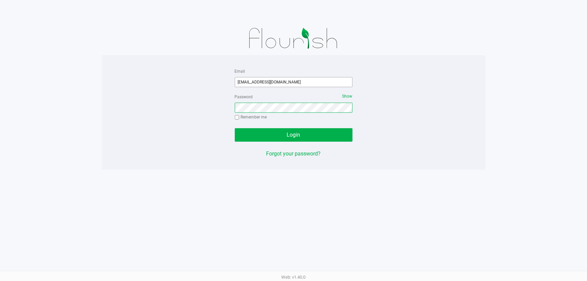
click at [235, 128] on button "Login" at bounding box center [294, 134] width 118 height 13
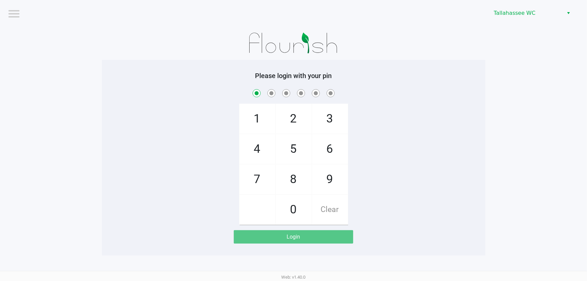
checkbox input "true"
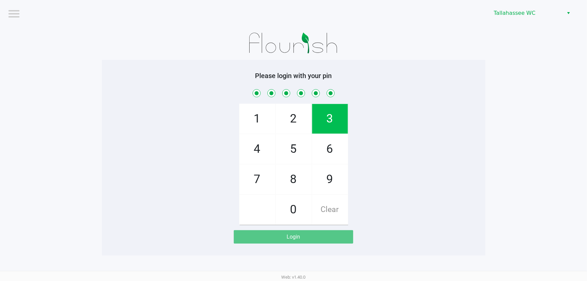
checkbox input "true"
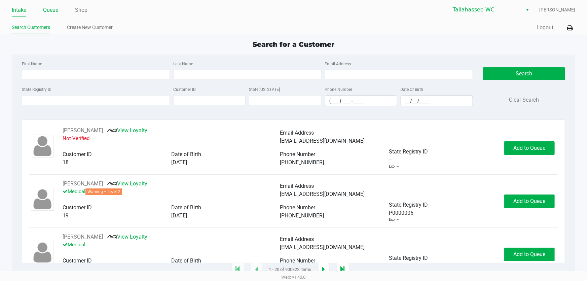
click at [47, 13] on link "Queue" at bounding box center [50, 9] width 15 height 9
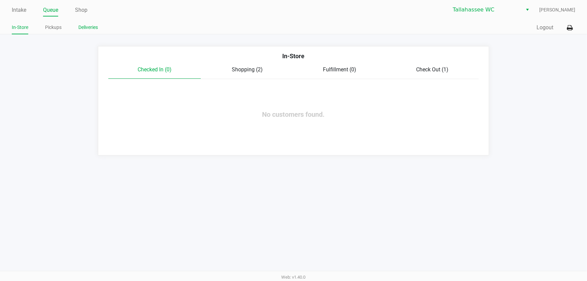
drag, startPoint x: 53, startPoint y: 28, endPoint x: 78, endPoint y: 31, distance: 24.7
click at [54, 27] on link "Pickups" at bounding box center [53, 27] width 16 height 8
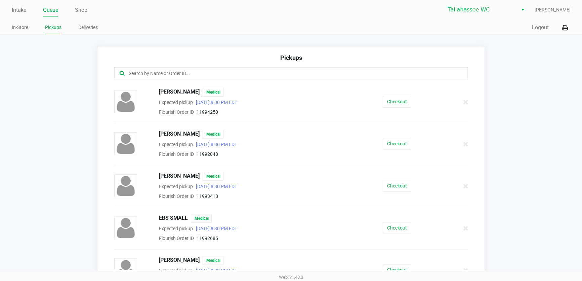
click at [229, 77] on div at bounding box center [291, 73] width 354 height 12
click at [228, 72] on input "text" at bounding box center [282, 74] width 309 height 8
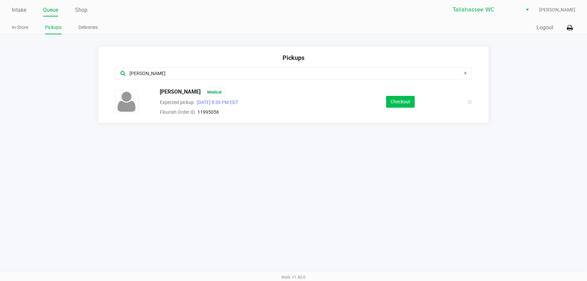
type input "[PERSON_NAME]"
click at [399, 99] on button "Checkout" at bounding box center [400, 102] width 29 height 12
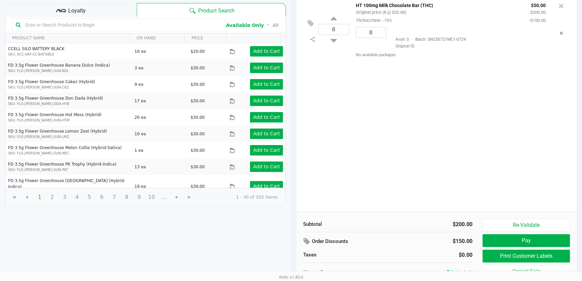
scroll to position [68, 0]
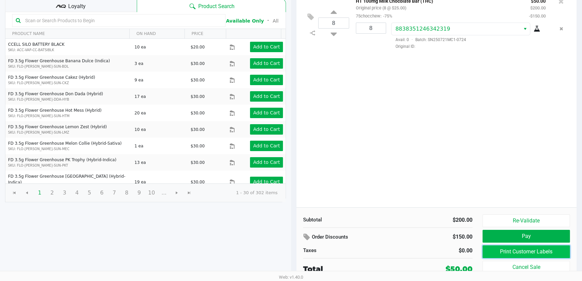
click at [516, 250] on button "Print Customer Labels" at bounding box center [526, 251] width 87 height 13
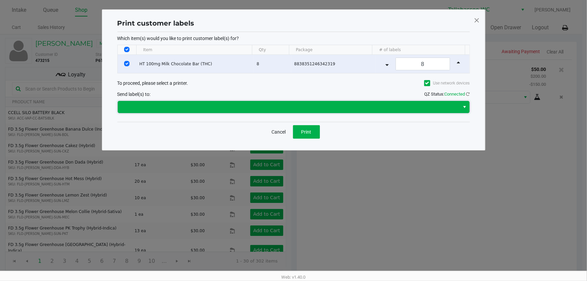
click at [330, 110] on span at bounding box center [289, 107] width 334 height 8
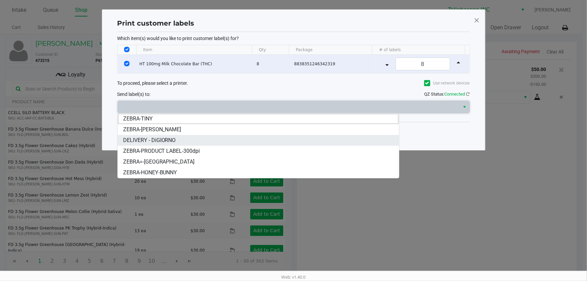
click at [206, 141] on li "DELIVERY - DiGIORNO" at bounding box center [258, 140] width 281 height 11
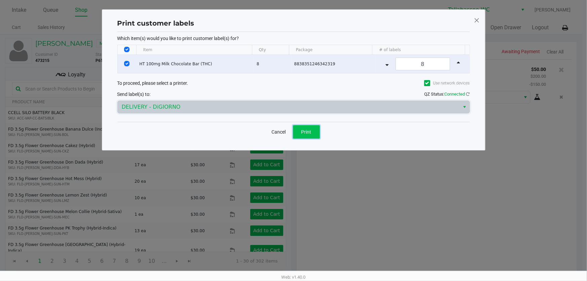
click at [315, 134] on button "Print" at bounding box center [306, 131] width 27 height 13
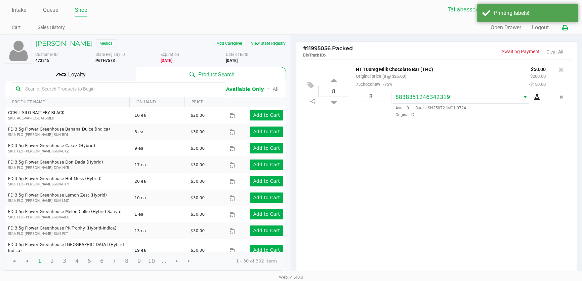
click at [566, 29] on icon at bounding box center [565, 28] width 6 height 5
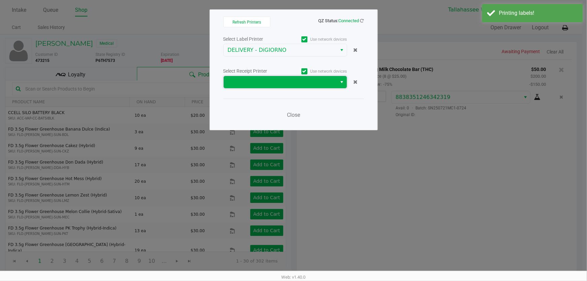
click at [303, 84] on span at bounding box center [280, 82] width 105 height 8
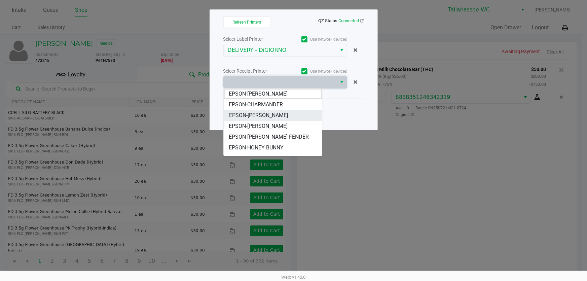
click at [274, 114] on li "EPSON-[PERSON_NAME]" at bounding box center [273, 115] width 98 height 11
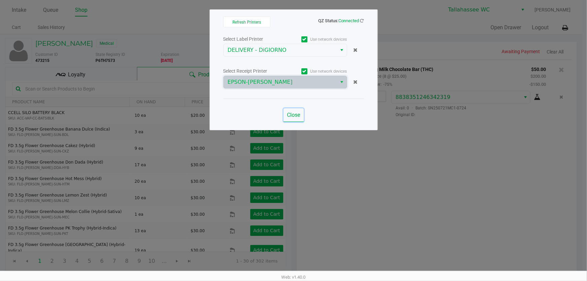
click at [296, 115] on span "Close" at bounding box center [293, 115] width 13 height 6
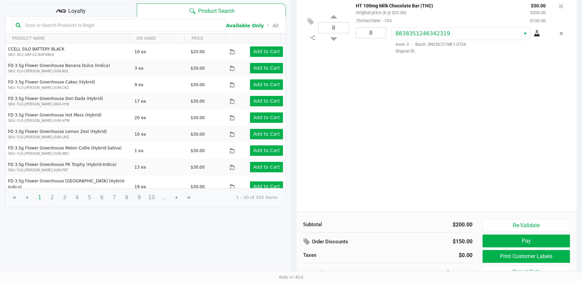
scroll to position [68, 0]
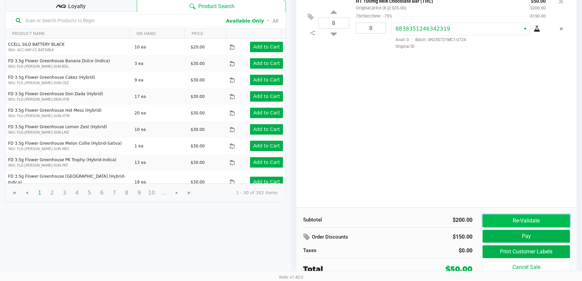
click at [520, 218] on button "Re-Validate" at bounding box center [526, 220] width 87 height 13
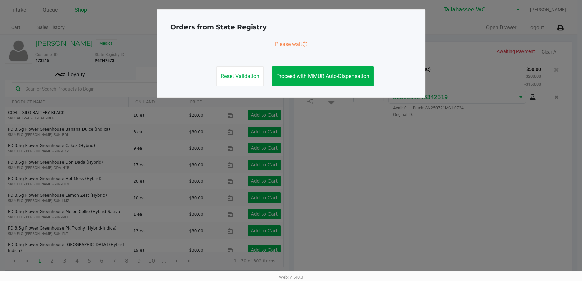
scroll to position [0, 0]
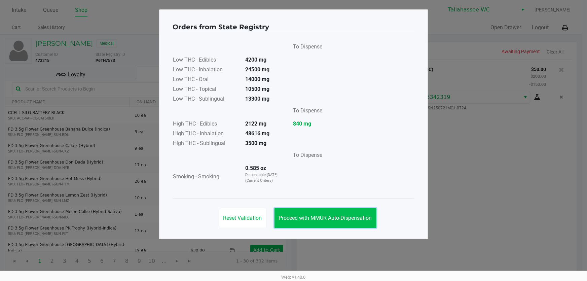
click at [372, 220] on button "Proceed with MMUR Auto-Dispensation" at bounding box center [325, 218] width 102 height 20
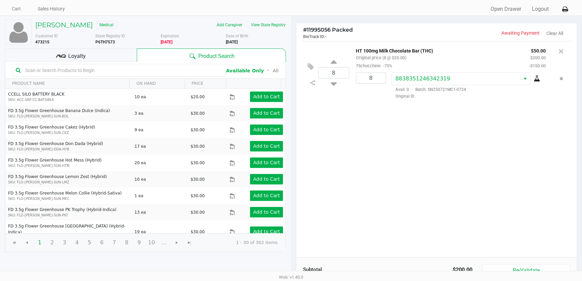
scroll to position [68, 0]
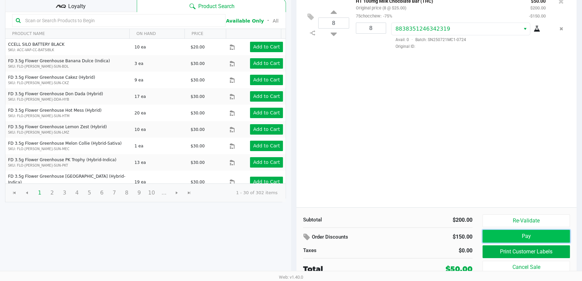
click at [524, 233] on button "Pay" at bounding box center [526, 236] width 87 height 13
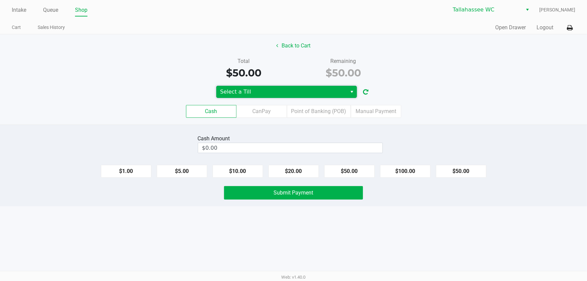
click at [331, 91] on span "Select a Till" at bounding box center [281, 92] width 123 height 8
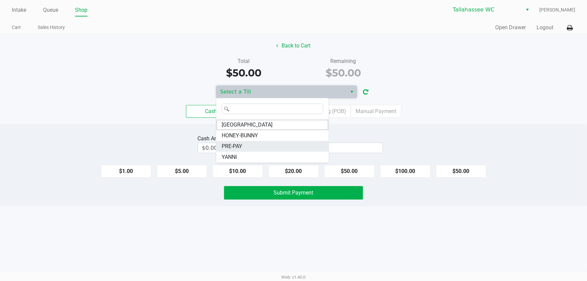
click at [255, 144] on li "PRE-PAY" at bounding box center [272, 146] width 112 height 11
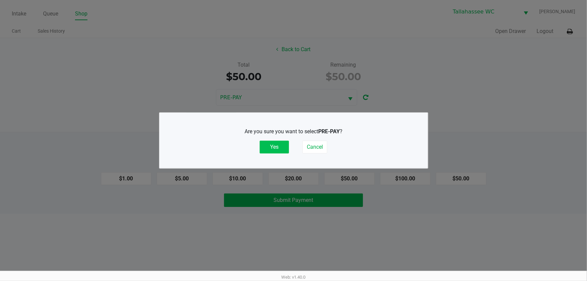
click at [286, 147] on button "Yes" at bounding box center [274, 147] width 29 height 13
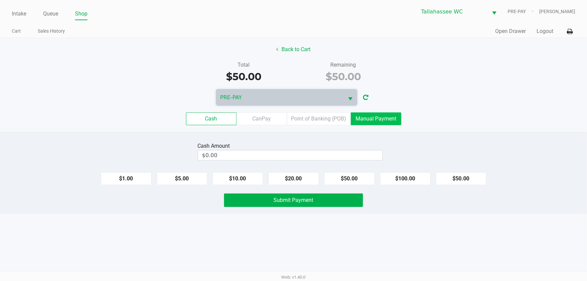
click at [380, 116] on label "Manual Payment" at bounding box center [376, 118] width 50 height 13
click at [0, 0] on 8 "Manual Payment" at bounding box center [0, 0] width 0 height 0
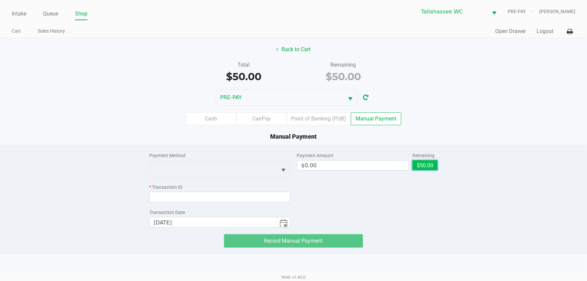
click at [431, 164] on button "$50.00" at bounding box center [424, 165] width 25 height 10
type input "$50.00"
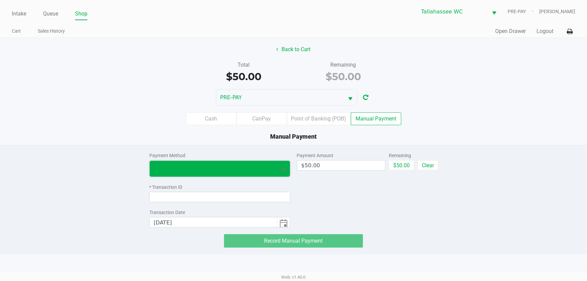
click at [235, 166] on span at bounding box center [213, 168] width 119 height 8
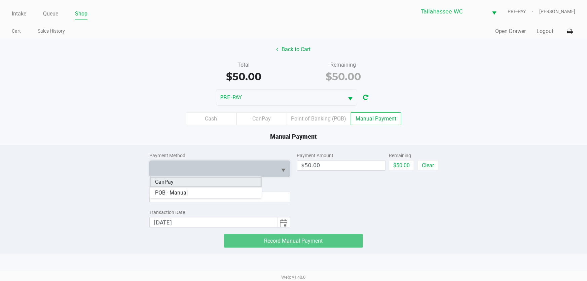
click at [208, 184] on li "CanPay" at bounding box center [206, 181] width 112 height 11
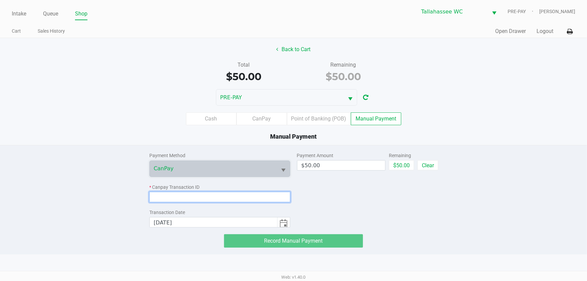
click at [222, 196] on input at bounding box center [219, 197] width 141 height 10
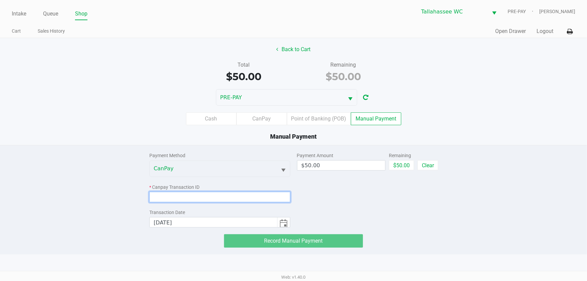
paste input "ADENE5AMINIG"
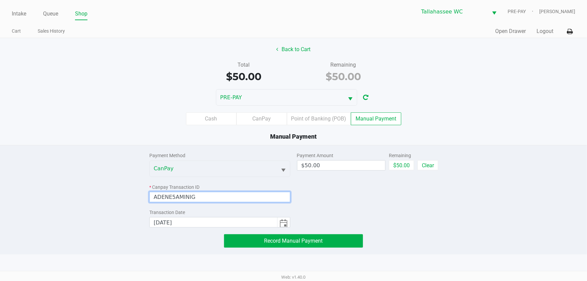
type input "ADENE5AMINIG"
click at [352, 198] on div "Payment Amount $50.00 Remaining $50.00 Clear" at bounding box center [367, 186] width 141 height 82
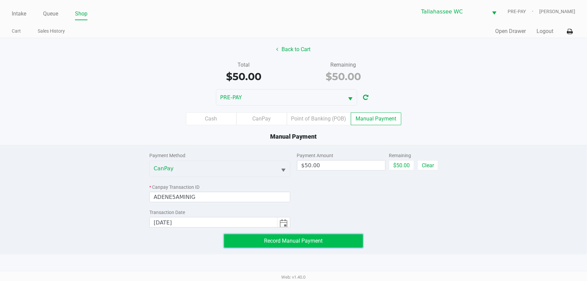
click at [344, 244] on button "Record Manual Payment" at bounding box center [293, 240] width 139 height 13
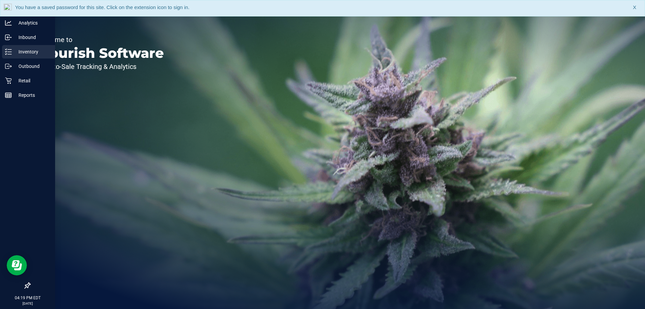
click at [24, 53] on p "Inventory" at bounding box center [32, 52] width 40 height 8
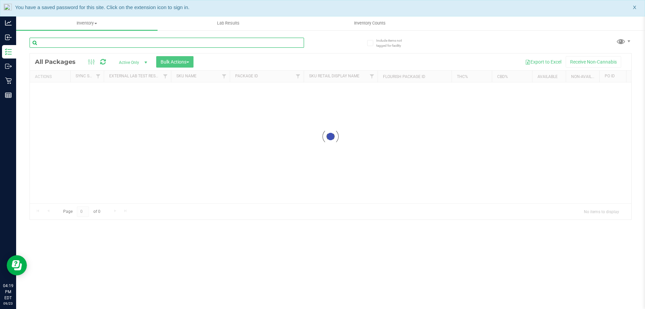
click at [145, 41] on input "text" at bounding box center [167, 43] width 275 height 10
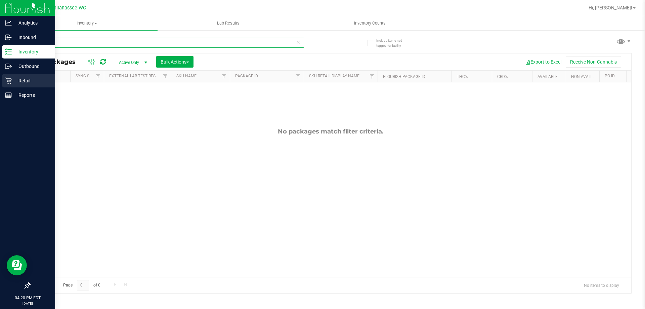
type input "53611"
click at [14, 82] on p "Retail" at bounding box center [32, 81] width 40 height 8
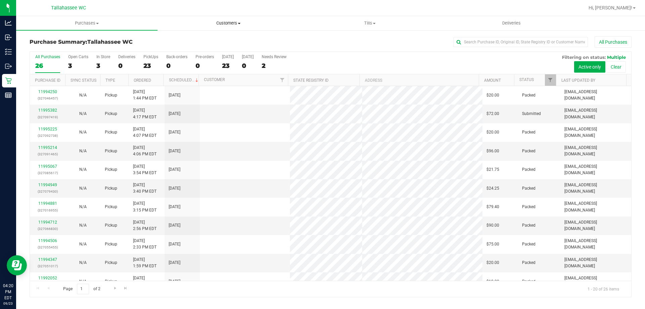
click at [230, 26] on span "Customers" at bounding box center [228, 23] width 141 height 6
click at [205, 40] on span "All customers" at bounding box center [182, 41] width 48 height 6
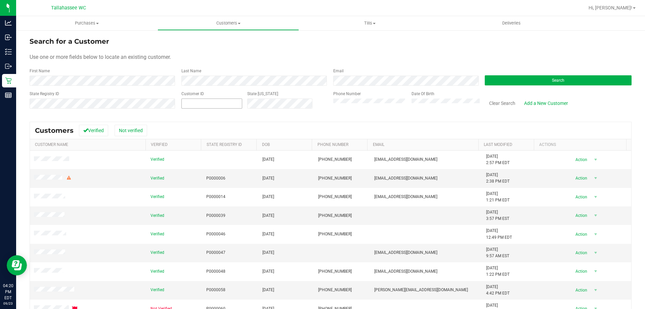
click at [203, 105] on span at bounding box center [212, 103] width 61 height 10
paste input "53611"
type input "53611"
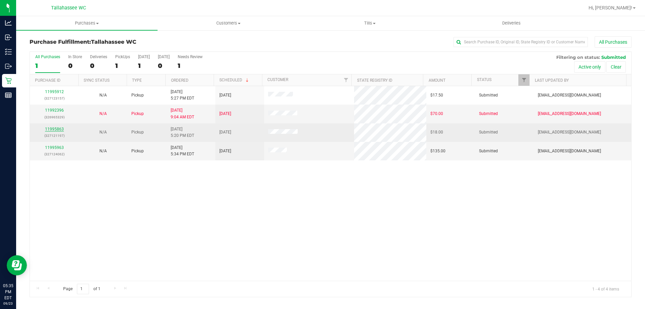
click at [57, 130] on link "11995863" at bounding box center [54, 129] width 19 height 5
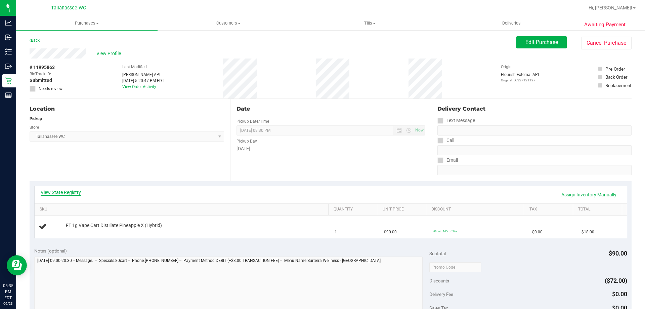
click at [78, 190] on link "View State Registry" at bounding box center [61, 192] width 40 height 7
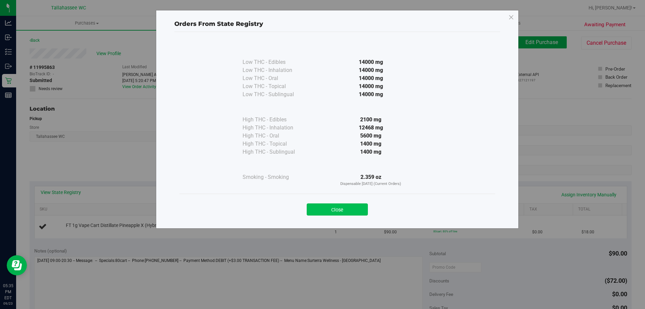
click at [352, 207] on button "Close" at bounding box center [337, 209] width 61 height 12
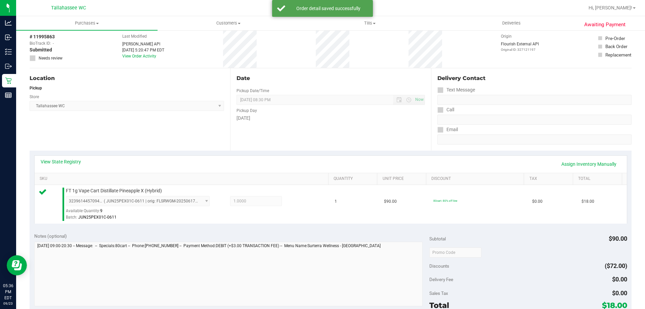
scroll to position [168, 0]
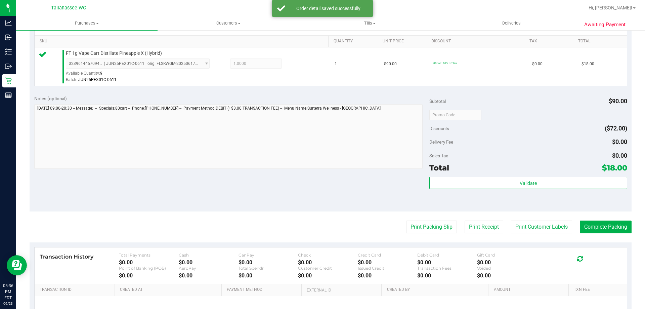
click at [500, 172] on div "Total $18.00" at bounding box center [529, 168] width 198 height 12
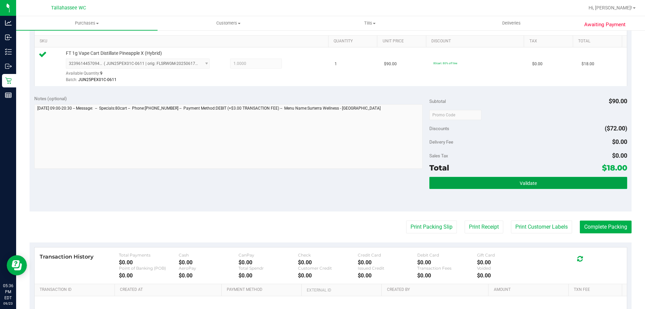
click at [493, 184] on button "Validate" at bounding box center [529, 183] width 198 height 12
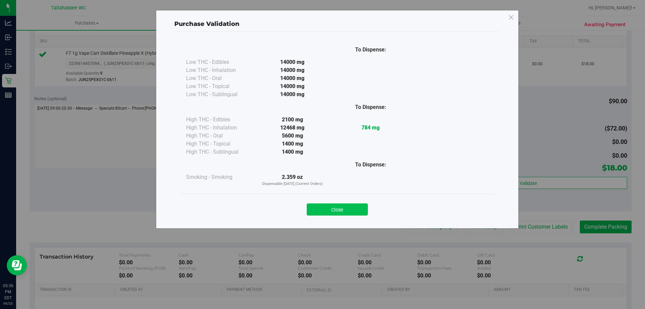
click at [353, 206] on button "Close" at bounding box center [337, 209] width 61 height 12
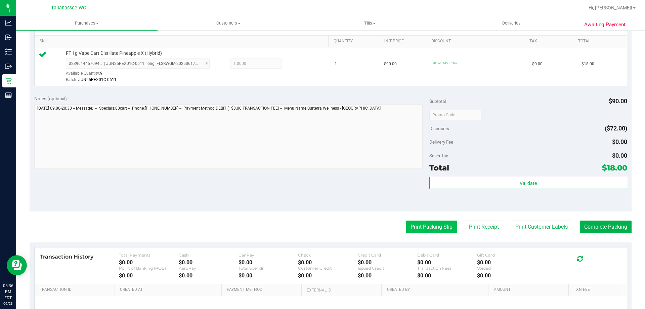
click at [427, 227] on button "Print Packing Slip" at bounding box center [431, 227] width 51 height 13
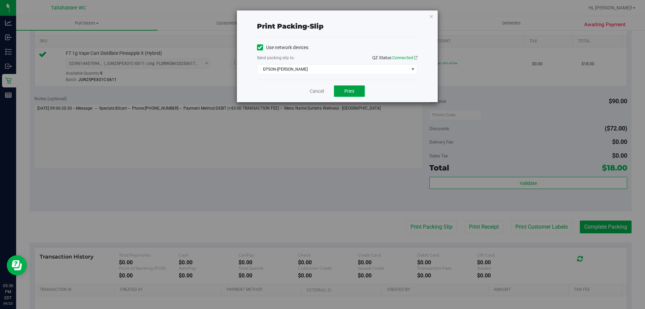
click at [356, 89] on button "Print" at bounding box center [349, 90] width 31 height 11
click at [311, 89] on link "Cancel" at bounding box center [317, 91] width 14 height 7
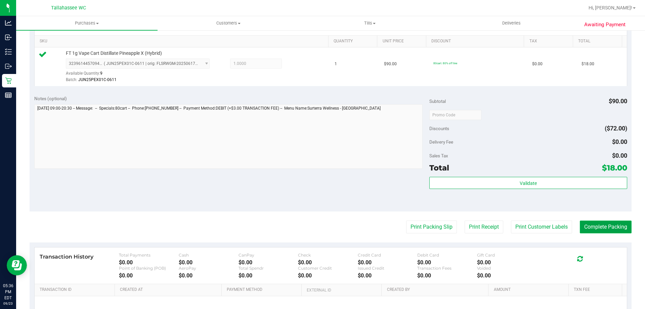
click at [603, 233] on button "Complete Packing" at bounding box center [606, 227] width 52 height 13
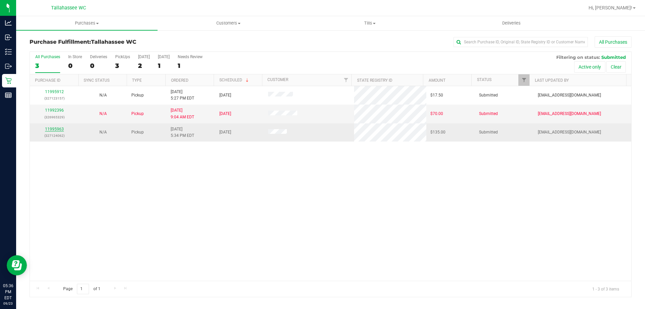
click at [55, 128] on link "11995963" at bounding box center [54, 129] width 19 height 5
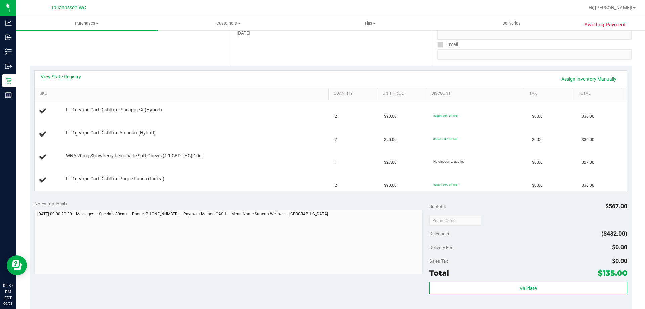
scroll to position [117, 0]
click at [58, 74] on link "View State Registry" at bounding box center [61, 75] width 40 height 7
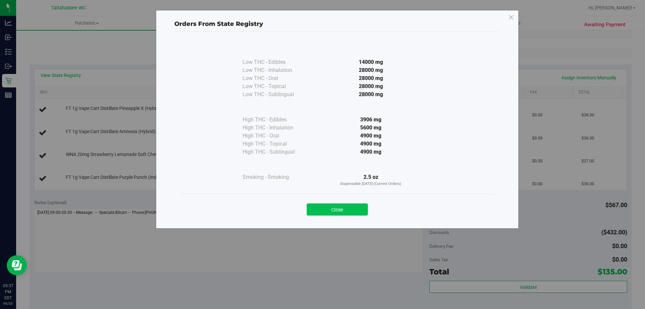
click at [349, 209] on button "Close" at bounding box center [337, 209] width 61 height 12
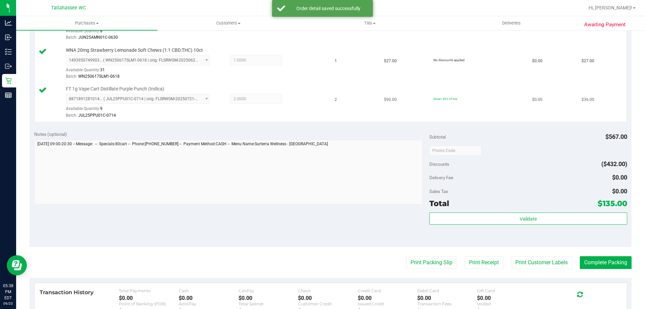
scroll to position [251, 0]
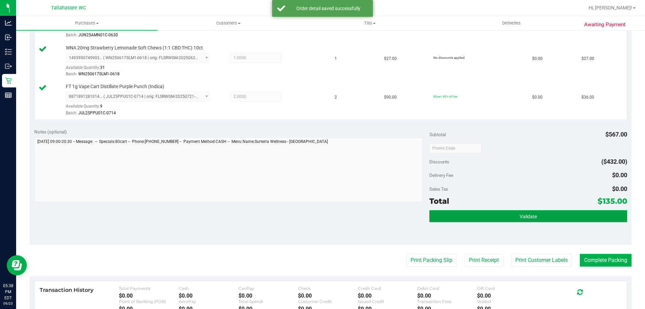
click at [476, 217] on button "Validate" at bounding box center [529, 216] width 198 height 12
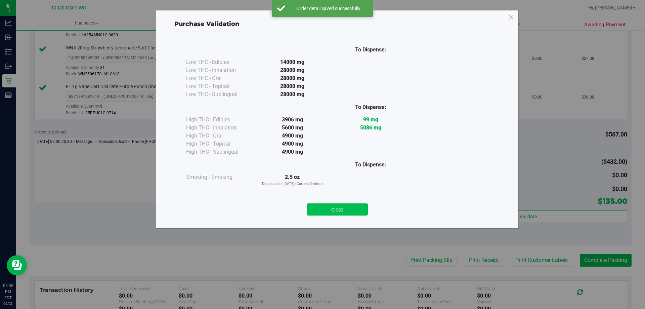
click at [346, 206] on button "Close" at bounding box center [337, 209] width 61 height 12
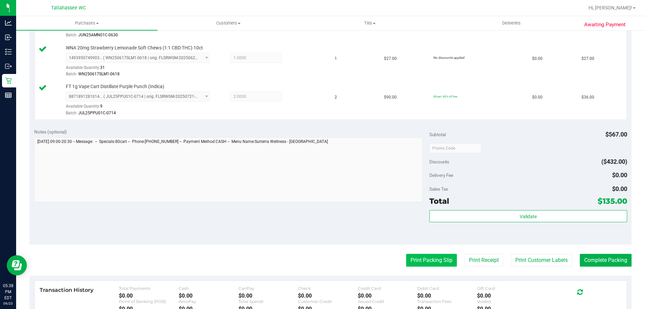
click at [429, 254] on button "Print Packing Slip" at bounding box center [431, 260] width 51 height 13
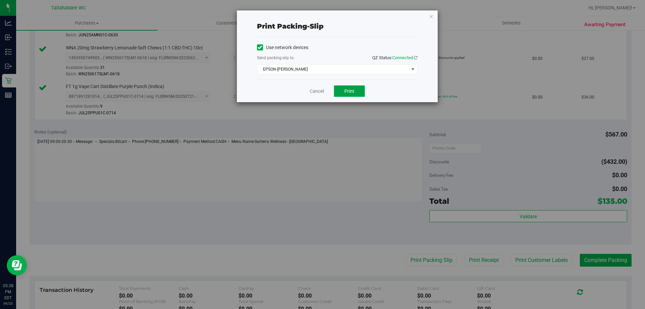
click at [344, 92] on button "Print" at bounding box center [349, 90] width 31 height 11
click at [312, 92] on link "Cancel" at bounding box center [317, 91] width 14 height 7
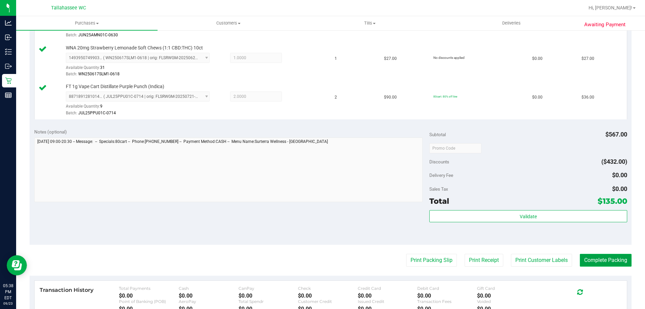
click at [618, 259] on button "Complete Packing" at bounding box center [606, 260] width 52 height 13
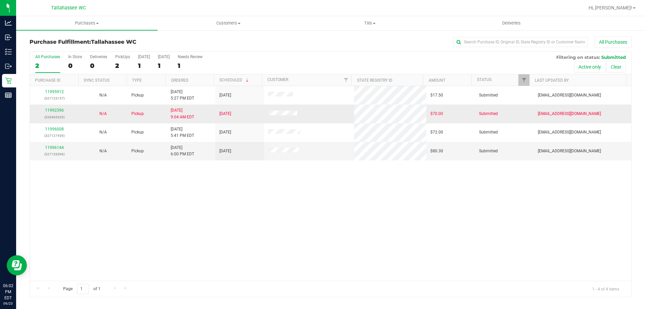
click at [56, 122] on td "11992396 (326965329)" at bounding box center [54, 114] width 49 height 18
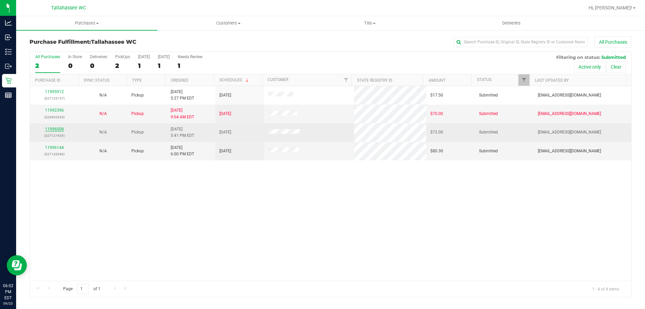
click at [56, 128] on link "11996008" at bounding box center [54, 129] width 19 height 5
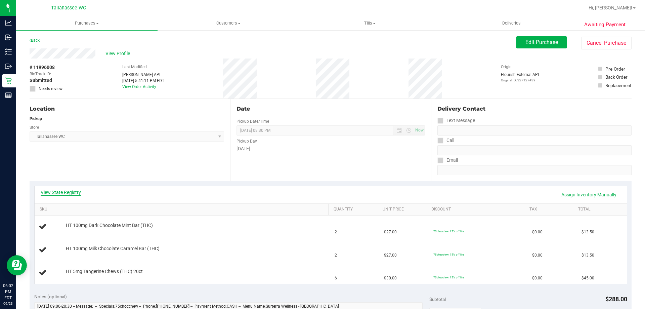
click at [78, 193] on link "View State Registry" at bounding box center [61, 192] width 40 height 7
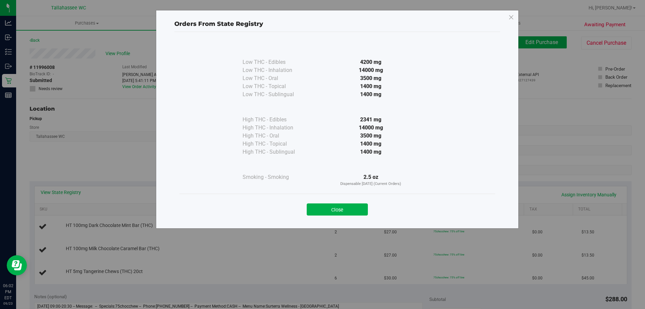
click at [66, 193] on div "Orders From State Registry Low THC - Edibles 4200 mg" at bounding box center [325, 154] width 650 height 309
click at [343, 204] on button "Close" at bounding box center [337, 209] width 61 height 12
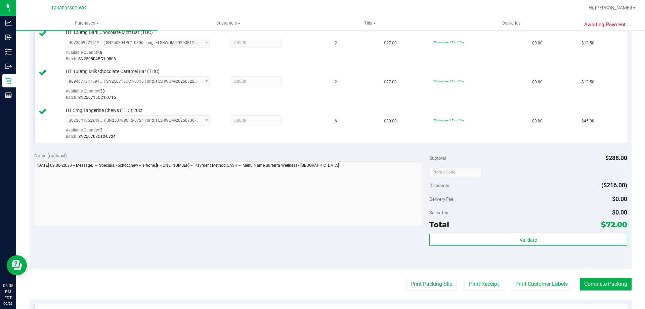
scroll to position [189, 0]
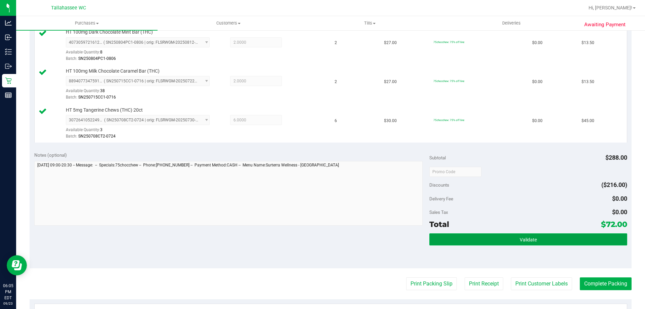
click at [486, 237] on button "Validate" at bounding box center [529, 239] width 198 height 12
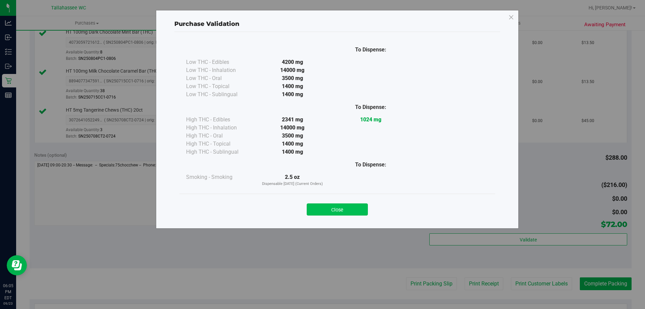
click at [359, 205] on button "Close" at bounding box center [337, 209] width 61 height 12
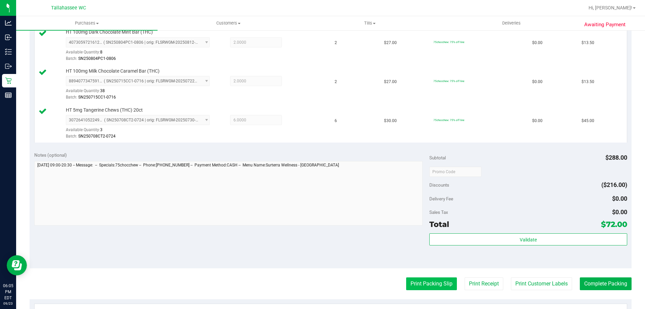
click at [425, 282] on button "Print Packing Slip" at bounding box center [431, 283] width 51 height 13
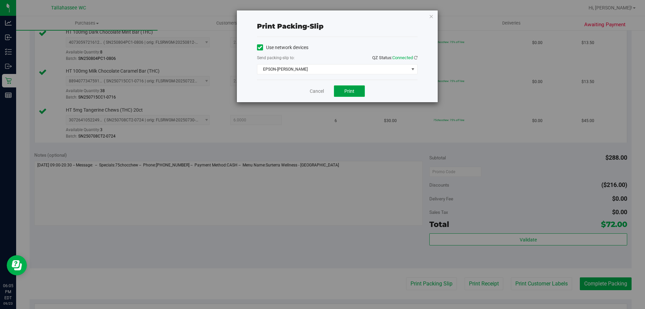
click at [353, 90] on span "Print" at bounding box center [350, 90] width 10 height 5
click at [315, 93] on link "Cancel" at bounding box center [317, 91] width 14 height 7
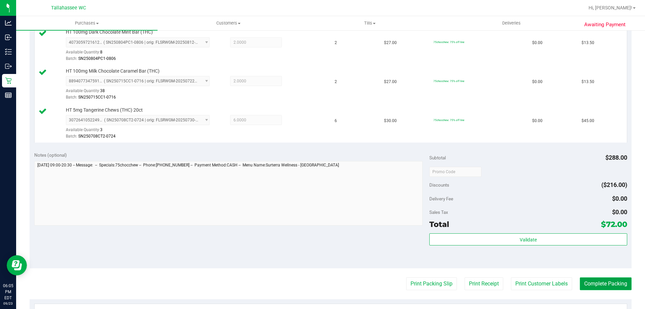
click at [610, 284] on button "Complete Packing" at bounding box center [606, 283] width 52 height 13
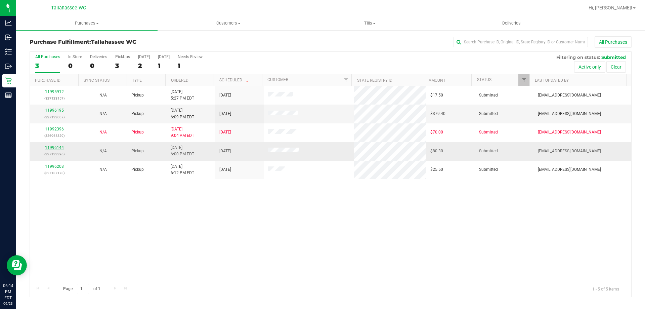
click at [54, 148] on link "11996144" at bounding box center [54, 147] width 19 height 5
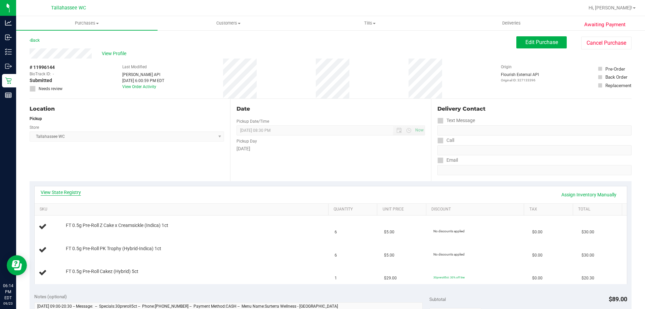
click at [67, 195] on link "View State Registry" at bounding box center [61, 192] width 40 height 7
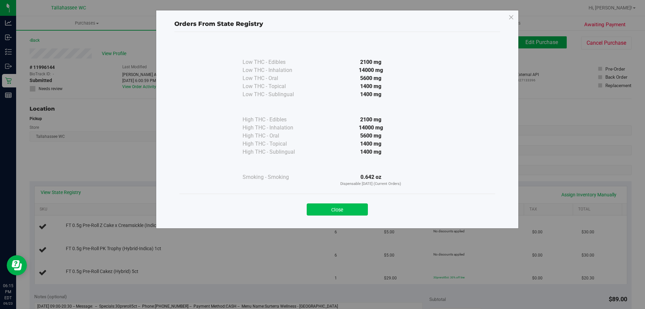
click at [340, 207] on button "Close" at bounding box center [337, 209] width 61 height 12
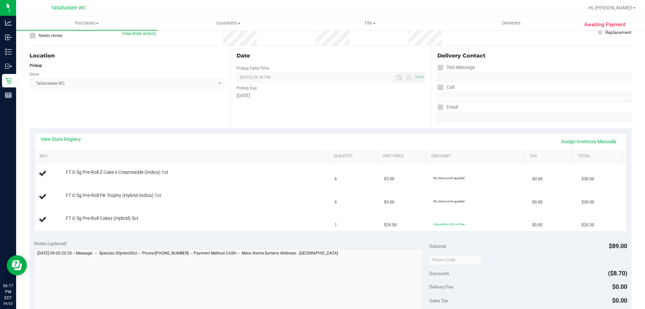
scroll to position [67, 0]
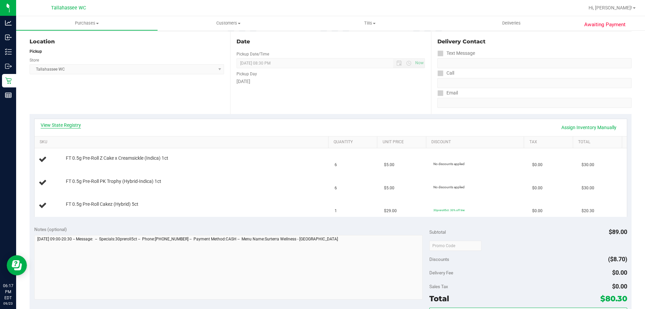
click at [78, 122] on link "View State Registry" at bounding box center [61, 125] width 40 height 7
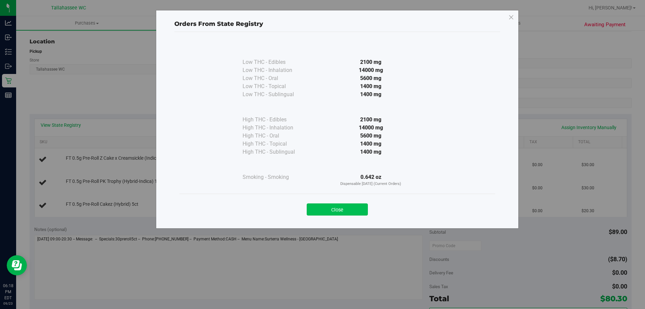
click at [337, 209] on button "Close" at bounding box center [337, 209] width 61 height 12
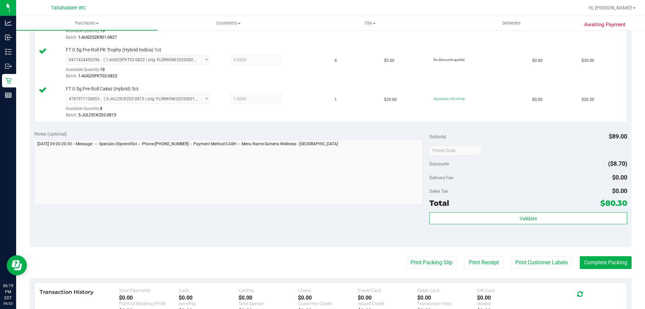
scroll to position [213, 0]
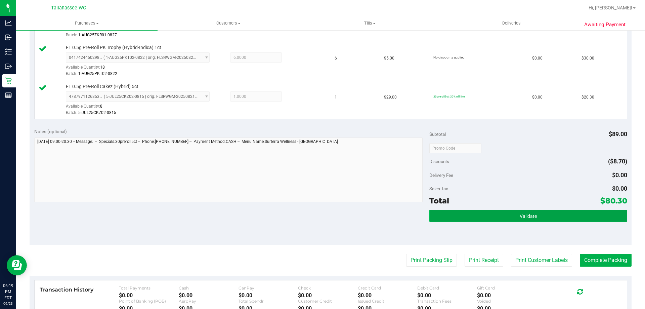
click at [510, 215] on button "Validate" at bounding box center [529, 216] width 198 height 12
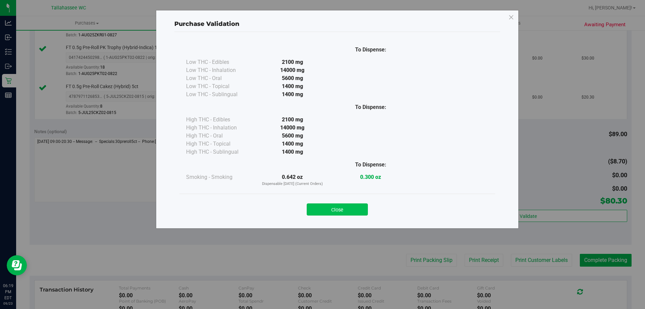
click at [347, 205] on button "Close" at bounding box center [337, 209] width 61 height 12
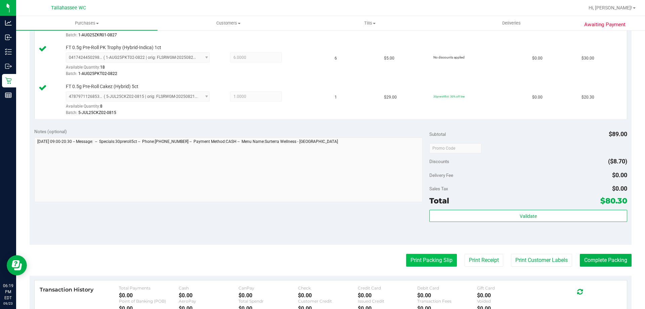
click at [435, 261] on button "Print Packing Slip" at bounding box center [431, 260] width 51 height 13
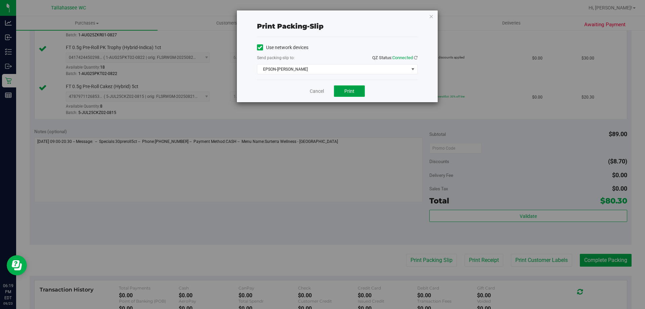
click at [359, 89] on button "Print" at bounding box center [349, 90] width 31 height 11
click at [315, 93] on link "Cancel" at bounding box center [317, 91] width 14 height 7
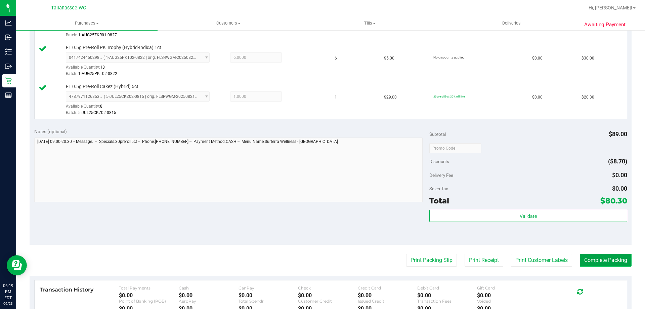
click at [611, 258] on button "Complete Packing" at bounding box center [606, 260] width 52 height 13
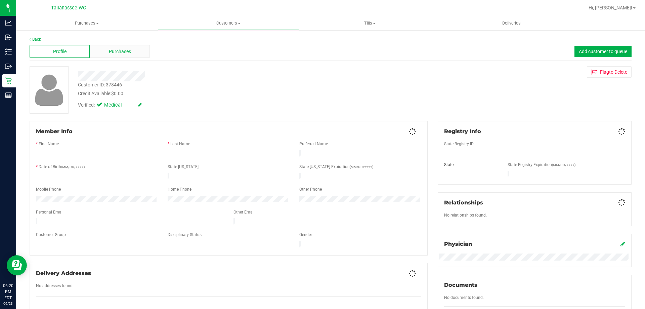
click at [136, 54] on div "Purchases" at bounding box center [120, 51] width 60 height 13
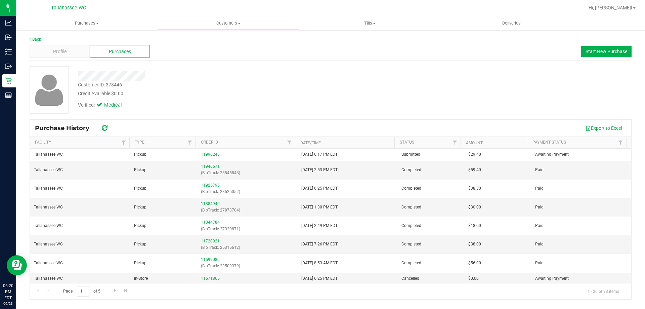
click at [34, 40] on link "Back" at bounding box center [35, 39] width 11 height 5
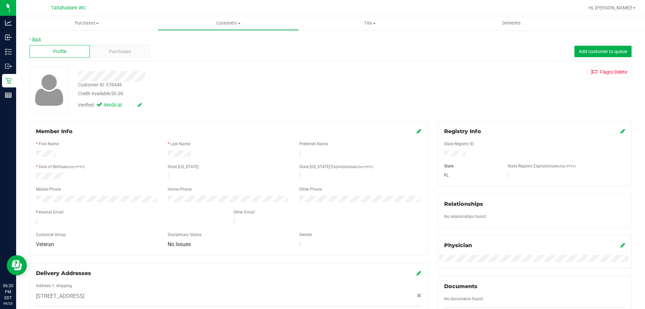
click at [36, 40] on link "Back" at bounding box center [35, 39] width 11 height 5
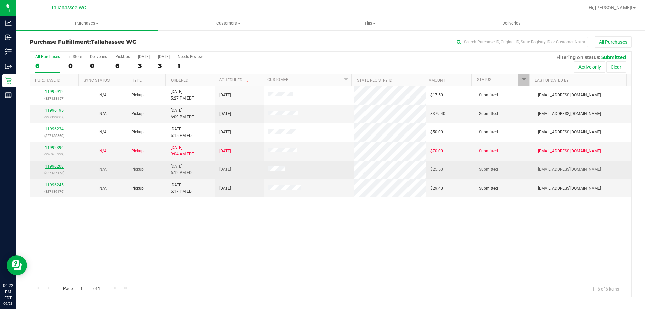
click at [50, 164] on link "11996208" at bounding box center [54, 166] width 19 height 5
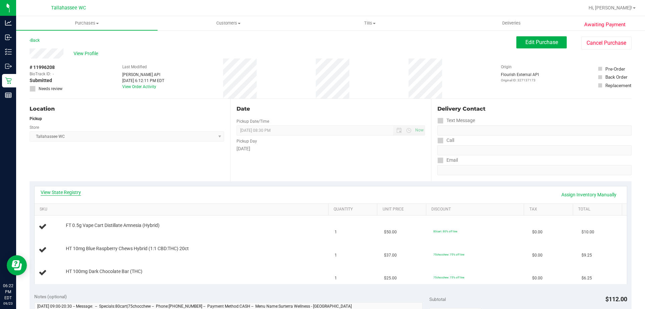
click at [71, 192] on link "View State Registry" at bounding box center [61, 192] width 40 height 7
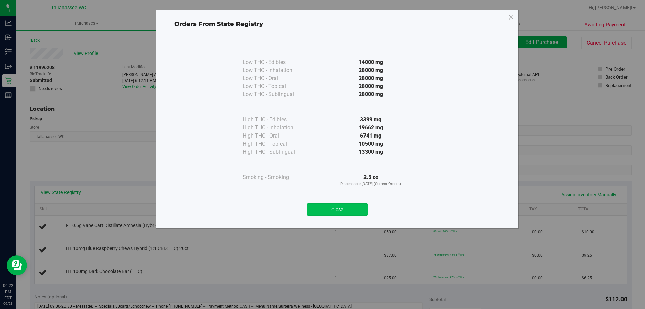
click at [352, 205] on button "Close" at bounding box center [337, 209] width 61 height 12
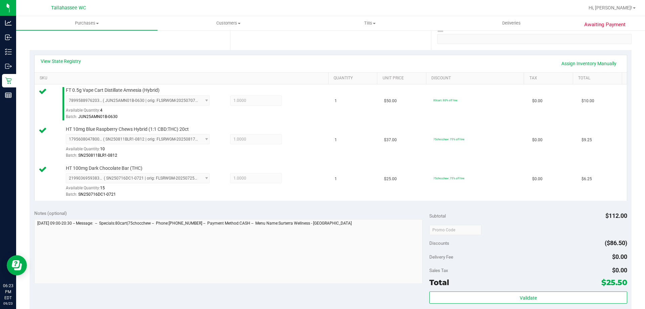
scroll to position [157, 0]
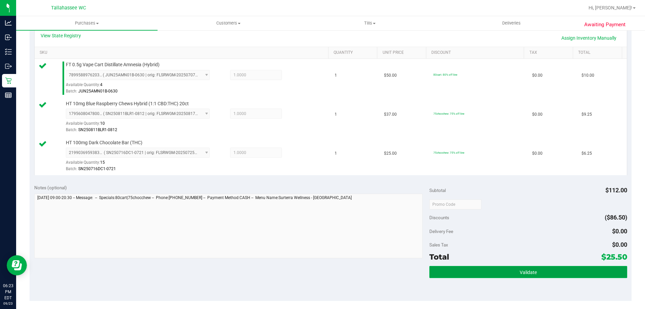
click at [522, 272] on span "Validate" at bounding box center [528, 272] width 17 height 5
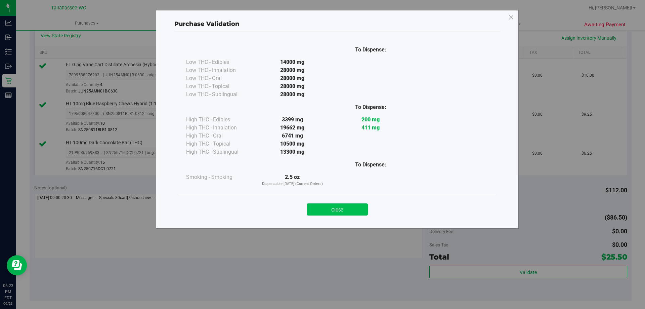
click at [362, 204] on button "Close" at bounding box center [337, 209] width 61 height 12
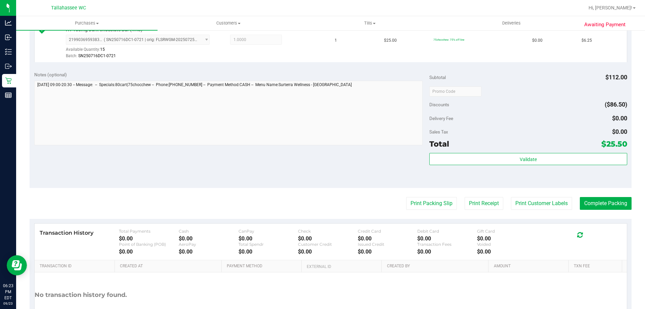
scroll to position [272, 0]
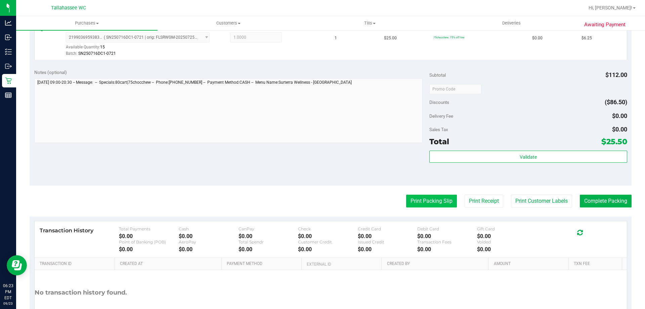
click at [432, 199] on button "Print Packing Slip" at bounding box center [431, 201] width 51 height 13
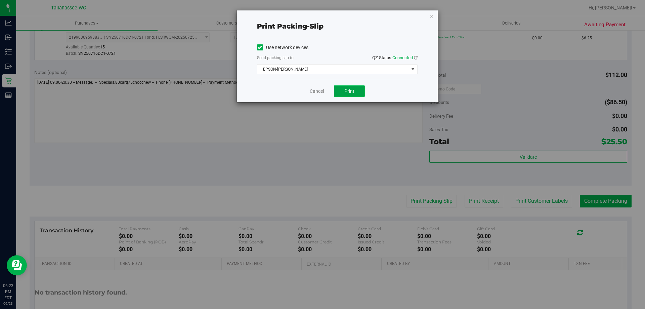
click at [348, 95] on button "Print" at bounding box center [349, 90] width 31 height 11
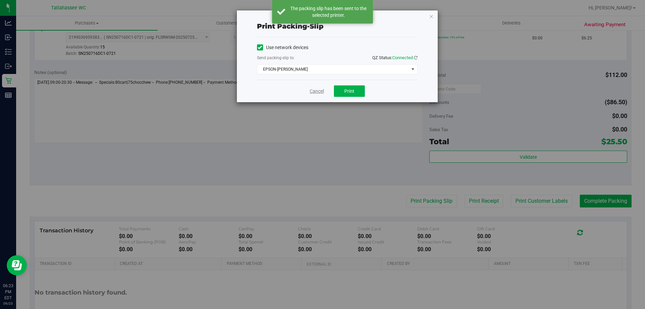
click at [315, 92] on link "Cancel" at bounding box center [317, 91] width 14 height 7
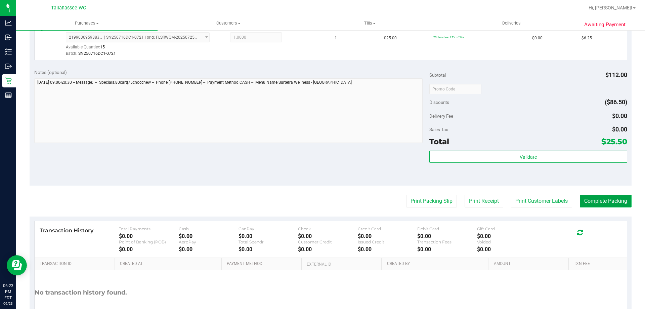
click at [621, 202] on button "Complete Packing" at bounding box center [606, 201] width 52 height 13
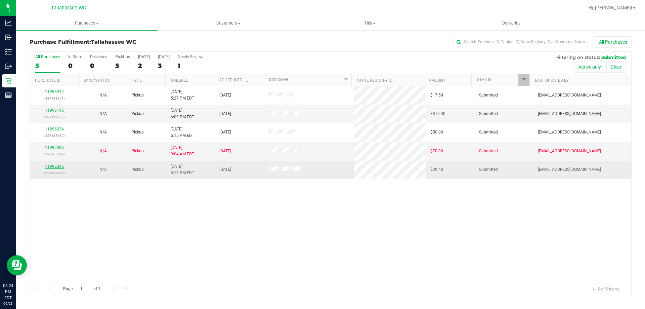
click at [58, 166] on link "11996245" at bounding box center [54, 166] width 19 height 5
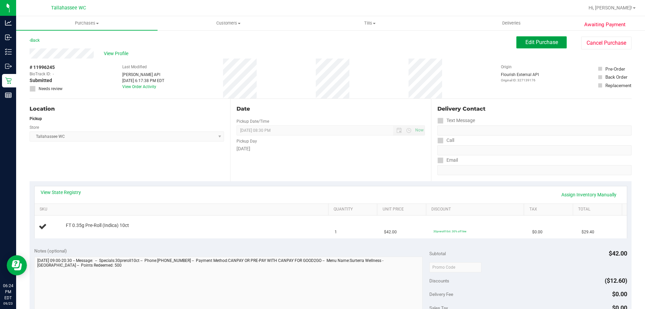
click at [541, 43] on span "Edit Purchase" at bounding box center [542, 42] width 33 height 6
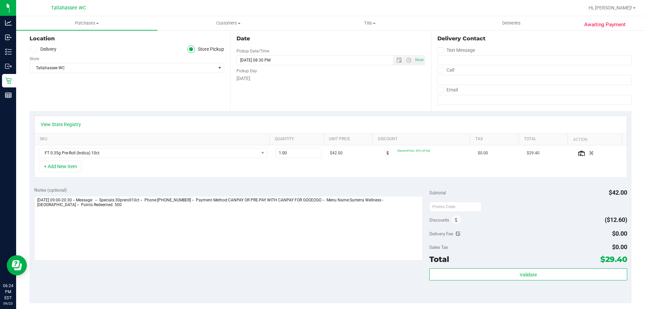
scroll to position [71, 0]
click at [455, 217] on icon at bounding box center [456, 219] width 3 height 5
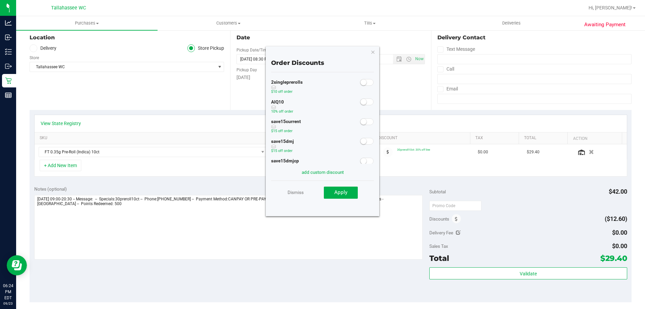
click at [363, 100] on span at bounding box center [366, 101] width 13 height 7
click at [354, 198] on button "Apply" at bounding box center [341, 193] width 34 height 12
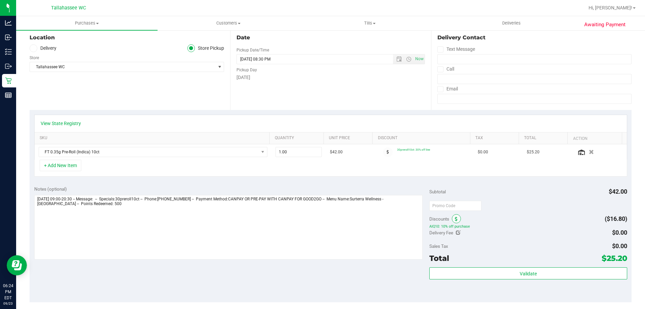
click at [455, 219] on icon at bounding box center [456, 219] width 3 height 5
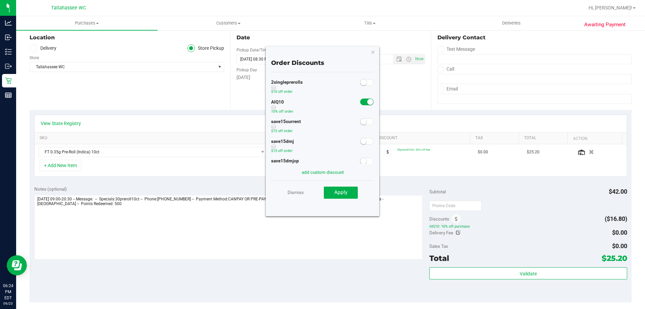
click at [367, 101] on small at bounding box center [370, 102] width 6 height 6
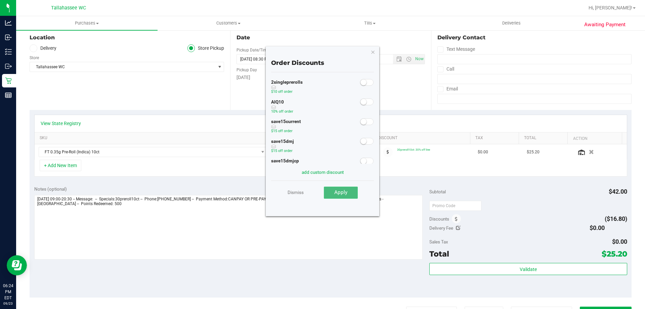
click at [348, 188] on button "Apply" at bounding box center [341, 193] width 34 height 12
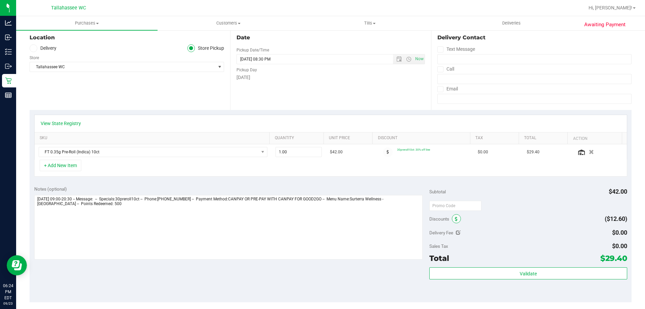
click at [455, 219] on icon at bounding box center [456, 219] width 3 height 5
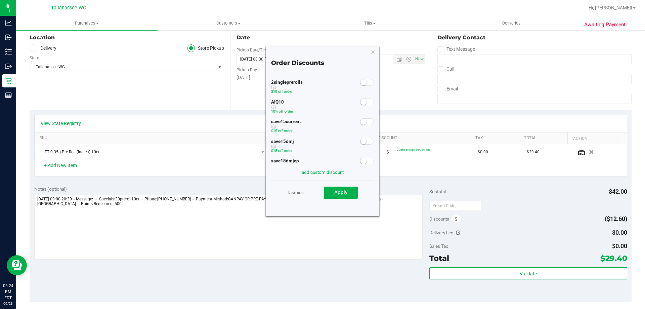
click at [361, 101] on small at bounding box center [364, 102] width 6 height 6
click at [346, 197] on button "Apply" at bounding box center [341, 193] width 34 height 12
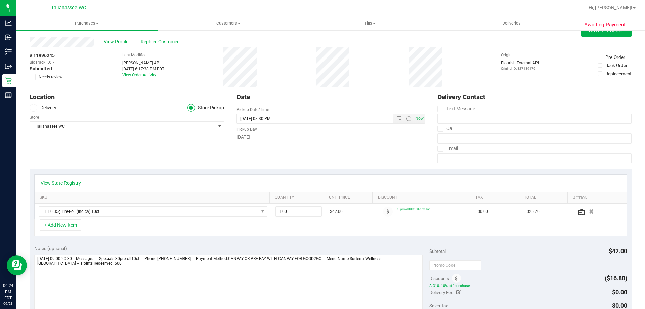
scroll to position [0, 0]
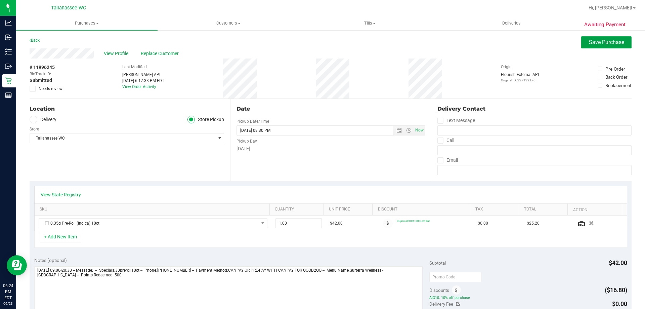
click at [605, 44] on span "Save Purchase" at bounding box center [606, 42] width 35 height 6
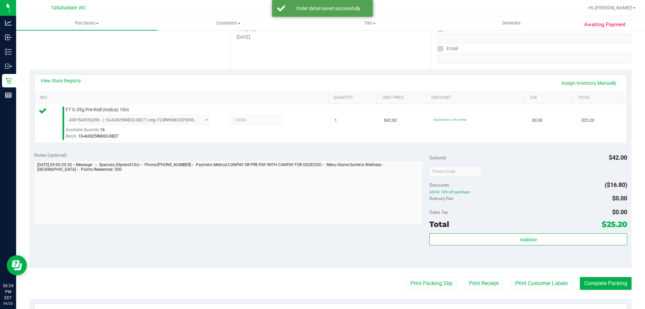
scroll to position [143, 0]
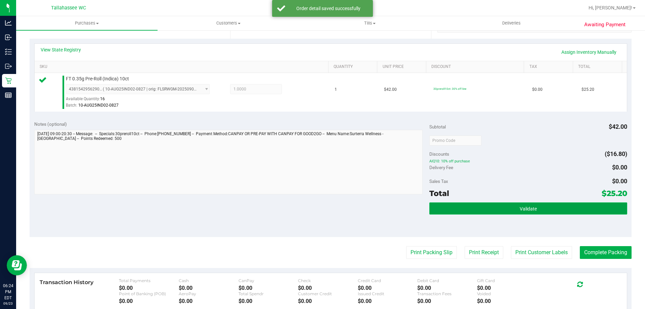
click at [513, 205] on button "Validate" at bounding box center [529, 208] width 198 height 12
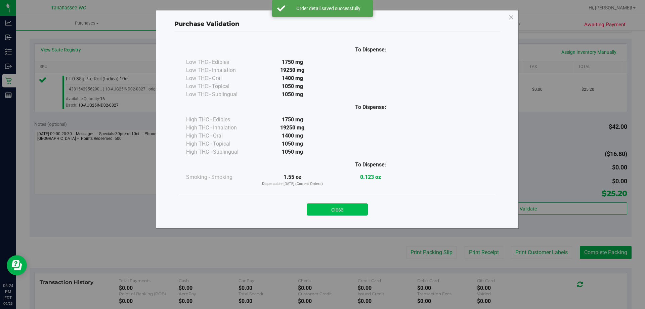
click at [355, 206] on button "Close" at bounding box center [337, 209] width 61 height 12
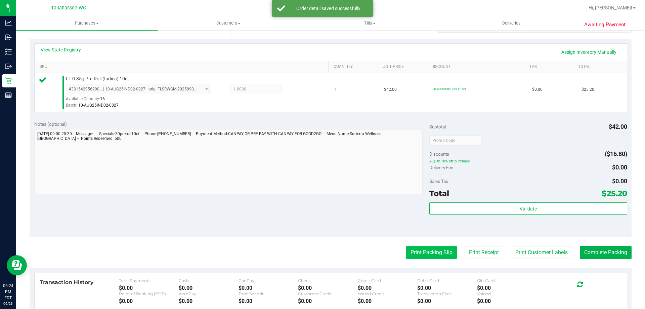
click at [426, 248] on button "Print Packing Slip" at bounding box center [431, 252] width 51 height 13
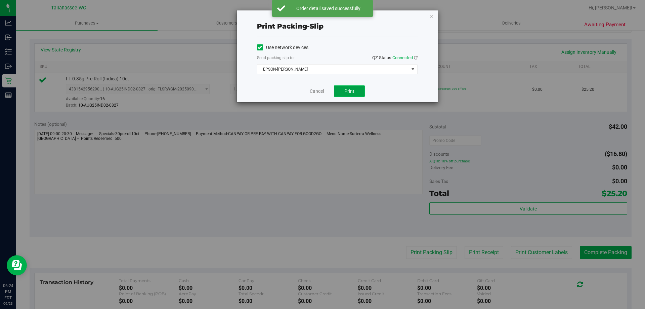
click at [365, 94] on button "Print" at bounding box center [349, 90] width 31 height 11
click at [318, 90] on link "Cancel" at bounding box center [317, 91] width 14 height 7
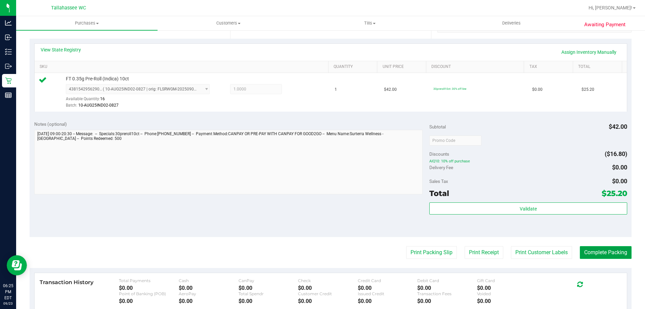
click at [616, 251] on button "Complete Packing" at bounding box center [606, 252] width 52 height 13
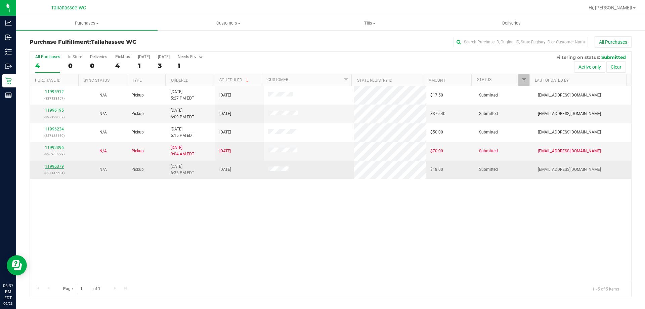
click at [54, 168] on link "11996379" at bounding box center [54, 166] width 19 height 5
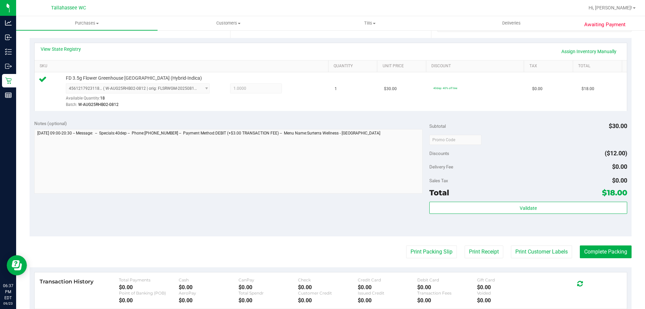
scroll to position [177, 0]
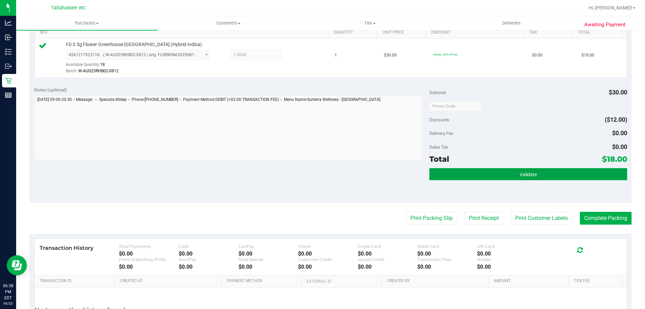
click at [523, 178] on button "Validate" at bounding box center [529, 174] width 198 height 12
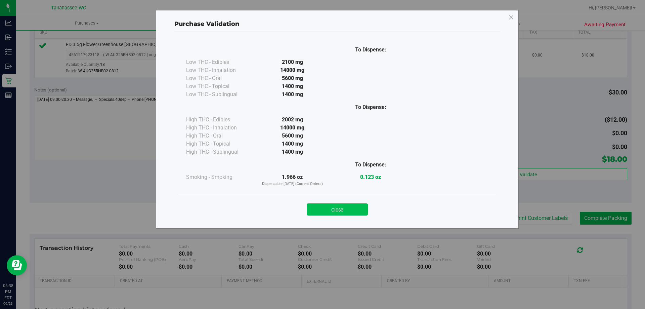
click at [362, 206] on button "Close" at bounding box center [337, 209] width 61 height 12
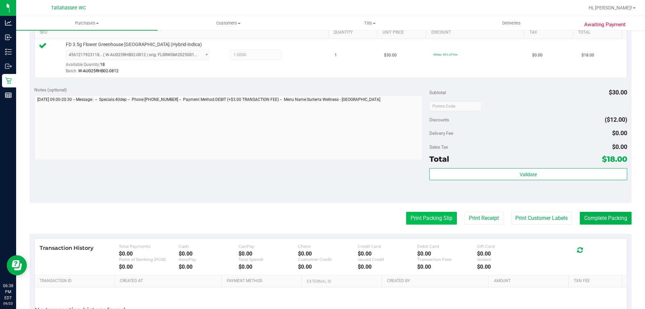
click at [424, 214] on button "Print Packing Slip" at bounding box center [431, 218] width 51 height 13
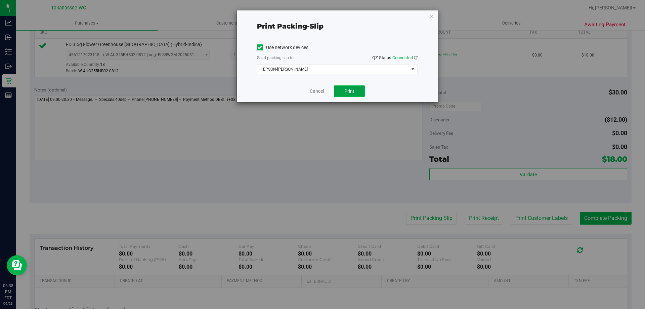
click at [348, 93] on span "Print" at bounding box center [350, 90] width 10 height 5
click at [312, 90] on link "Cancel" at bounding box center [317, 91] width 14 height 7
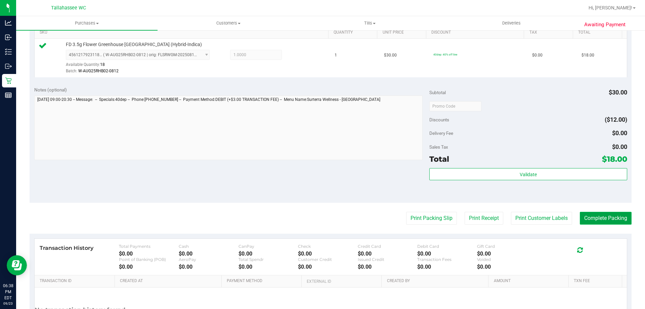
click at [620, 221] on button "Complete Packing" at bounding box center [606, 218] width 52 height 13
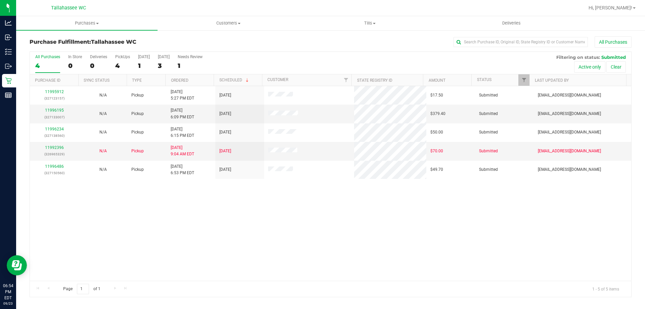
click at [283, 231] on div "11995912 (327123157) N/A Pickup 9/23/2025 5:27 PM EDT 9/24/2025 $17.50 Submitte…" at bounding box center [331, 183] width 602 height 195
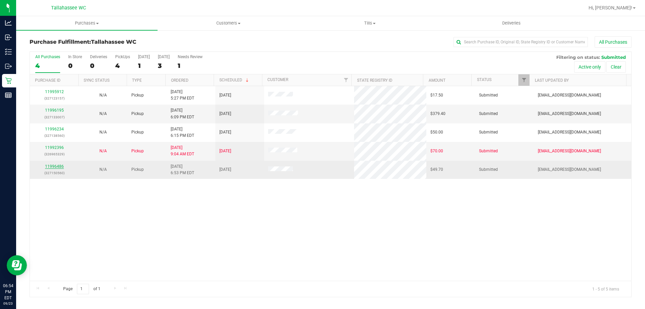
click at [55, 166] on link "11996486" at bounding box center [54, 166] width 19 height 5
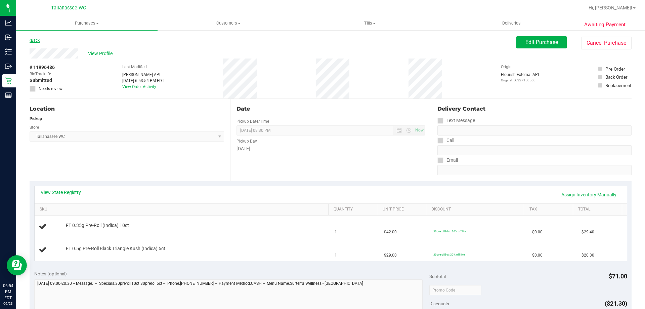
click at [35, 42] on link "Back" at bounding box center [35, 40] width 10 height 5
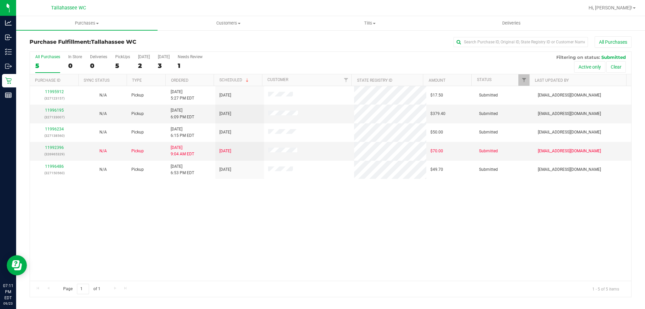
click at [306, 47] on div "All Purchases" at bounding box center [431, 41] width 402 height 11
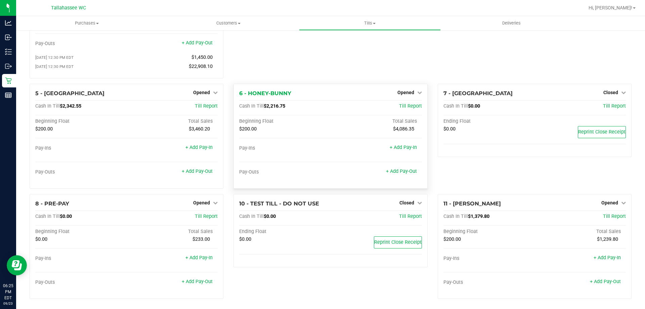
scroll to position [98, 0]
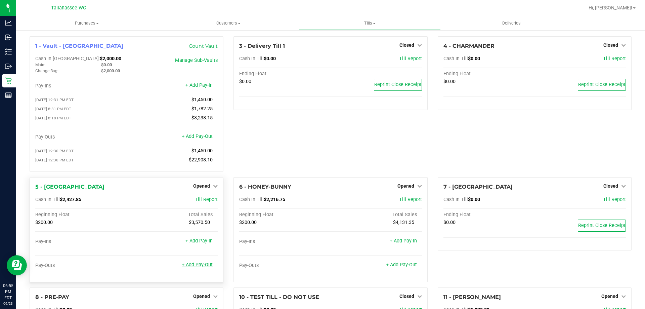
click at [203, 268] on link "+ Add Pay-Out" at bounding box center [197, 265] width 31 height 6
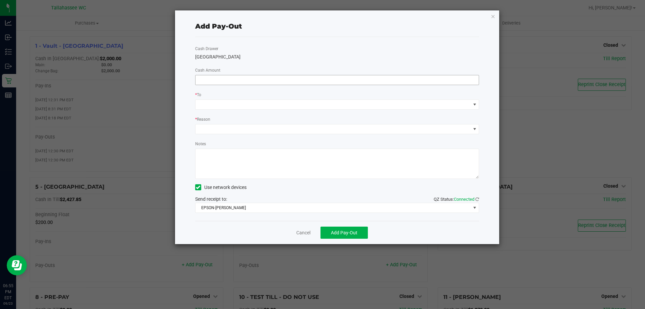
click at [302, 81] on input at bounding box center [338, 79] width 284 height 9
type input "$1,882.00"
click at [308, 111] on div "Cash Drawer LATVIA Cash Amount $1,882.00 * To * Reason Notes Use network device…" at bounding box center [337, 129] width 284 height 184
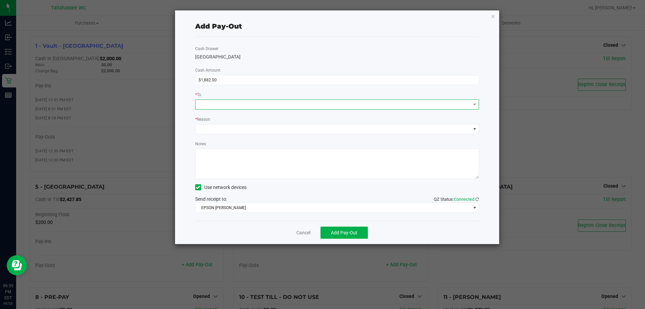
click at [306, 103] on span at bounding box center [333, 104] width 275 height 9
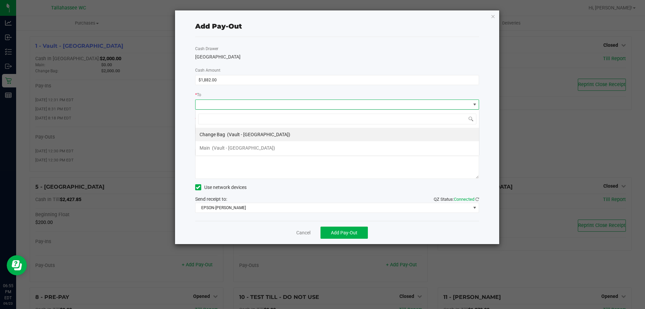
scroll to position [10, 284]
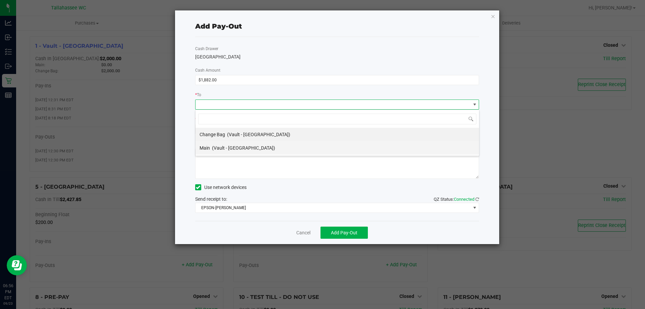
click at [262, 151] on li "Main (Vault - Tallahassee)" at bounding box center [338, 147] width 284 height 13
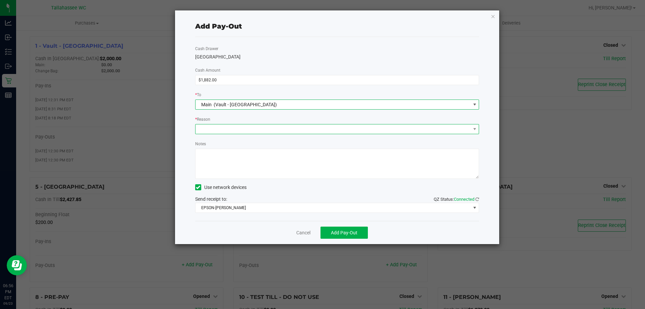
click at [256, 129] on span at bounding box center [333, 128] width 275 height 9
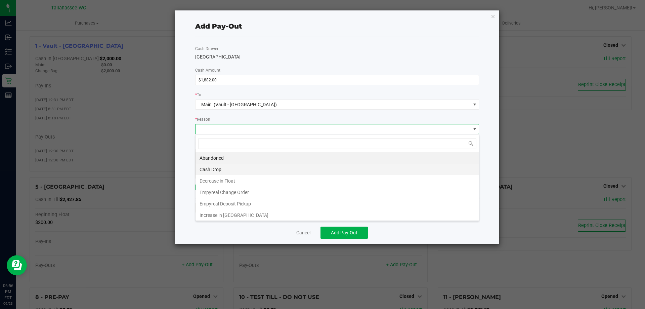
click at [251, 170] on li "Cash Drop" at bounding box center [338, 169] width 284 height 11
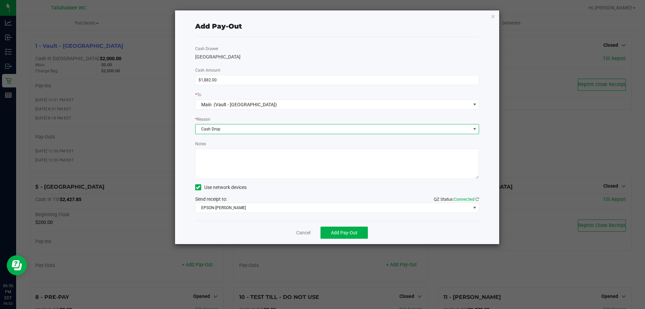
click at [295, 170] on textarea "Notes" at bounding box center [337, 164] width 284 height 30
type textarea "MCP"
click at [342, 236] on button "Add Pay-Out" at bounding box center [344, 233] width 47 height 12
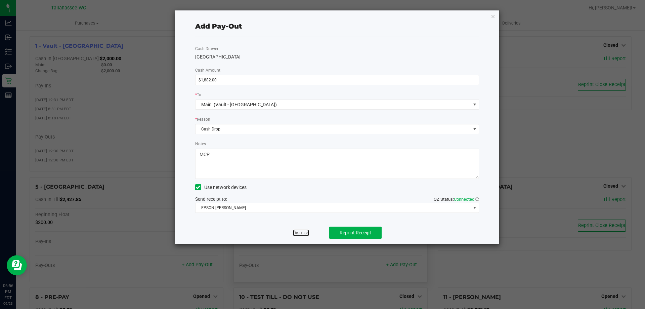
click at [304, 231] on link "Dismiss" at bounding box center [301, 232] width 16 height 7
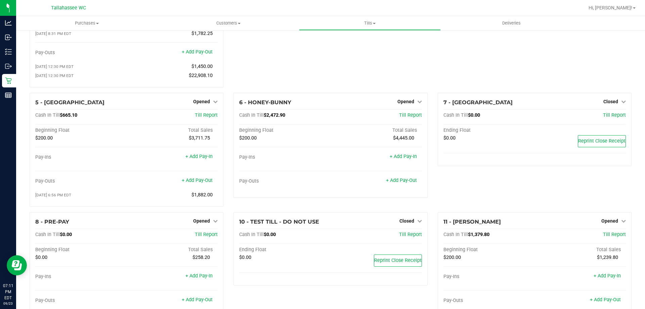
scroll to position [101, 0]
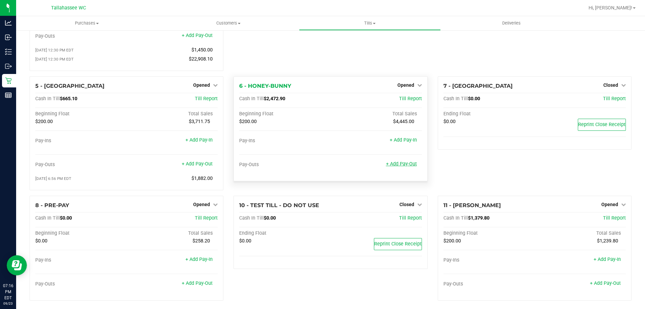
click at [409, 167] on link "+ Add Pay-Out" at bounding box center [401, 164] width 31 height 6
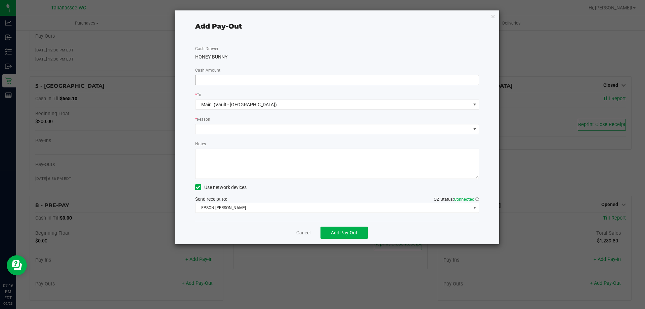
click at [281, 79] on input at bounding box center [338, 79] width 284 height 9
type input "$2,190.00"
click at [339, 131] on span at bounding box center [333, 128] width 275 height 9
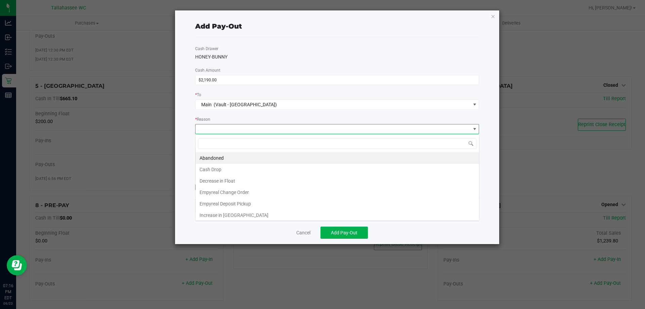
scroll to position [10, 284]
click at [235, 166] on li "Cash Drop" at bounding box center [338, 169] width 284 height 11
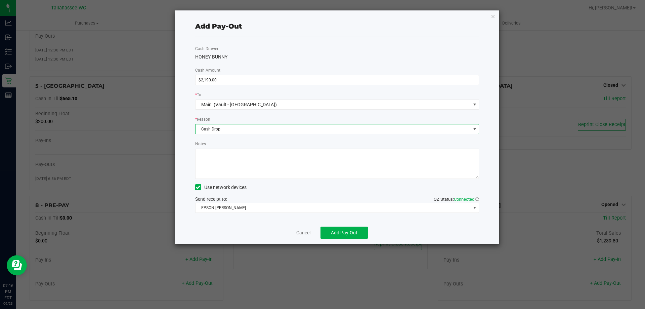
click at [318, 165] on textarea "Notes" at bounding box center [337, 164] width 284 height 30
type textarea "MCP"
click at [358, 231] on button "Add Pay-Out" at bounding box center [344, 233] width 47 height 12
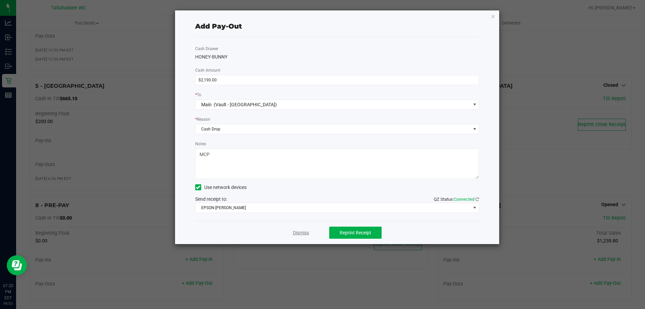
click at [306, 233] on link "Dismiss" at bounding box center [301, 232] width 16 height 7
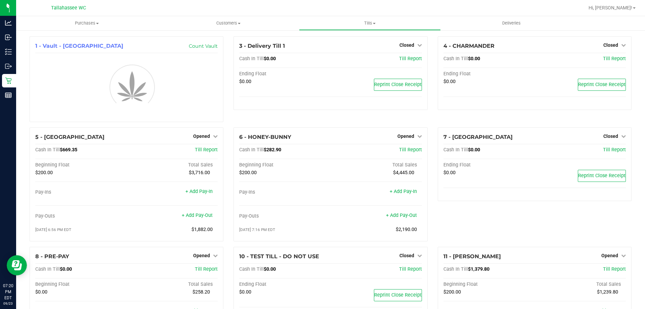
scroll to position [55, 0]
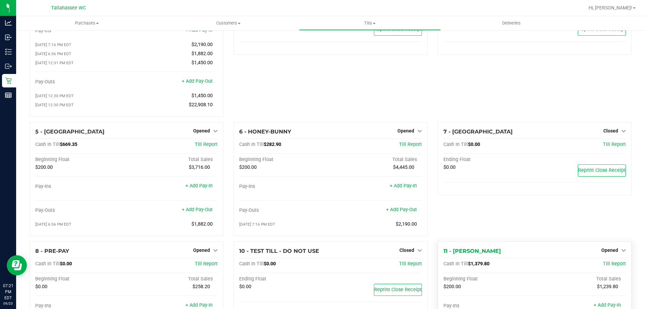
click at [482, 267] on span "$1,379.80" at bounding box center [479, 264] width 22 height 6
copy span "1,379.80"
click at [478, 266] on span "$1,379.80" at bounding box center [479, 264] width 22 height 6
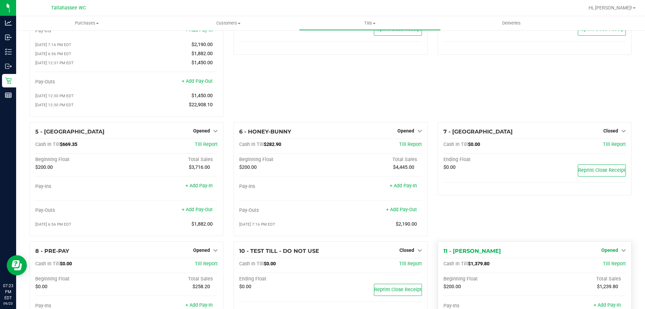
click at [622, 251] on icon at bounding box center [624, 250] width 5 height 5
click at [603, 266] on link "Close Till" at bounding box center [611, 263] width 18 height 5
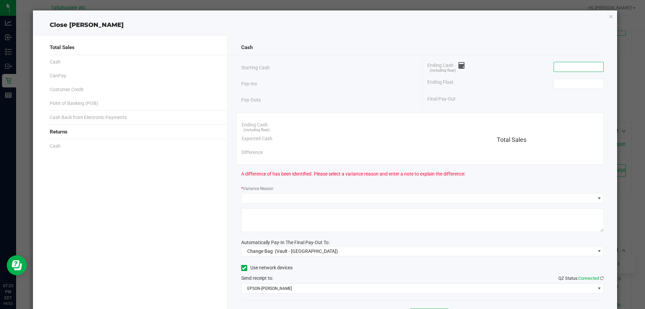
click at [562, 66] on input at bounding box center [578, 66] width 49 height 9
paste input "1379.8"
type input "$1,379.80"
click at [573, 84] on input at bounding box center [578, 83] width 49 height 9
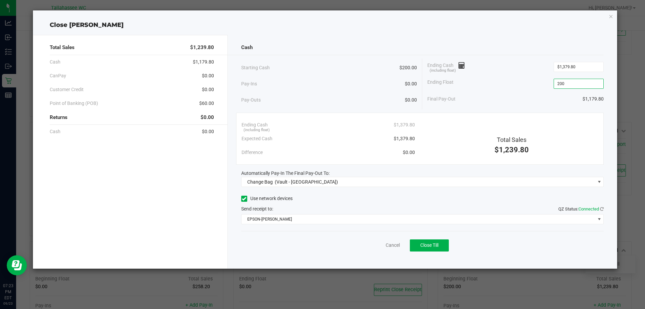
type input "$200.00"
click at [208, 105] on span "$60.00" at bounding box center [206, 103] width 15 height 7
copy span "60.00"
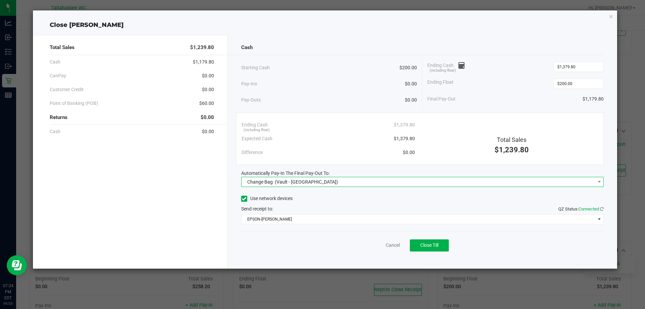
click at [397, 180] on span "Change Bag (Vault - Tallahassee)" at bounding box center [419, 181] width 354 height 9
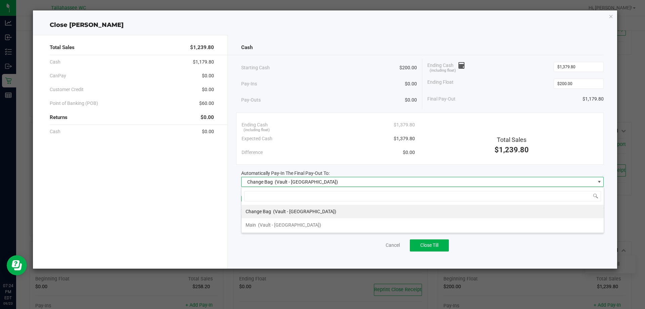
scroll to position [10, 363]
click at [308, 226] on li "Main (Vault - Tallahassee)" at bounding box center [423, 224] width 362 height 13
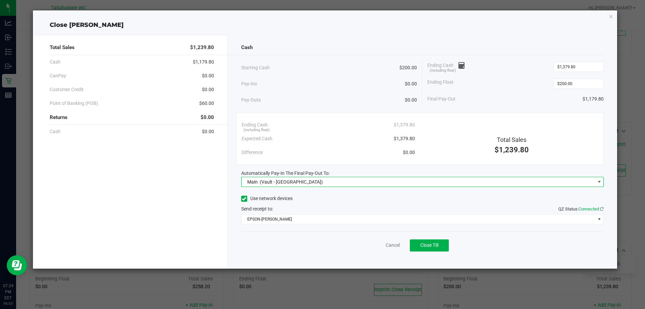
click at [287, 123] on div "Ending Cash (including float) $1,379.80" at bounding box center [328, 125] width 173 height 14
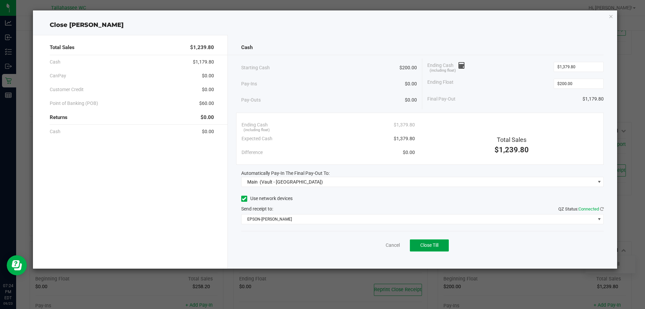
click at [434, 243] on span "Close Till" at bounding box center [430, 244] width 18 height 5
click at [373, 245] on link "Dismiss" at bounding box center [378, 245] width 16 height 7
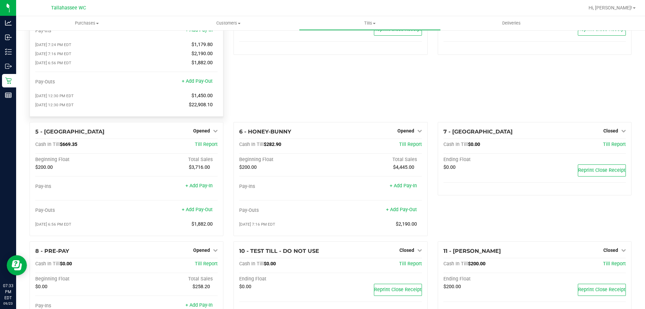
scroll to position [0, 0]
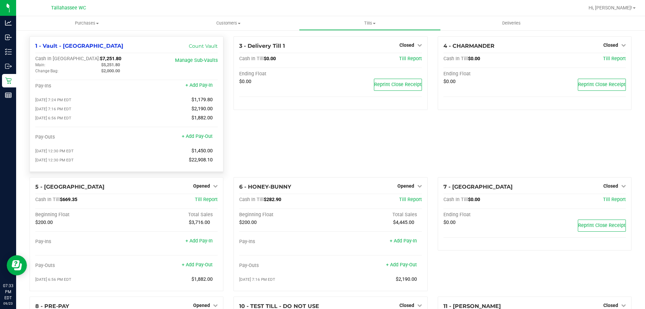
click at [113, 65] on span "$5,251.80" at bounding box center [110, 64] width 19 height 5
copy span "5,251.80"
click at [286, 134] on div "3 - Delivery Till 1 Closed Open Till Cash In Till $0.00 Till Report Ending Floa…" at bounding box center [331, 106] width 204 height 141
click at [71, 202] on span "$793.35" at bounding box center [68, 200] width 17 height 6
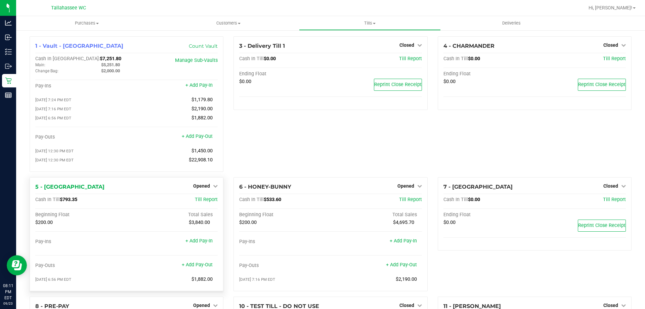
click at [71, 202] on span "$793.35" at bounding box center [68, 200] width 17 height 6
copy span "793.35"
click at [213, 187] on icon at bounding box center [215, 186] width 5 height 5
click at [203, 201] on link "Close Till" at bounding box center [203, 199] width 18 height 5
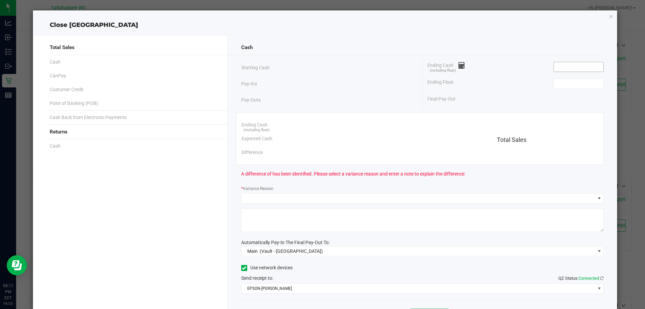
click at [577, 69] on input at bounding box center [578, 66] width 49 height 9
paste input "793.35"
type input "$793.35"
click at [579, 83] on input at bounding box center [578, 83] width 49 height 9
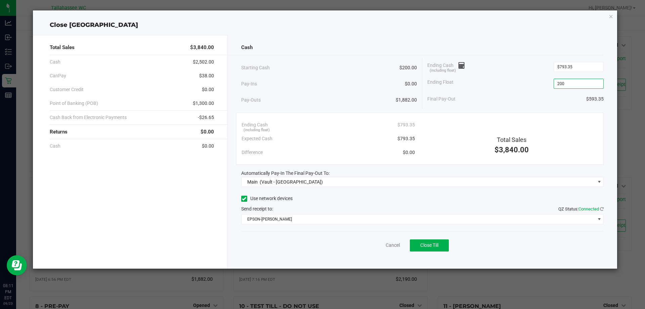
type input "$200.00"
click at [210, 75] on span "$38.00" at bounding box center [206, 75] width 15 height 7
copy span "38.00"
click at [206, 104] on span "$1,300.00" at bounding box center [203, 103] width 21 height 7
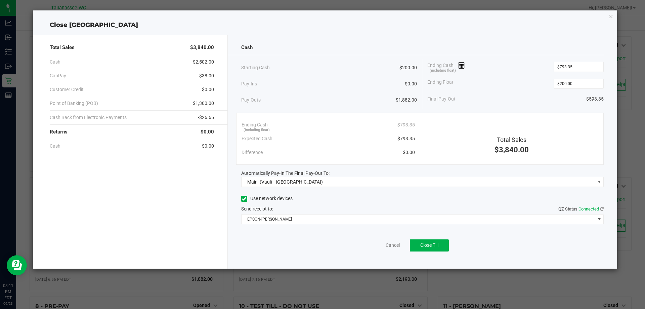
click at [206, 104] on span "$1,300.00" at bounding box center [203, 103] width 21 height 7
copy span "1,300.00"
click at [212, 119] on span "-$26.65" at bounding box center [206, 117] width 16 height 7
copy span "26.65"
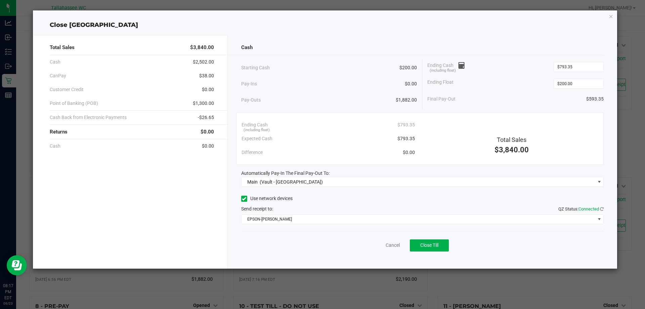
click at [340, 87] on div "Pay-Ins $0.00" at bounding box center [329, 84] width 176 height 14
click at [369, 124] on div "Ending Cash (including float) $793.35" at bounding box center [328, 125] width 173 height 14
click at [428, 244] on span "Close Till" at bounding box center [430, 244] width 18 height 5
click at [374, 247] on link "Dismiss" at bounding box center [378, 245] width 16 height 7
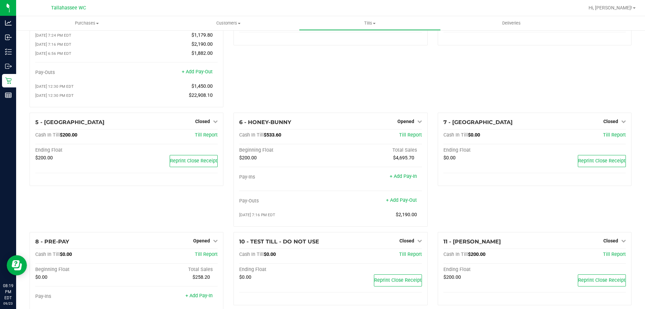
scroll to position [67, 0]
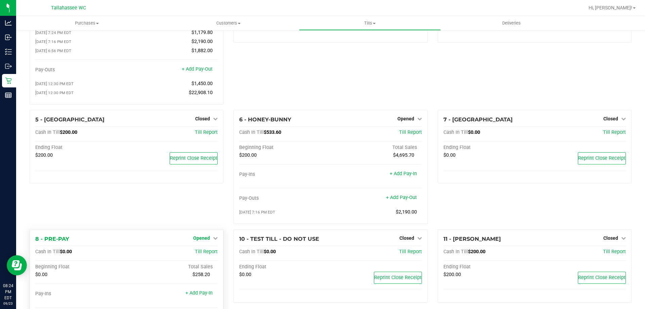
click at [213, 239] on icon at bounding box center [215, 238] width 5 height 5
click at [209, 254] on link "Close Till" at bounding box center [203, 251] width 18 height 5
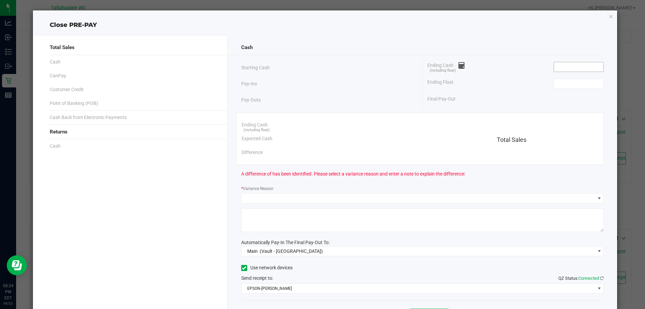
click at [567, 64] on input at bounding box center [578, 66] width 49 height 9
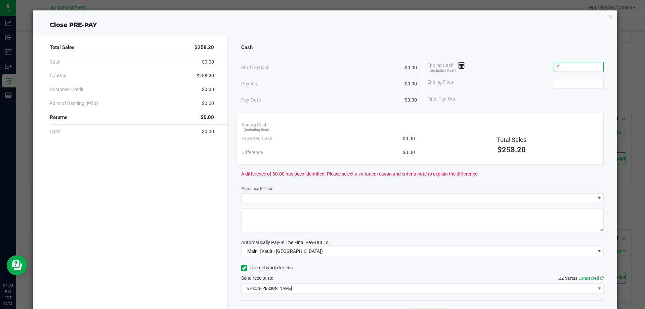
type input "$0.00"
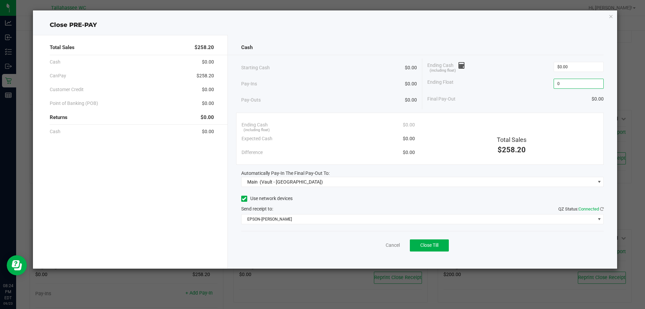
type input "$0.00"
click at [318, 93] on div "Pay-Outs $0.00" at bounding box center [329, 100] width 176 height 18
drag, startPoint x: 442, startPoint y: 251, endPoint x: 440, endPoint y: 247, distance: 4.4
click at [441, 250] on button "Close Till" at bounding box center [429, 245] width 39 height 12
drag, startPoint x: 383, startPoint y: 242, endPoint x: 329, endPoint y: 210, distance: 62.4
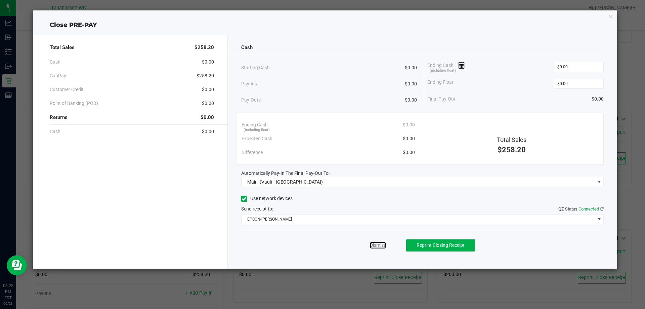
click at [383, 242] on link "Dismiss" at bounding box center [378, 245] width 16 height 7
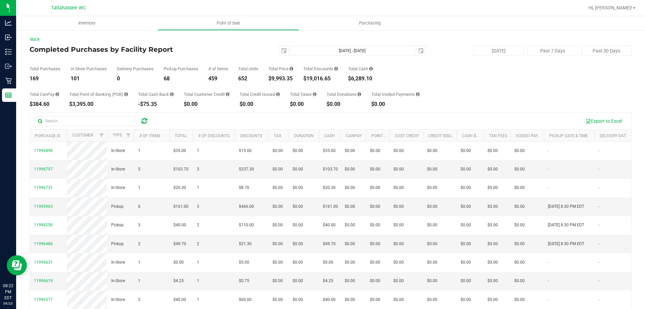
click at [280, 80] on div "$9,993.35" at bounding box center [281, 78] width 25 height 5
copy div "9,993.35"
click at [328, 79] on div "$19,016.65" at bounding box center [321, 78] width 35 height 5
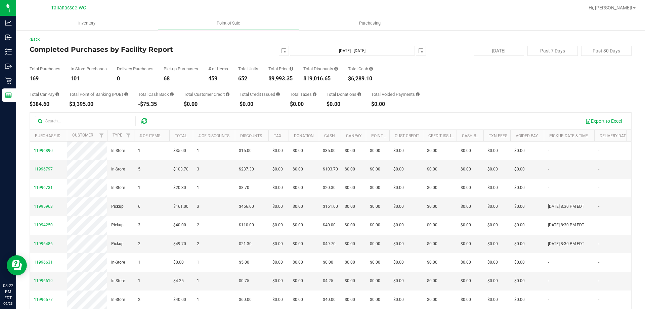
copy div "19,016.65"
click at [286, 52] on div "[DATE] [DATE] - [DATE] [DATE]" at bounding box center [328, 51] width 206 height 10
click at [279, 48] on span "select" at bounding box center [283, 50] width 9 height 9
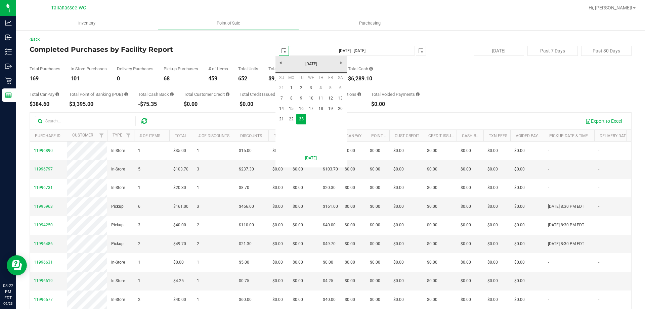
scroll to position [0, 17]
click at [281, 119] on link "21" at bounding box center [282, 119] width 10 height 10
type input "[DATE]"
type input "[DATE] - [DATE]"
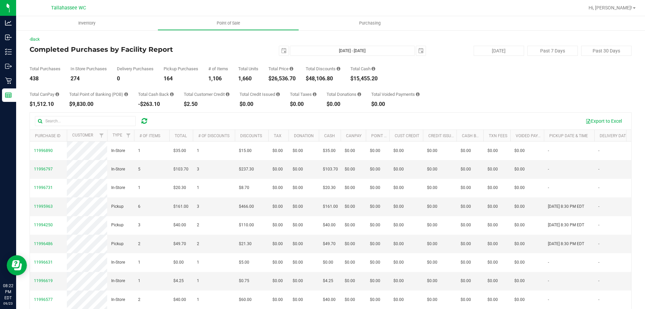
click at [284, 79] on div "$26,536.70" at bounding box center [282, 78] width 27 height 5
copy div "26,536.70"
click at [281, 48] on span "select" at bounding box center [283, 50] width 5 height 5
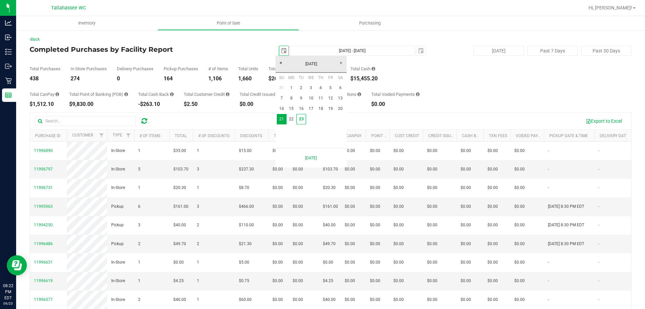
scroll to position [0, 17]
click at [280, 86] on link "31" at bounding box center [282, 88] width 10 height 10
type input "[DATE]"
type input "[DATE] - [DATE]"
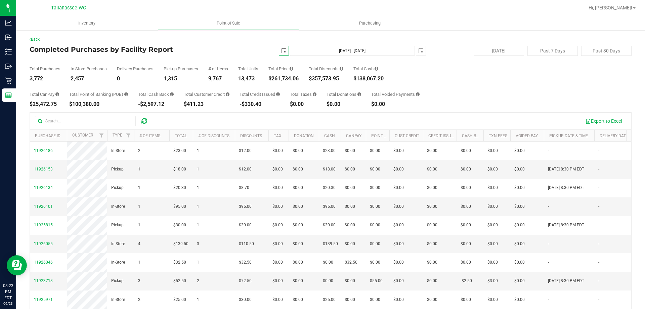
click at [286, 79] on div "$261,734.06" at bounding box center [284, 78] width 30 height 5
copy div "261,734.06"
click at [281, 50] on span "select" at bounding box center [283, 50] width 5 height 5
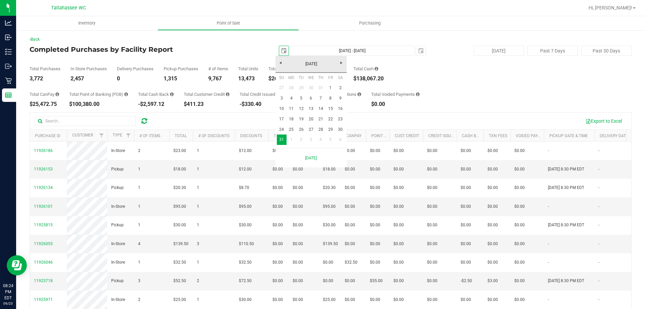
scroll to position [0, 17]
click at [343, 64] on span "Next" at bounding box center [341, 62] width 5 height 5
click at [301, 120] on link "23" at bounding box center [301, 119] width 10 height 10
type input "[DATE]"
type input "[DATE] - [DATE]"
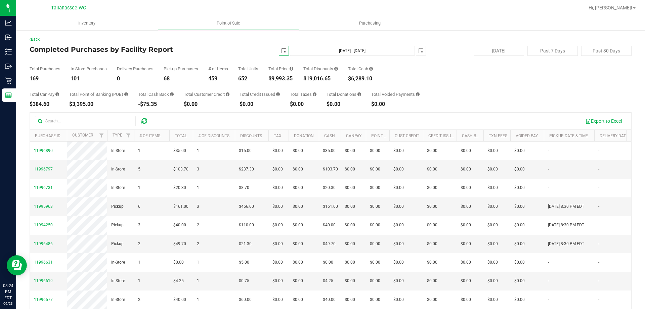
click at [368, 77] on div "$6,289.10" at bounding box center [360, 78] width 25 height 5
copy div "6,289.10"
click at [81, 102] on div "$3,395.00" at bounding box center [98, 104] width 59 height 5
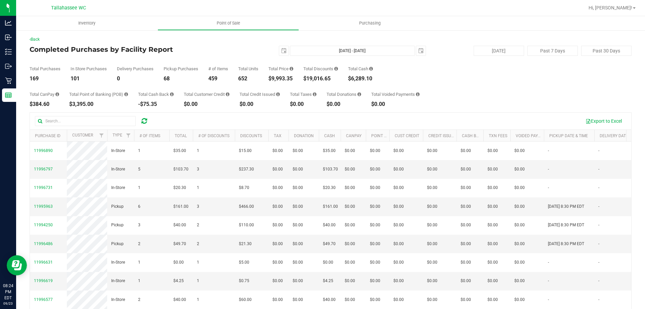
copy div "3,395.00"
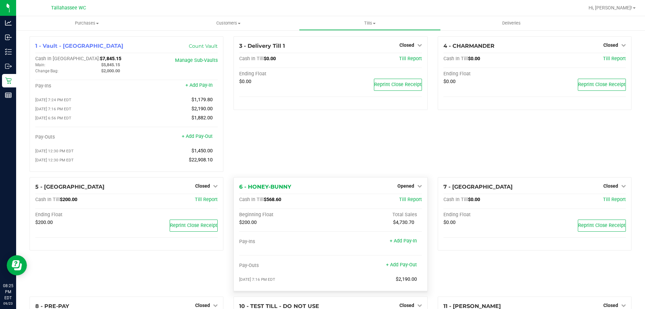
click at [273, 200] on span "$568.60" at bounding box center [272, 200] width 17 height 6
copy span "568.60"
click at [269, 202] on span "$568.60" at bounding box center [272, 200] width 17 height 6
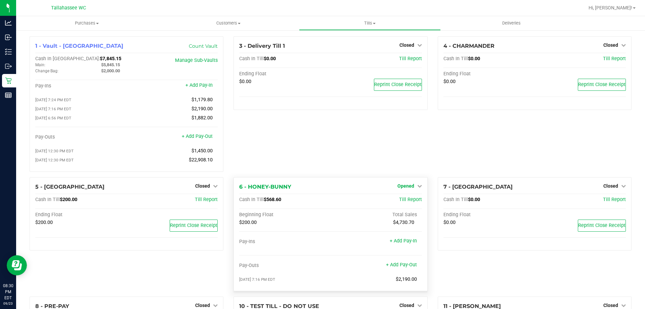
click at [413, 187] on link "Opened" at bounding box center [410, 185] width 25 height 5
click at [408, 201] on link "Close Till" at bounding box center [407, 199] width 18 height 5
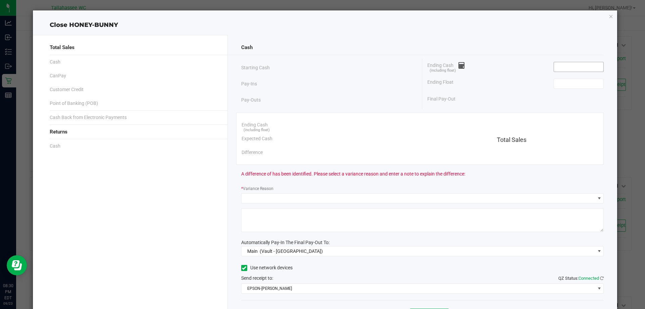
click at [573, 63] on input at bounding box center [578, 66] width 49 height 9
paste input "568.6"
type input "$568.60"
click at [573, 82] on input at bounding box center [578, 83] width 49 height 9
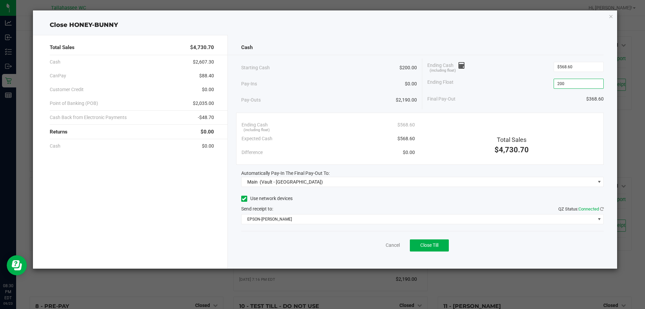
type input "$200.00"
click at [210, 76] on span "$88.40" at bounding box center [206, 75] width 15 height 7
copy span "88.40"
click at [210, 104] on span "$2,035.00" at bounding box center [203, 103] width 21 height 7
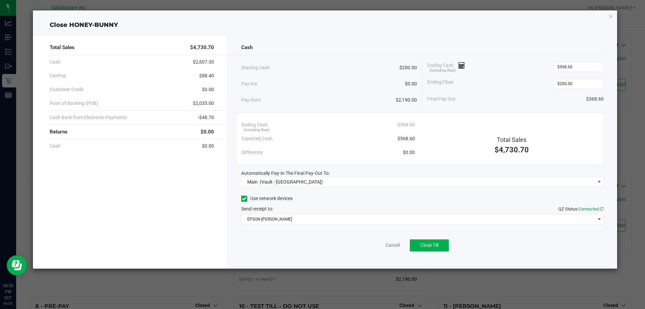
click at [210, 104] on span "$2,035.00" at bounding box center [203, 103] width 21 height 7
copy span "2,035.00"
click at [208, 116] on span "-$48.70" at bounding box center [206, 117] width 16 height 7
copy span "48.70"
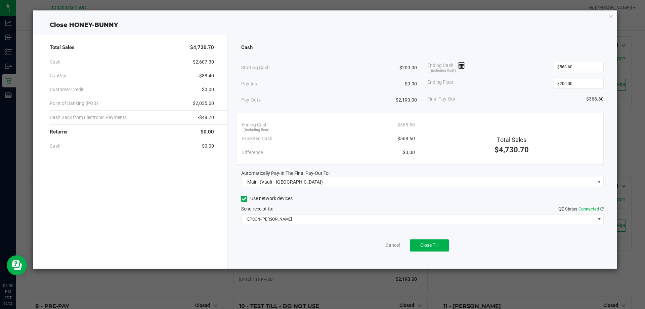
click at [321, 127] on div "Ending Cash (including float) $568.60" at bounding box center [328, 125] width 173 height 14
click at [437, 245] on span "Close Till" at bounding box center [430, 244] width 18 height 5
click at [381, 243] on link "Dismiss" at bounding box center [378, 245] width 16 height 7
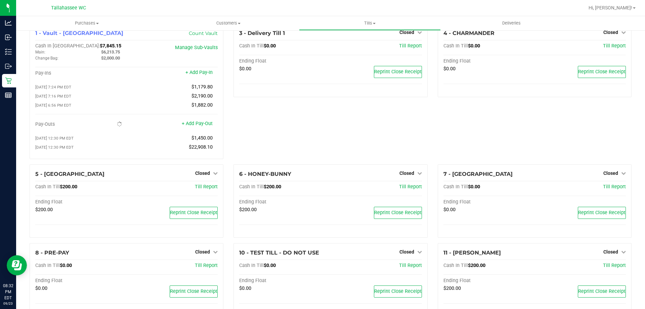
scroll to position [1, 0]
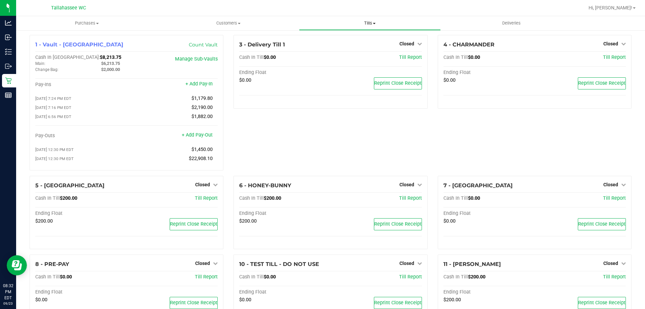
click at [373, 24] on span "Tills" at bounding box center [370, 23] width 141 height 6
click at [335, 49] on span "Reconcile e-payments" at bounding box center [332, 49] width 67 height 6
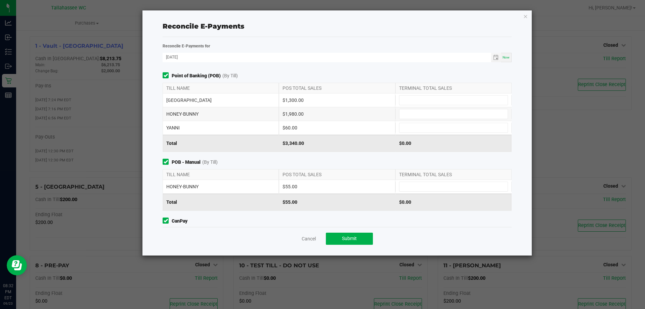
click at [299, 101] on div "$1,300.00" at bounding box center [337, 99] width 116 height 13
copy div "1,300.00"
click at [425, 95] on span at bounding box center [453, 100] width 109 height 10
click at [414, 101] on input at bounding box center [454, 99] width 108 height 9
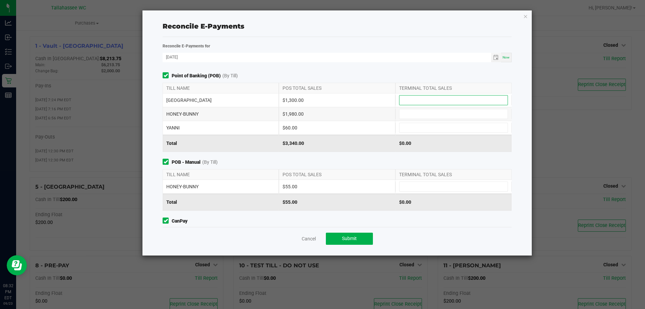
paste input "1300"
type input "$1,300.00"
click at [295, 112] on div "$1,980.00" at bounding box center [337, 113] width 116 height 13
copy div "1,980.00"
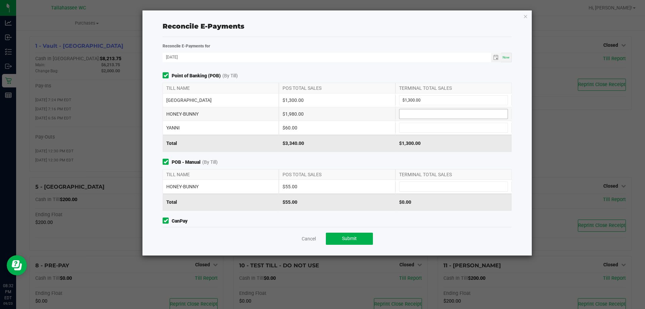
click at [423, 109] on input at bounding box center [454, 113] width 108 height 9
paste input "1980"
type input "$1,980.00"
click at [288, 125] on div "$60.00" at bounding box center [337, 127] width 116 height 13
click at [289, 125] on div "$60.00" at bounding box center [337, 127] width 116 height 13
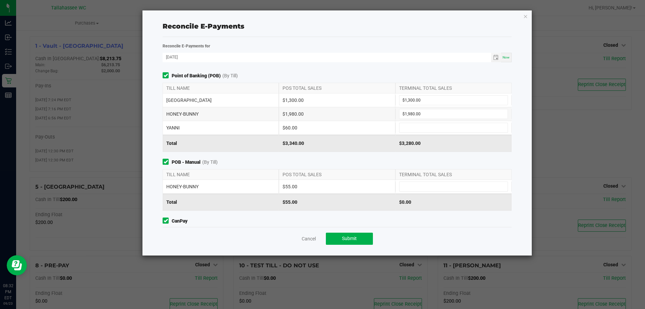
copy div "60.00"
click at [457, 121] on div "[PERSON_NAME] $60.00" at bounding box center [337, 127] width 349 height 13
click at [447, 129] on input at bounding box center [454, 127] width 108 height 9
paste input "60"
type input "$60.00"
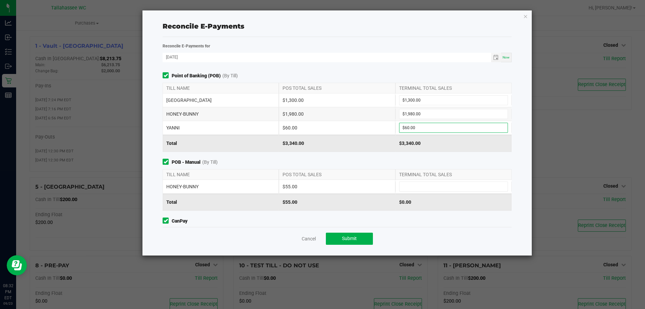
click at [293, 185] on div "$55.00" at bounding box center [337, 186] width 116 height 13
copy div "55.00"
click at [425, 185] on input at bounding box center [454, 186] width 108 height 9
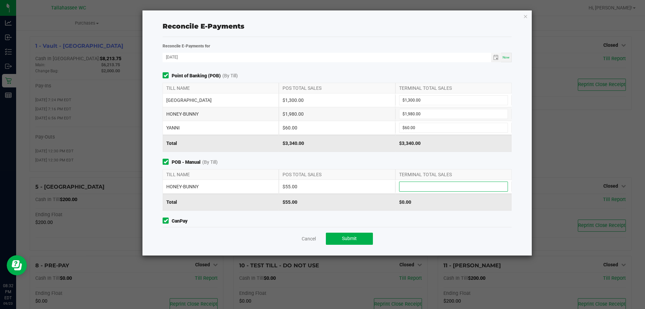
paste input "55"
type input "$55.00"
click at [333, 161] on span "POB - Manual (By Till)" at bounding box center [337, 162] width 349 height 7
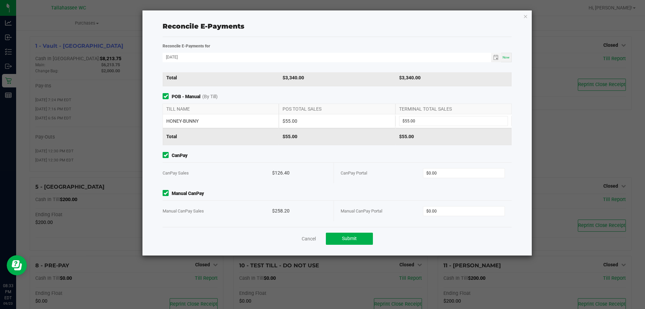
scroll to position [66, 0]
click at [280, 173] on div "$126.40" at bounding box center [299, 172] width 55 height 21
copy div "126.40"
click at [447, 175] on input "0" at bounding box center [465, 172] width 82 height 9
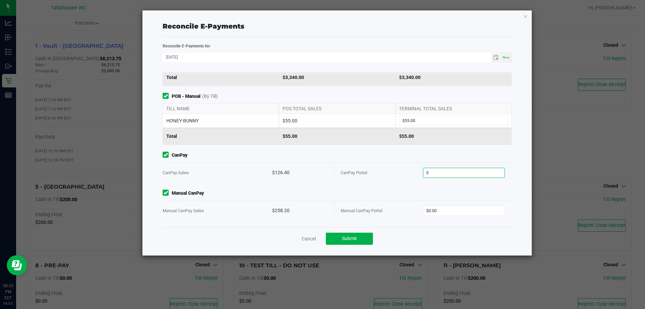
paste input "126.4"
type input "$126.40"
click at [282, 210] on div "$258.20" at bounding box center [299, 210] width 55 height 21
copy div "258.20"
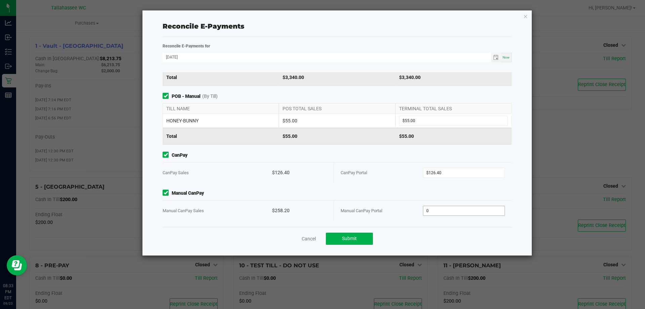
click at [470, 210] on input "0" at bounding box center [465, 210] width 82 height 9
paste input "258.2"
type input "$258.20"
click at [369, 188] on div "Point of Banking (POB) (By Till) TILL NAME POS TOTAL SALES TERMINAL TOTAL SALES…" at bounding box center [337, 149] width 359 height 155
click at [358, 240] on button "Submit" at bounding box center [349, 239] width 47 height 12
